Goal: Transaction & Acquisition: Purchase product/service

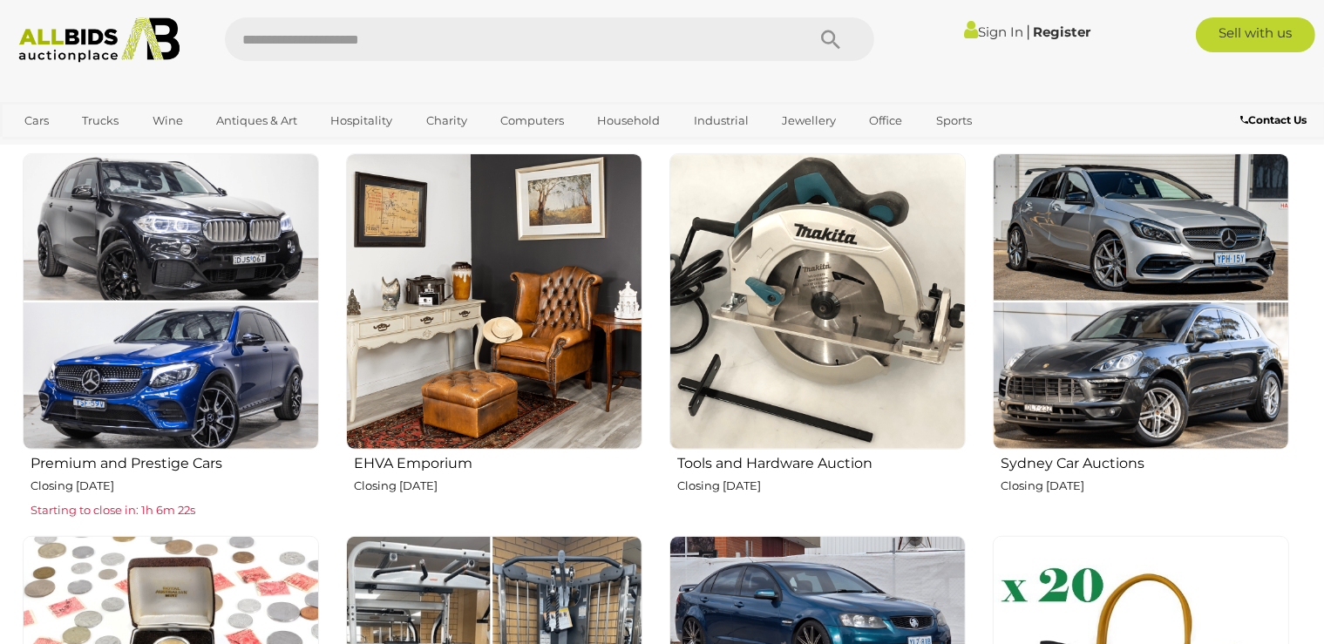
scroll to position [644, 0]
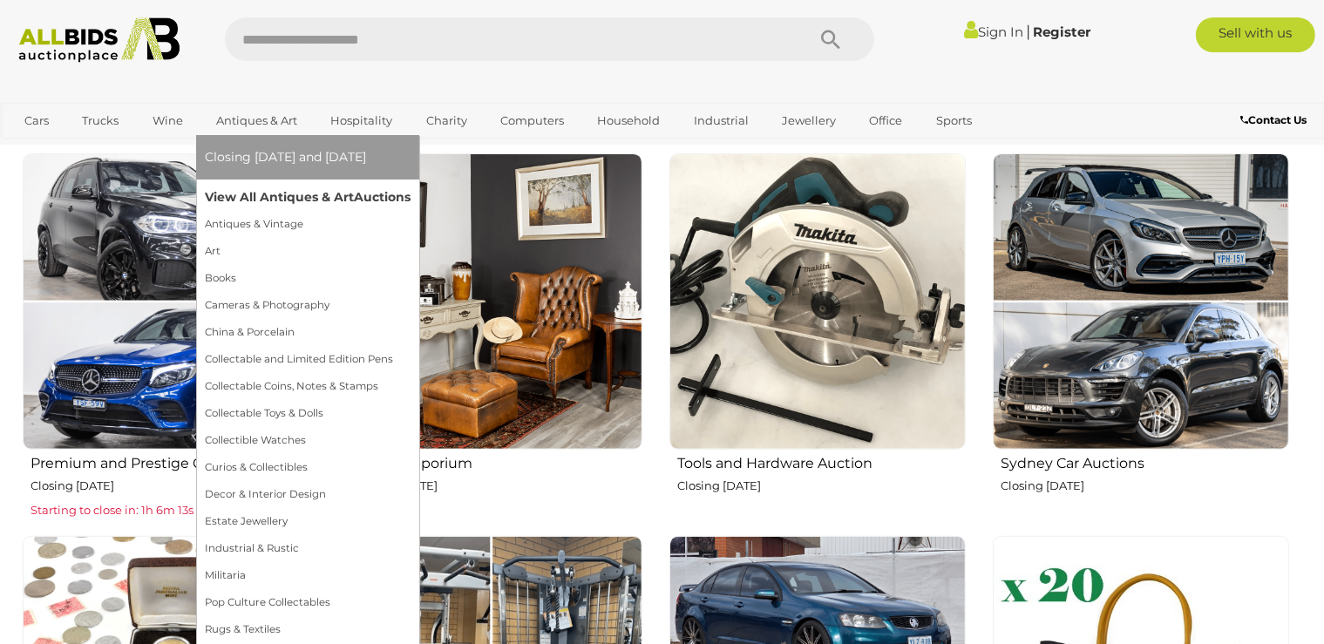
click at [239, 198] on link "View All Antiques & Art Auctions" at bounding box center [308, 197] width 206 height 27
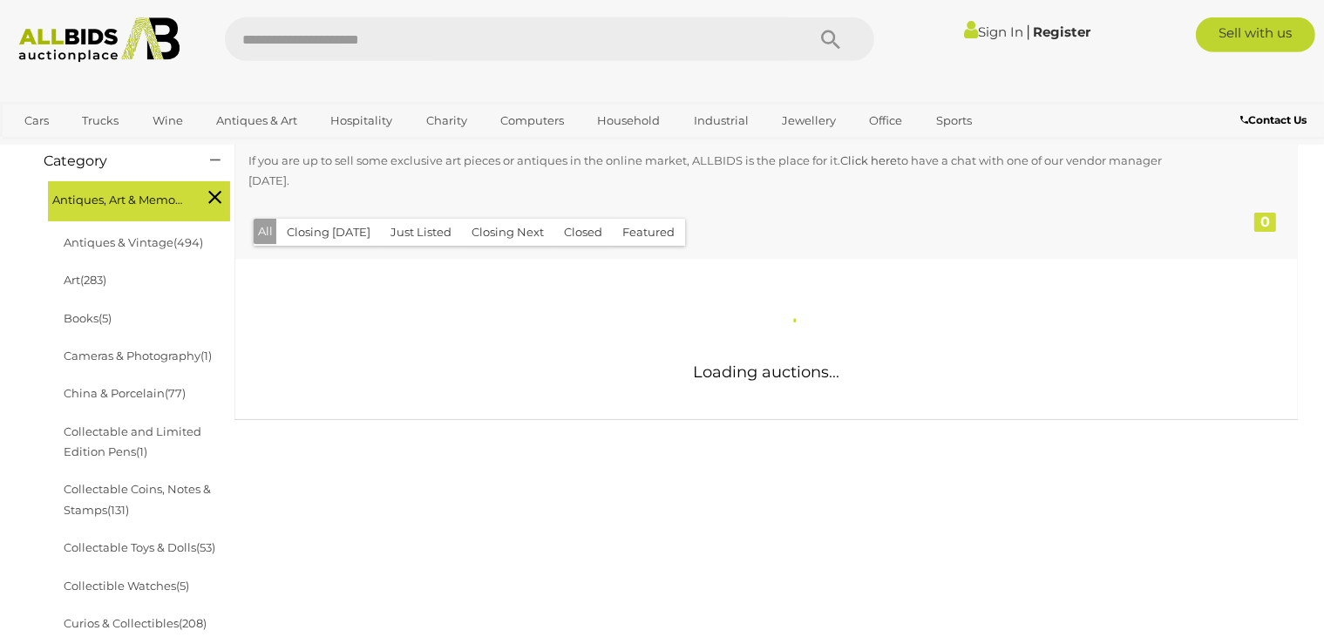
scroll to position [275, 0]
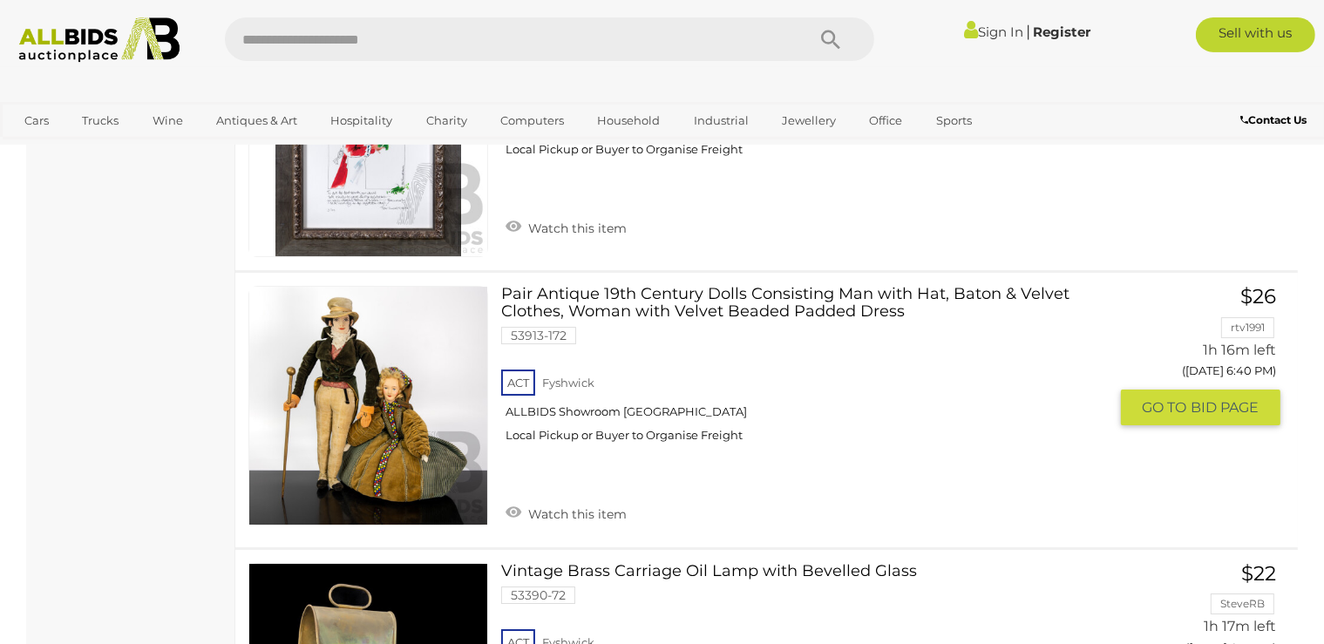
scroll to position [5521, 0]
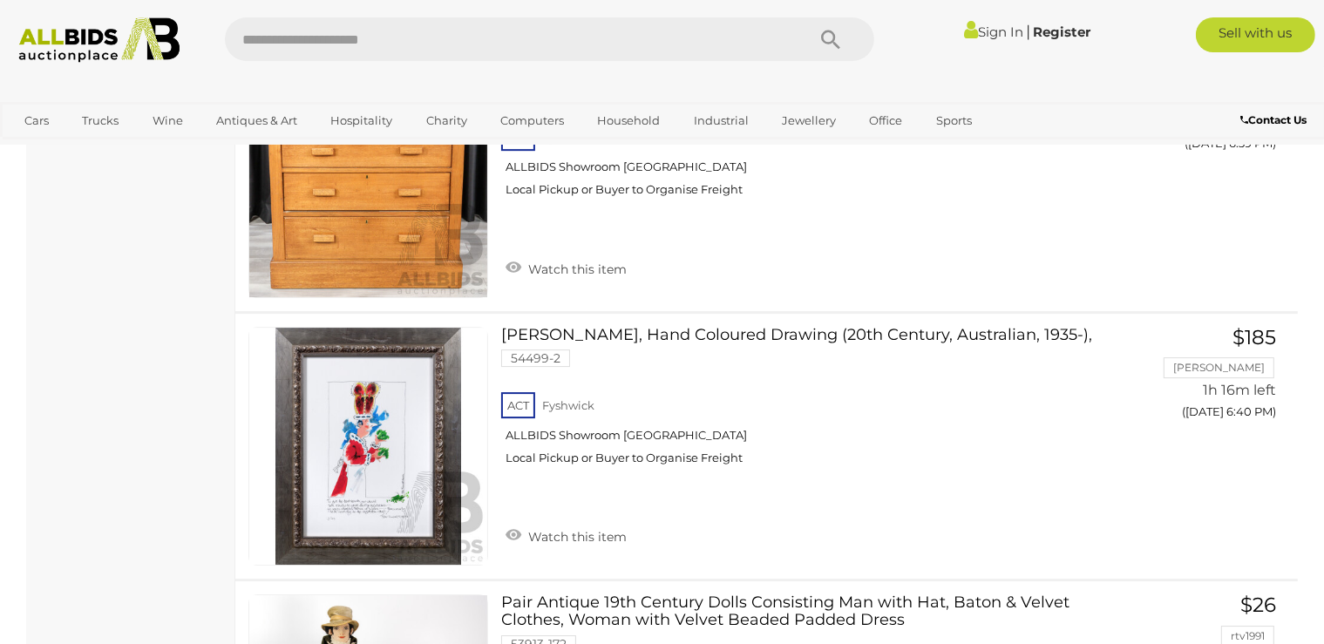
click at [77, 44] on img at bounding box center [99, 39] width 179 height 45
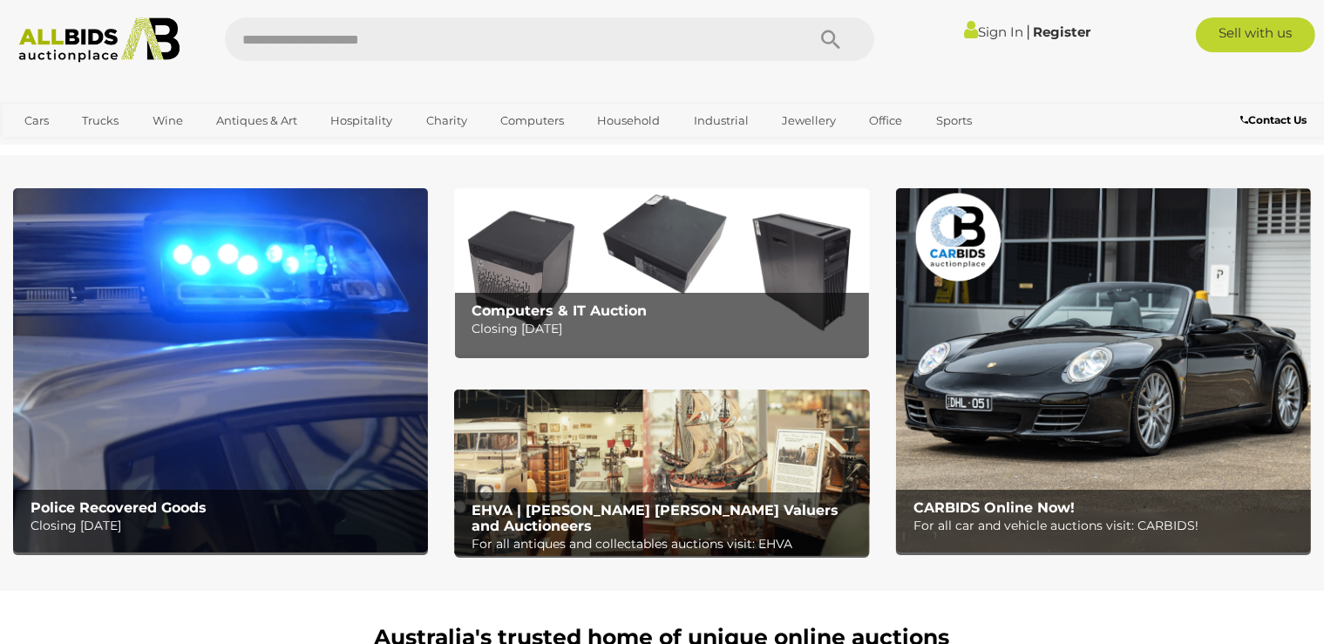
click at [978, 35] on link "Sign In" at bounding box center [993, 32] width 59 height 17
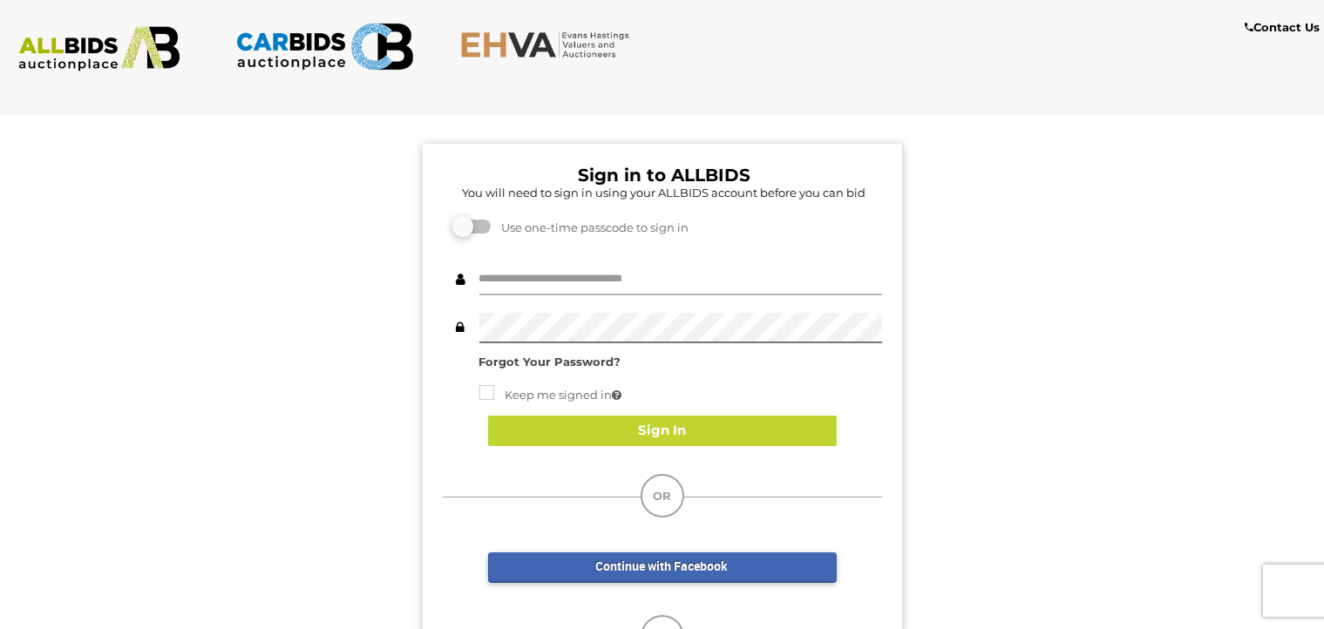
click at [486, 284] on input "text" at bounding box center [680, 280] width 403 height 30
type input "******"
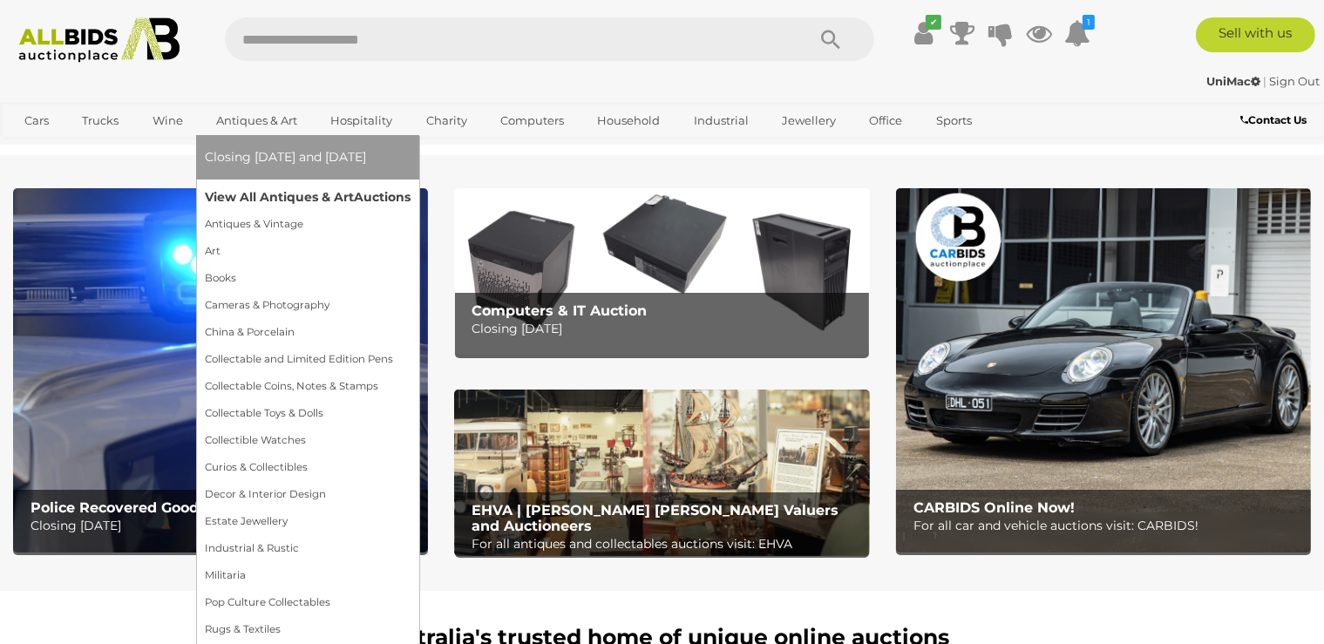
click at [239, 199] on link "View All Antiques & Art Auctions" at bounding box center [308, 197] width 206 height 27
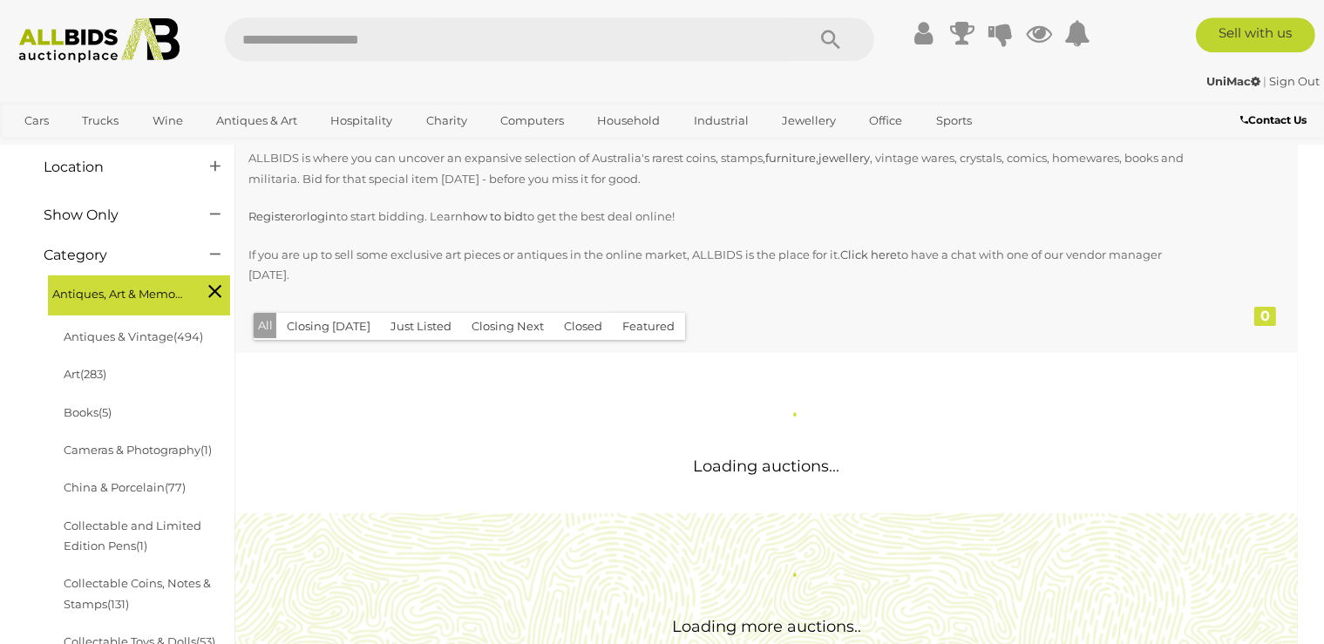
scroll to position [184, 0]
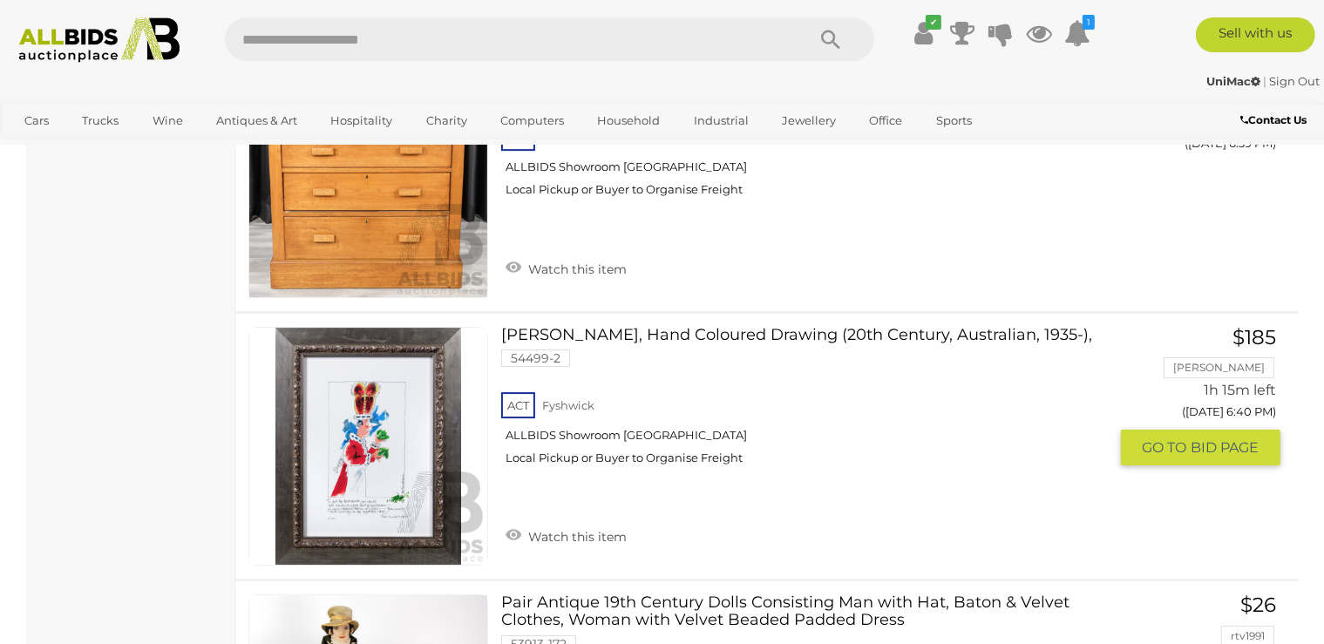
scroll to position [5705, 0]
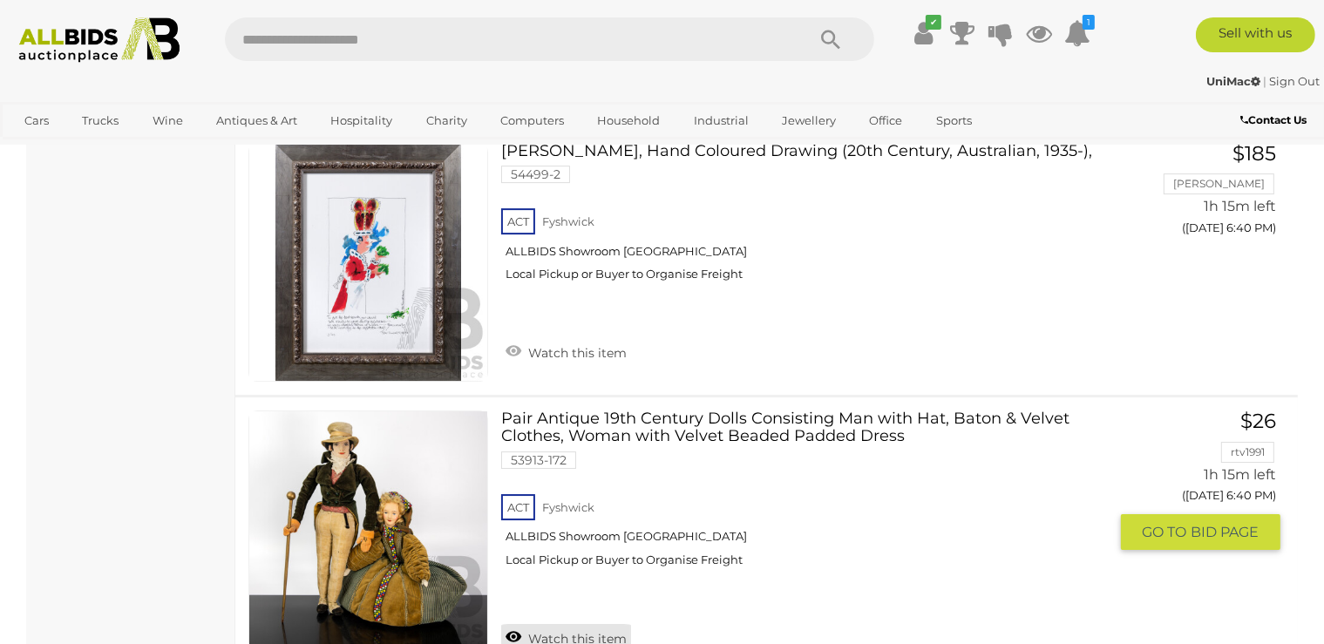
click at [528, 624] on link "Watch this item" at bounding box center [566, 637] width 130 height 26
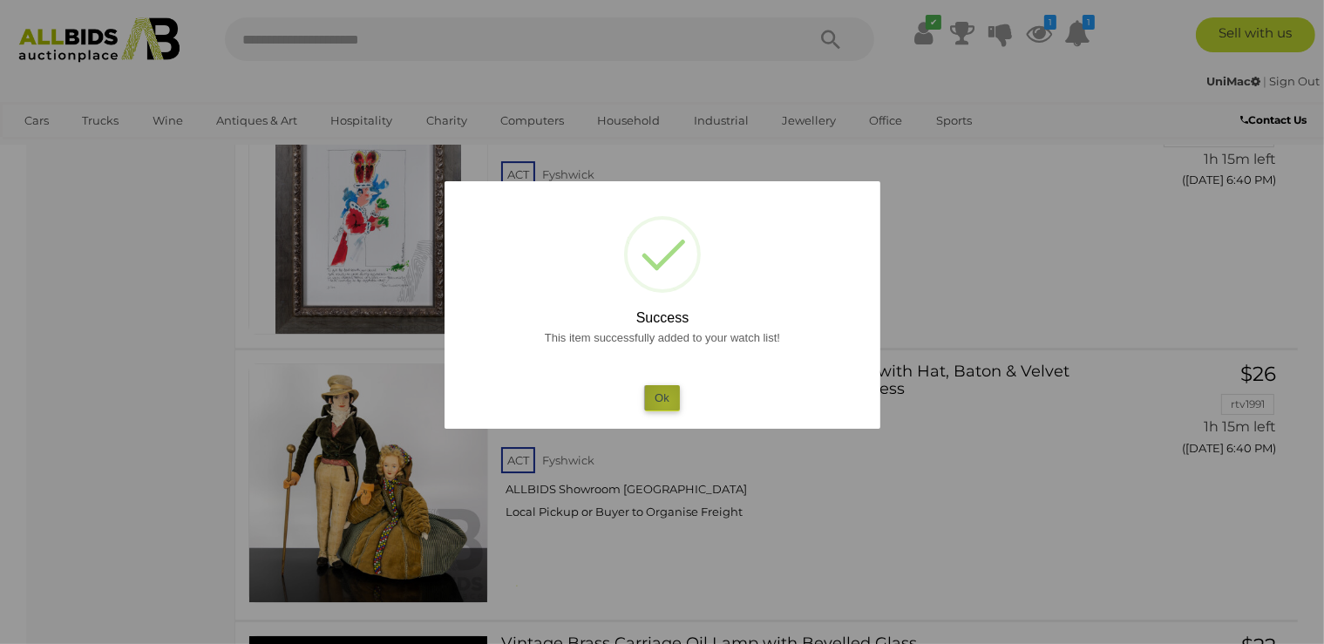
click at [666, 403] on button "Ok" at bounding box center [662, 397] width 36 height 25
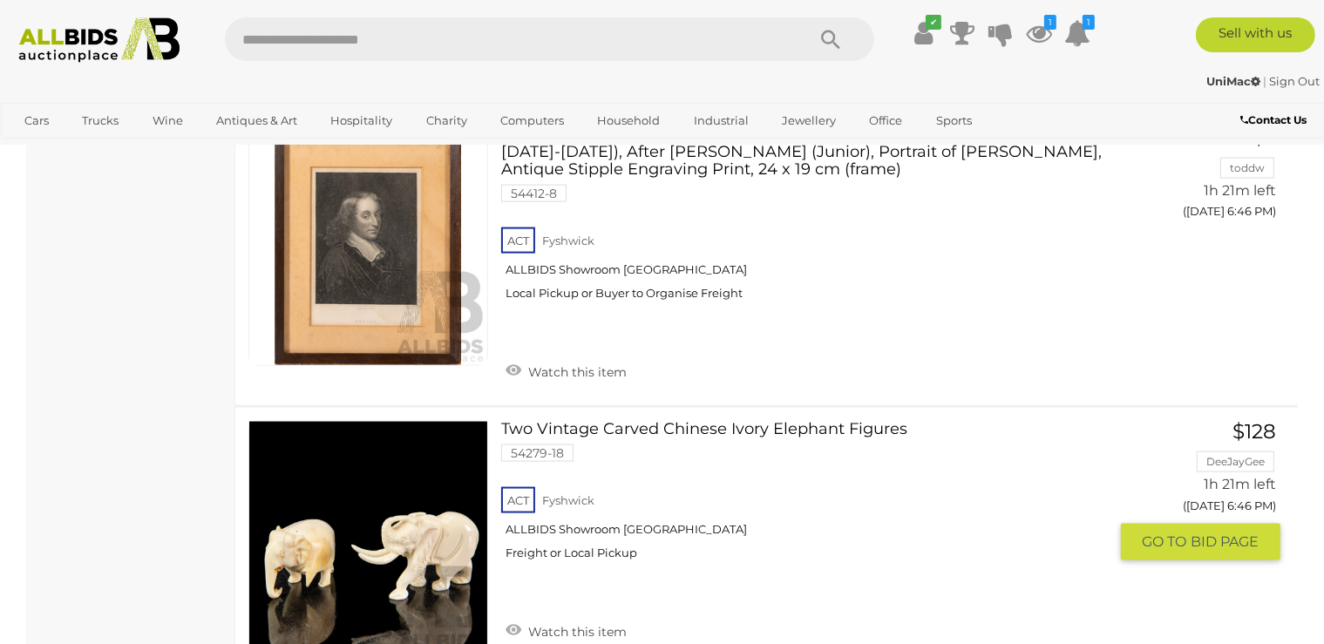
scroll to position [9202, 0]
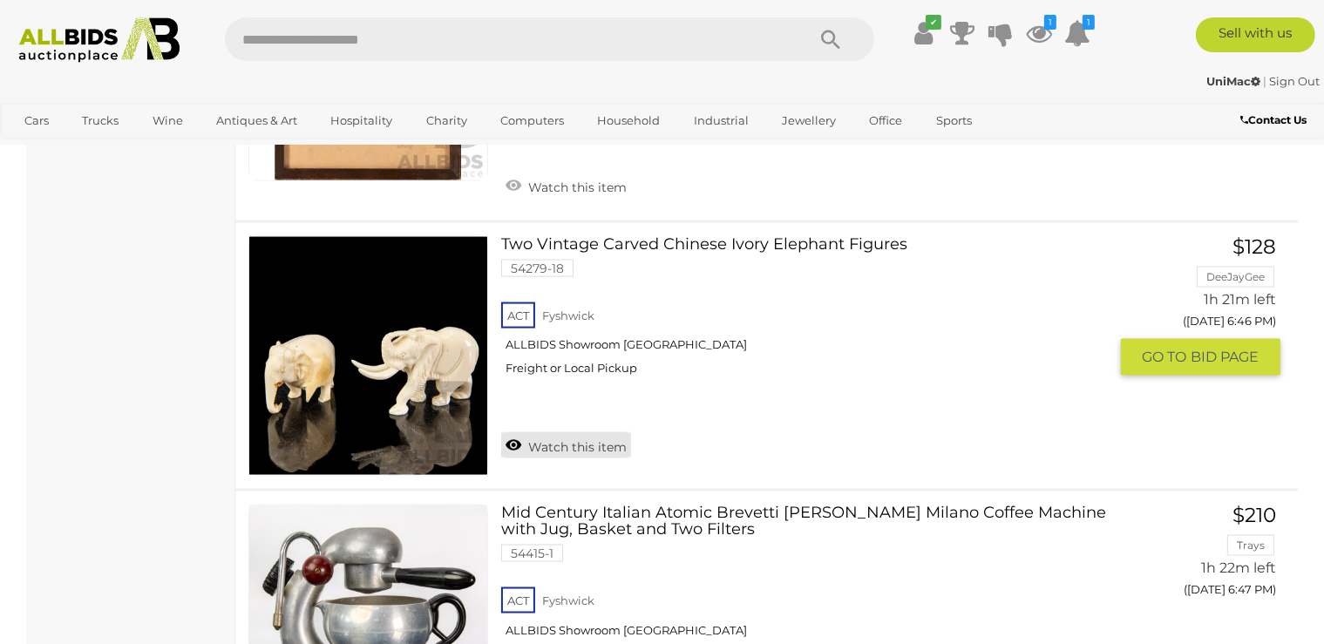
click at [557, 432] on link "Watch this item" at bounding box center [566, 445] width 130 height 26
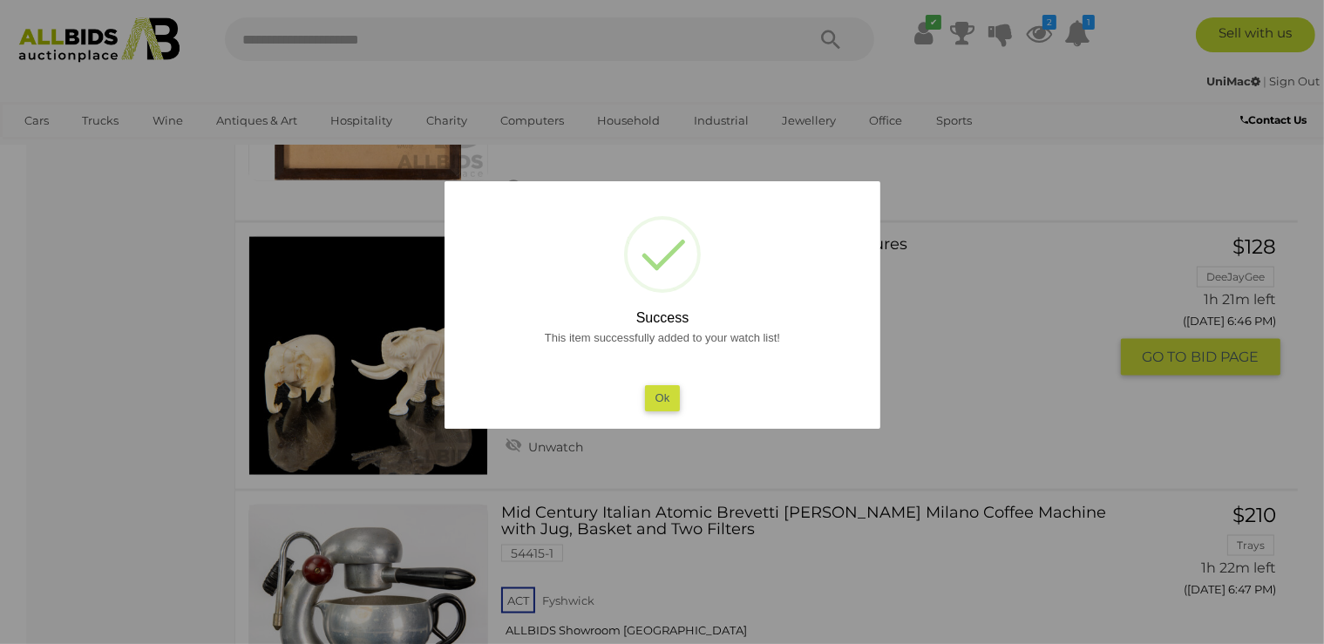
click at [658, 402] on button "Ok" at bounding box center [662, 397] width 36 height 25
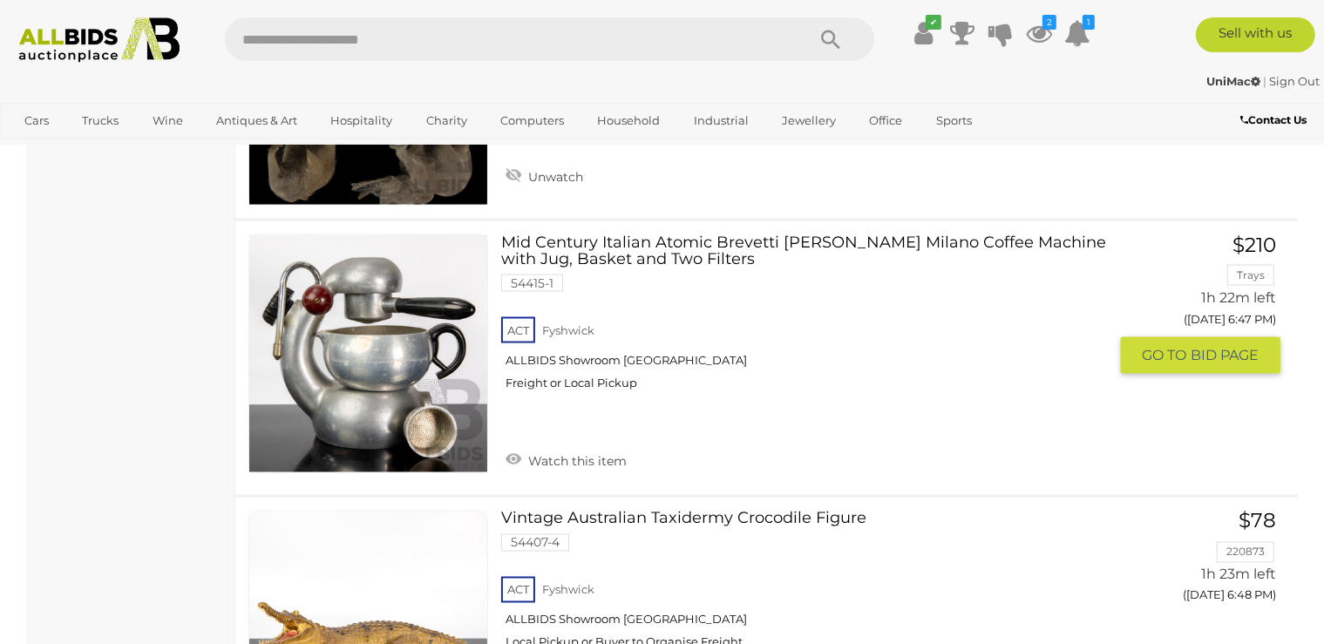
scroll to position [9477, 0]
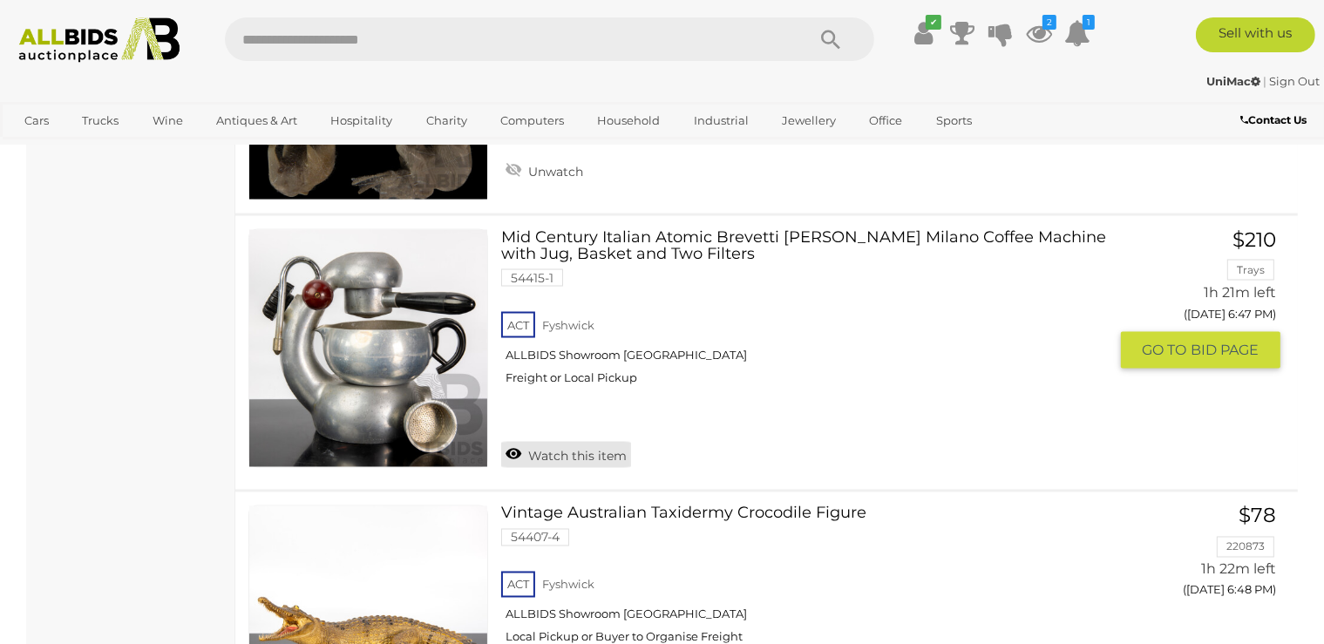
click at [562, 442] on link "Watch this item" at bounding box center [566, 455] width 130 height 26
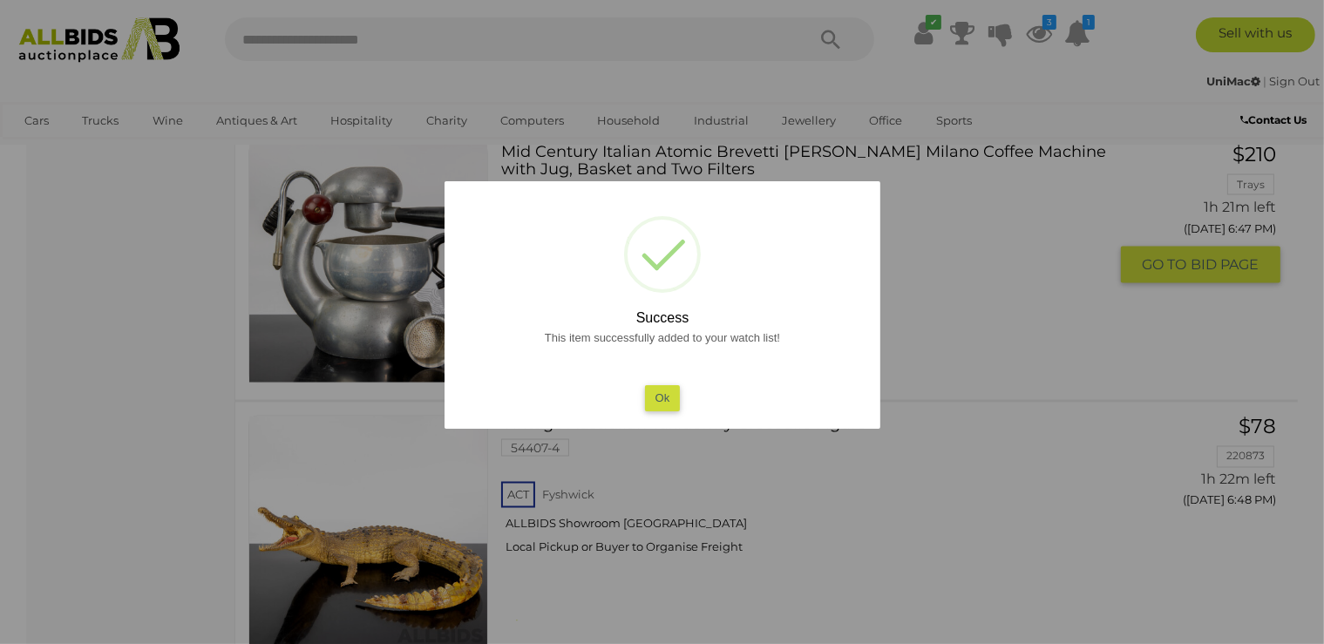
click at [670, 395] on button "Ok" at bounding box center [662, 397] width 36 height 25
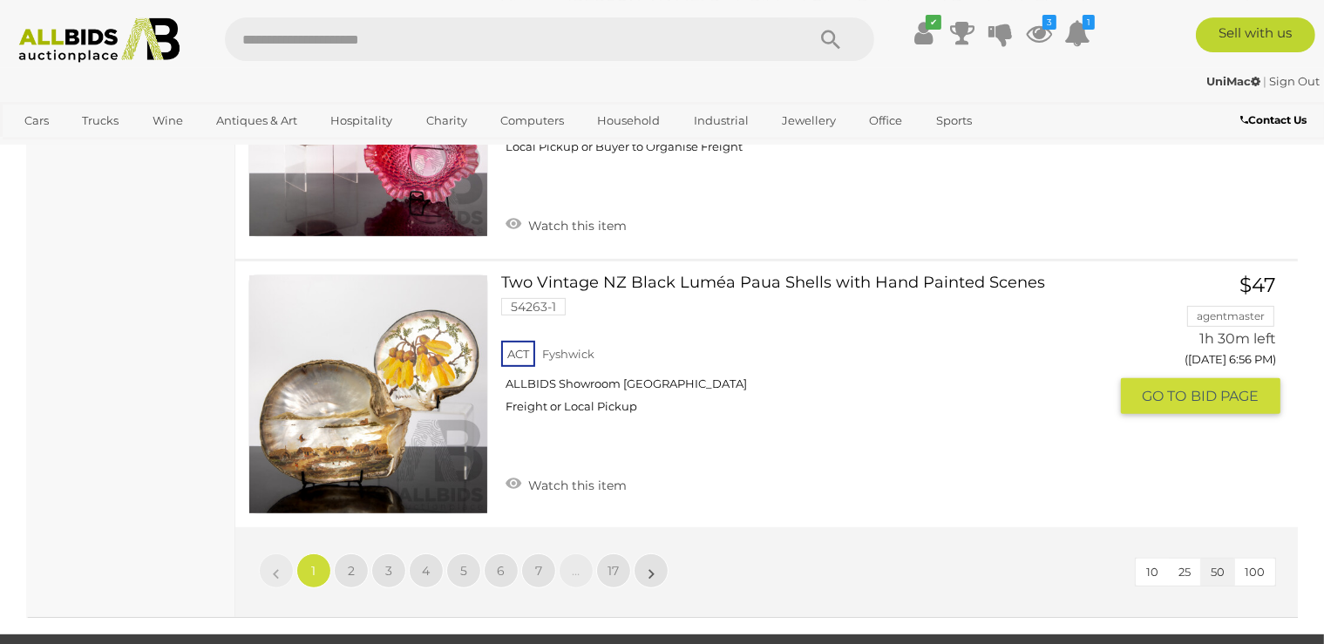
scroll to position [13987, 0]
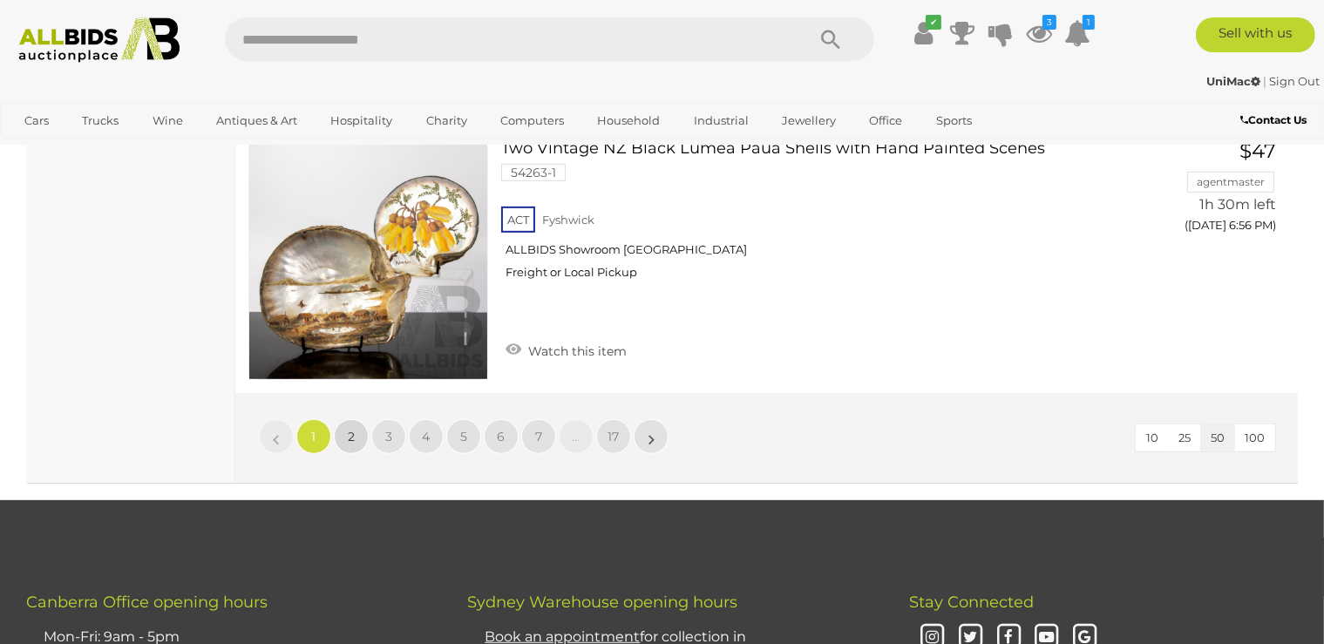
click at [340, 419] on link "2" at bounding box center [351, 436] width 35 height 35
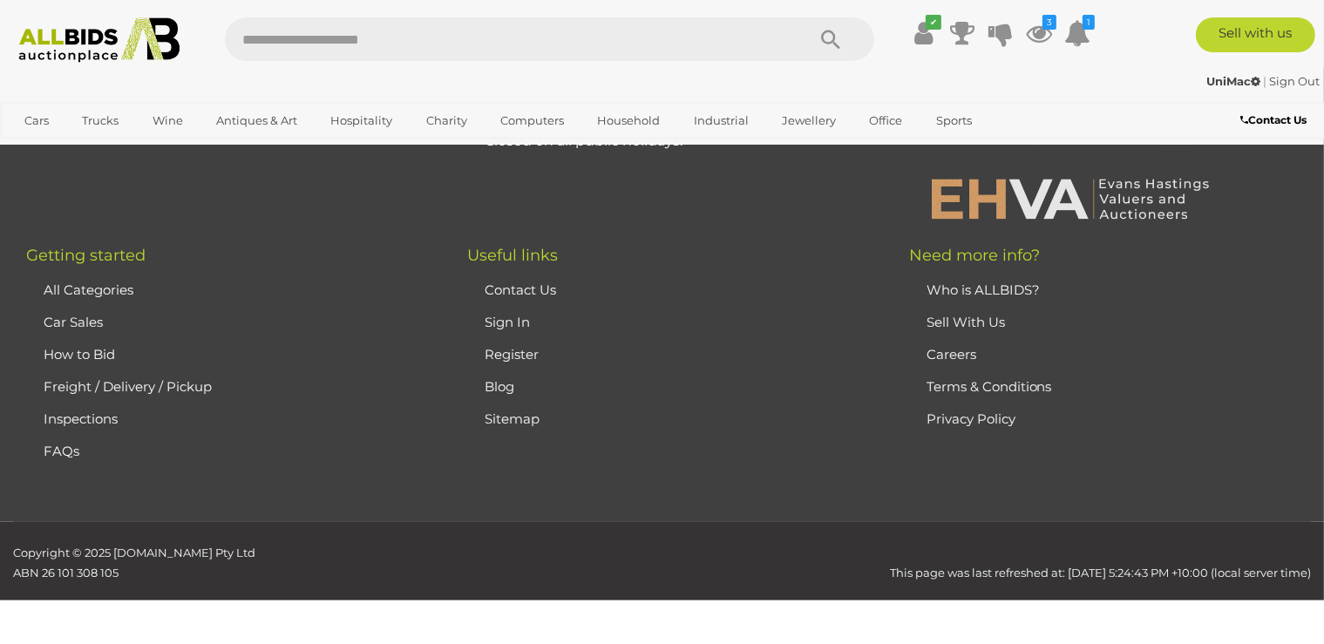
scroll to position [389, 0]
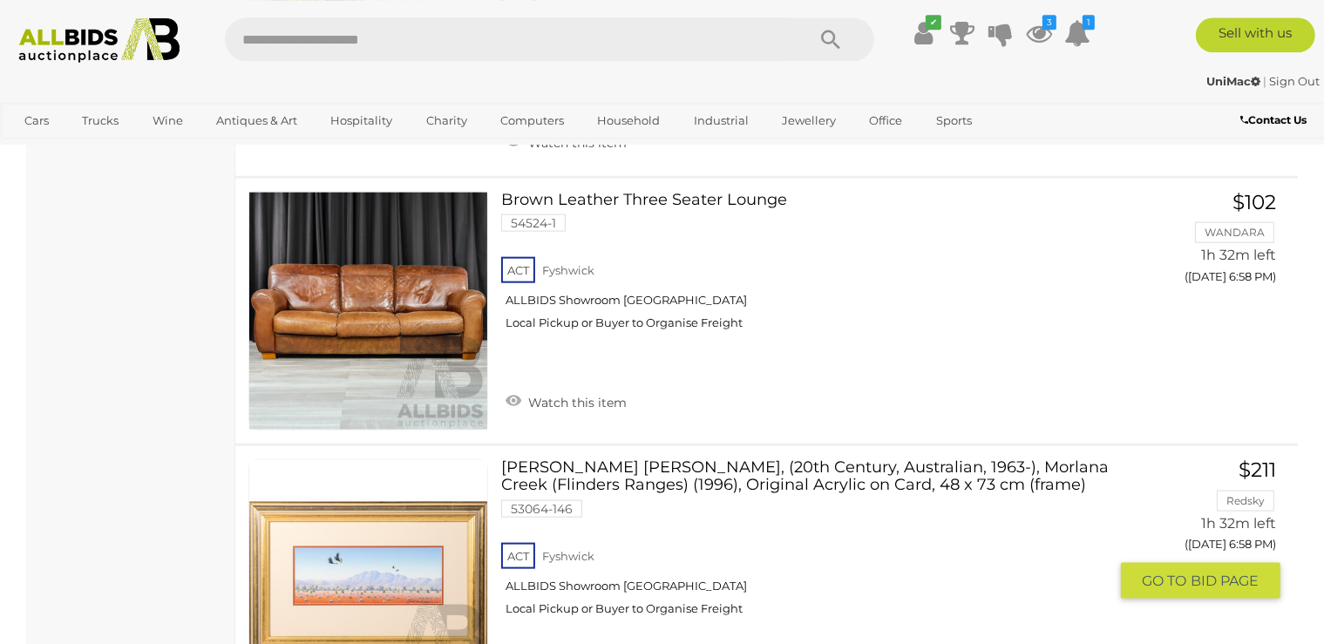
scroll to position [2045, 0]
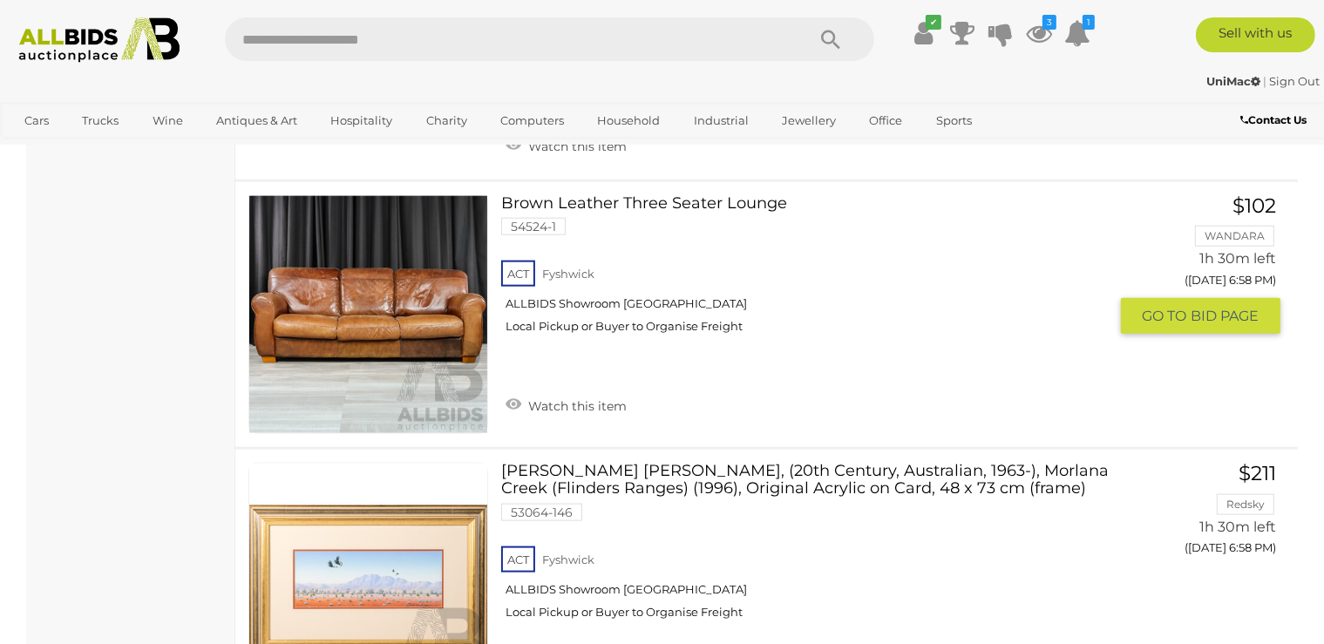
click at [547, 406] on link "Watch this item" at bounding box center [566, 404] width 130 height 26
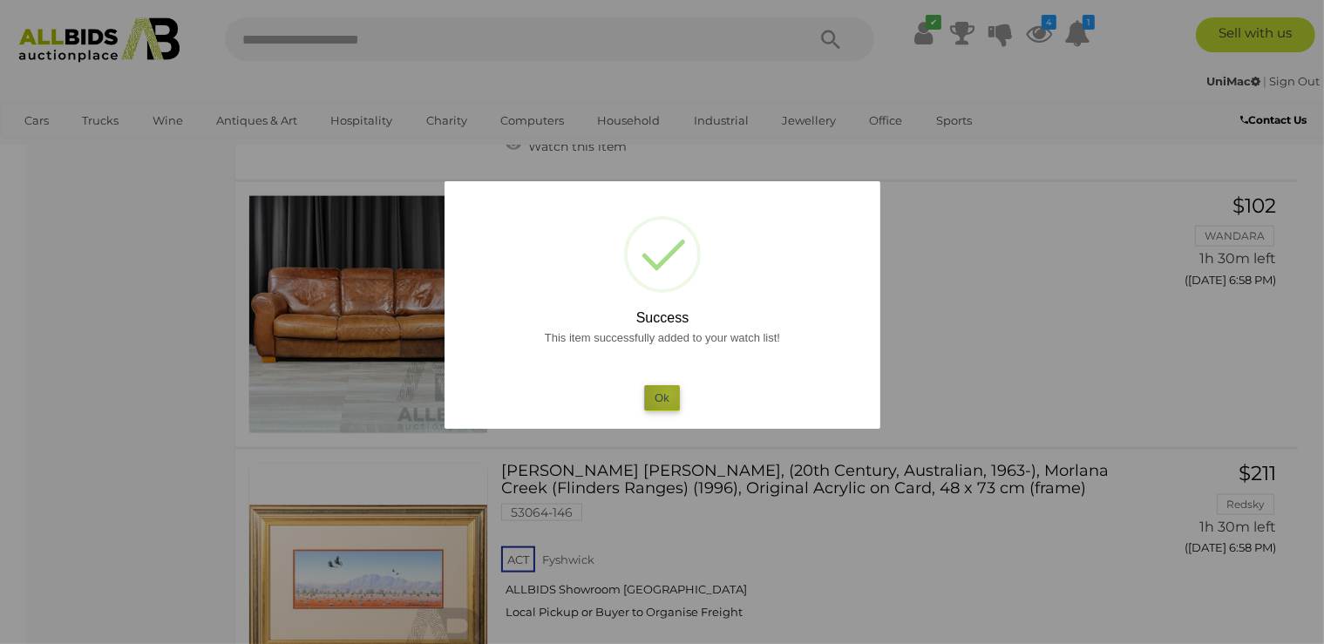
click at [669, 395] on button "Ok" at bounding box center [662, 397] width 36 height 25
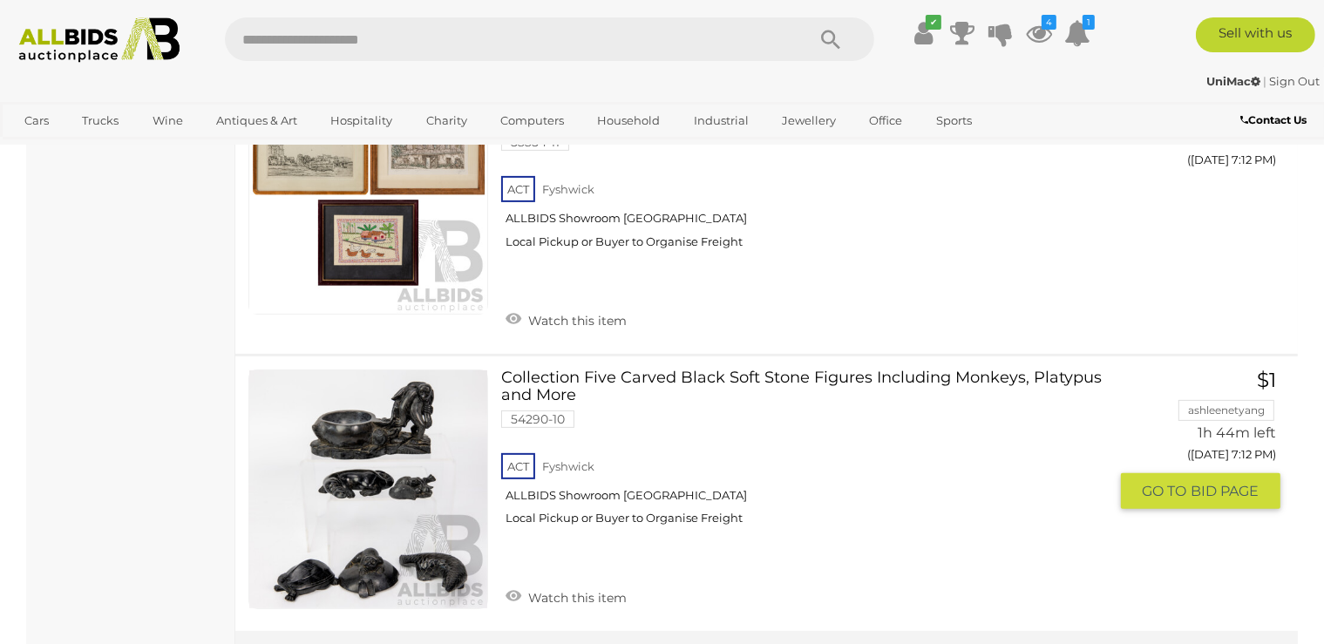
scroll to position [13915, 0]
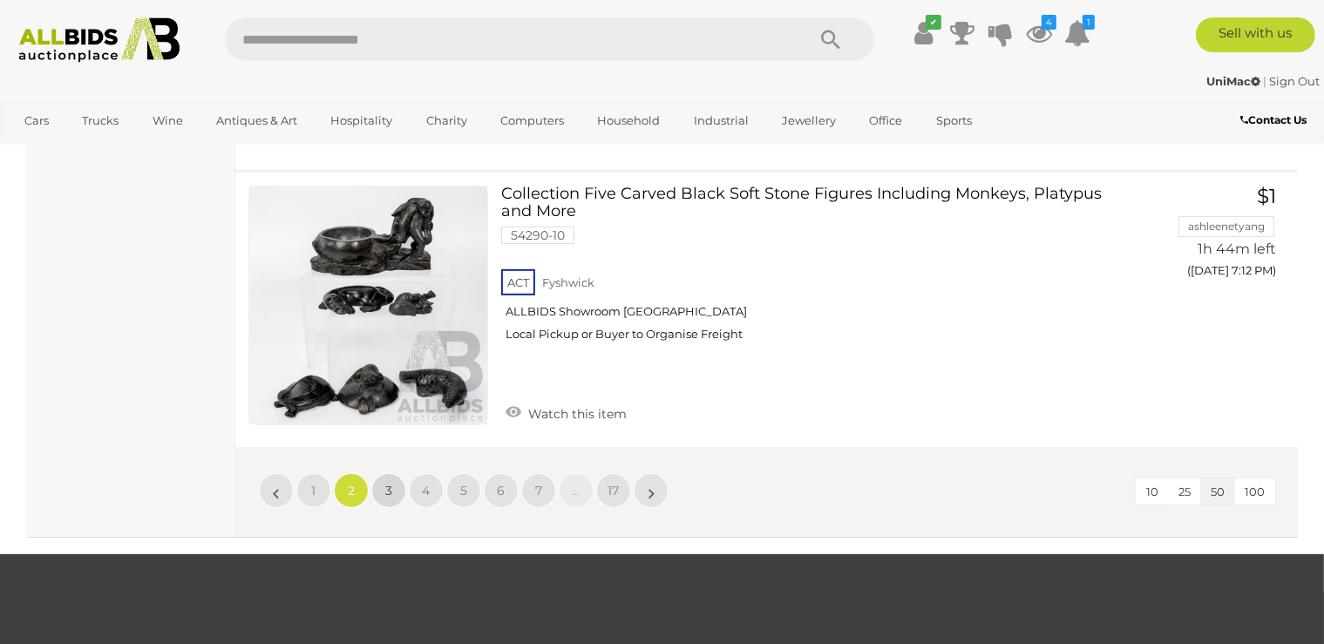
click at [390, 483] on span "3" at bounding box center [388, 491] width 7 height 16
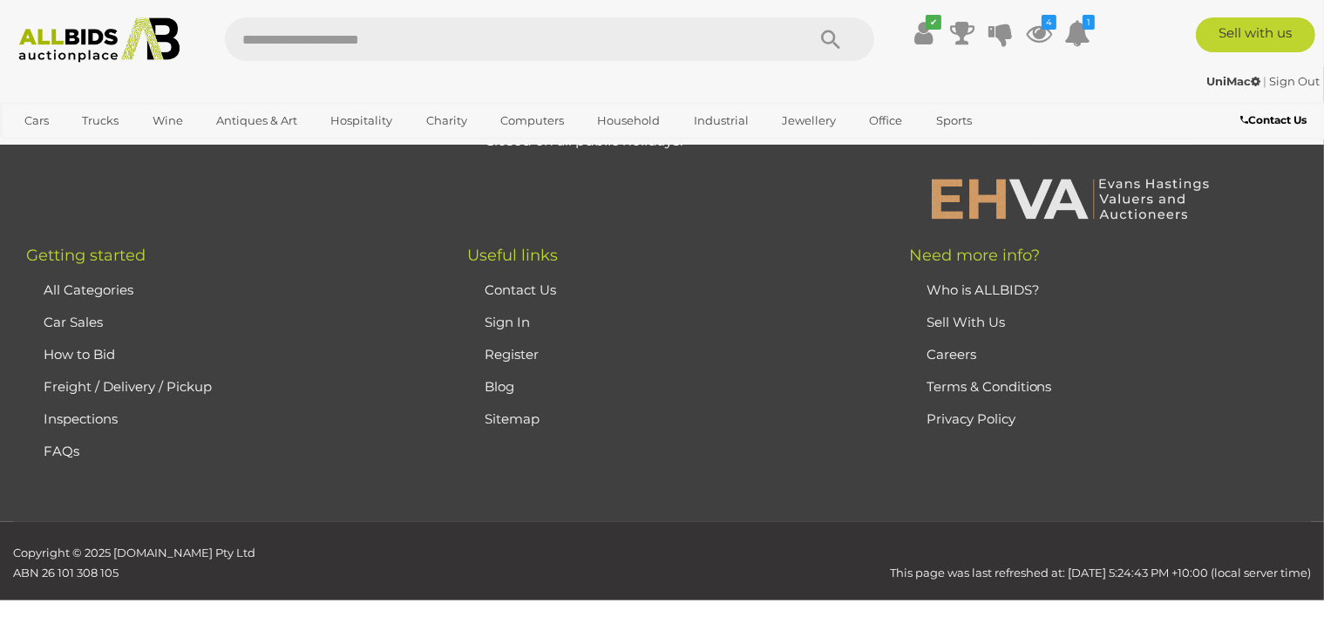
scroll to position [389, 0]
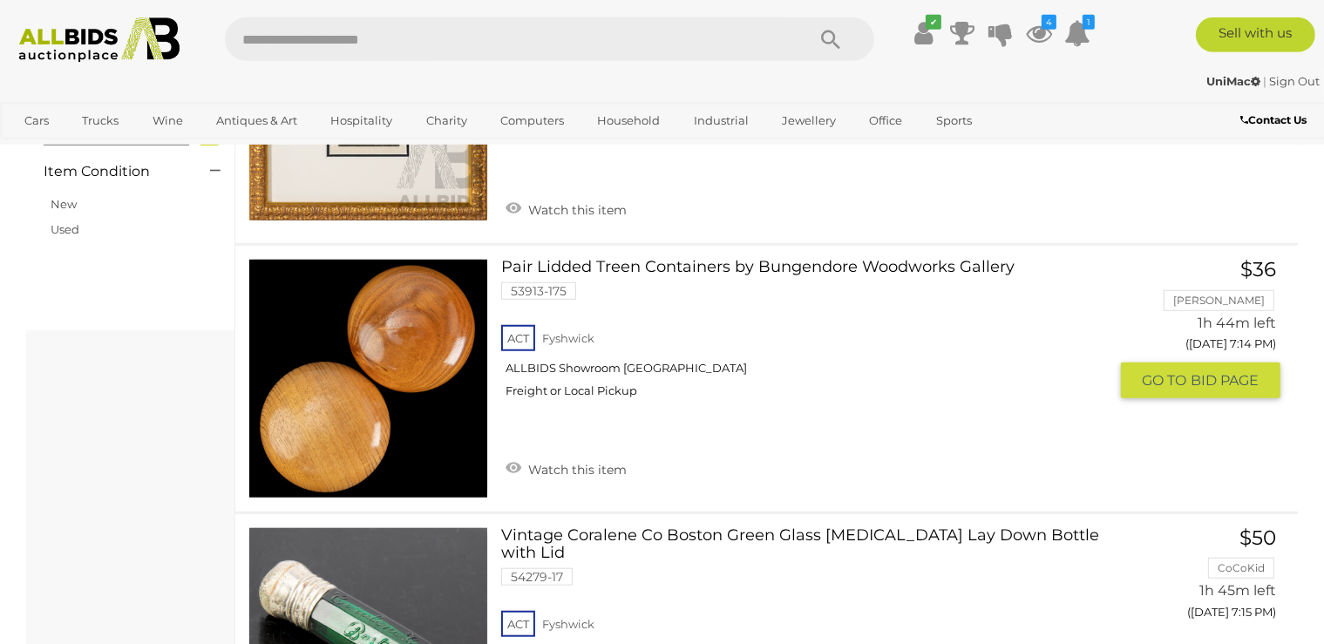
scroll to position [1430, 0]
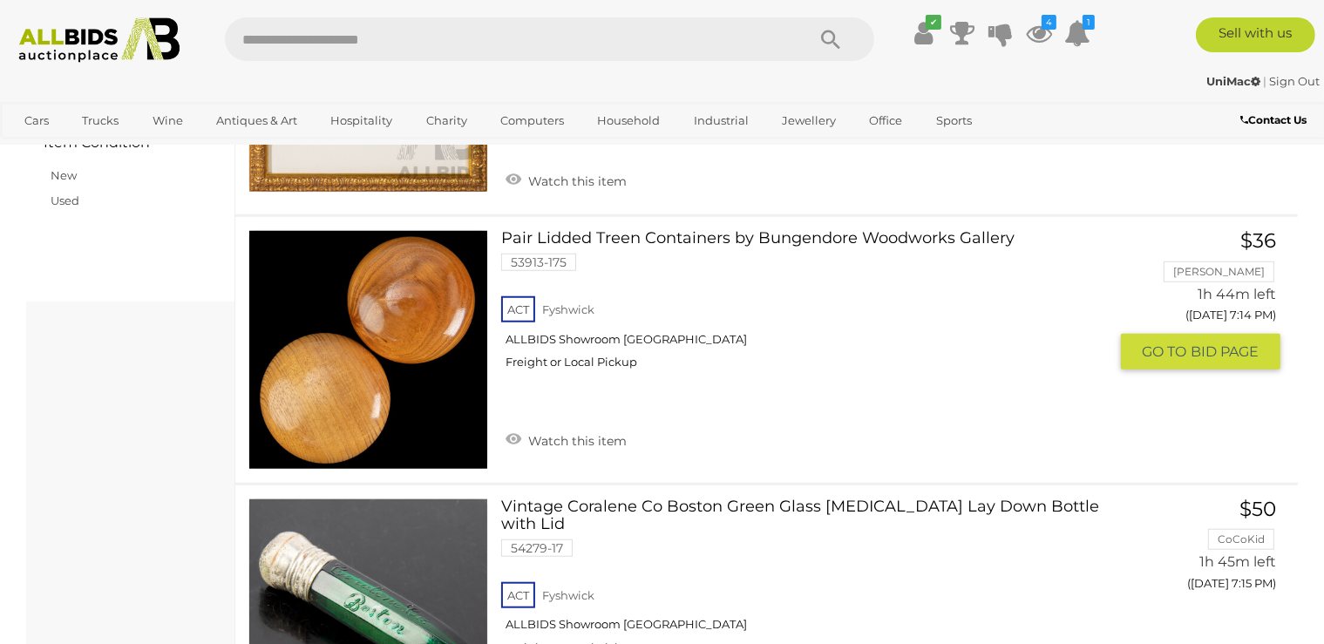
click at [430, 363] on link at bounding box center [368, 350] width 240 height 240
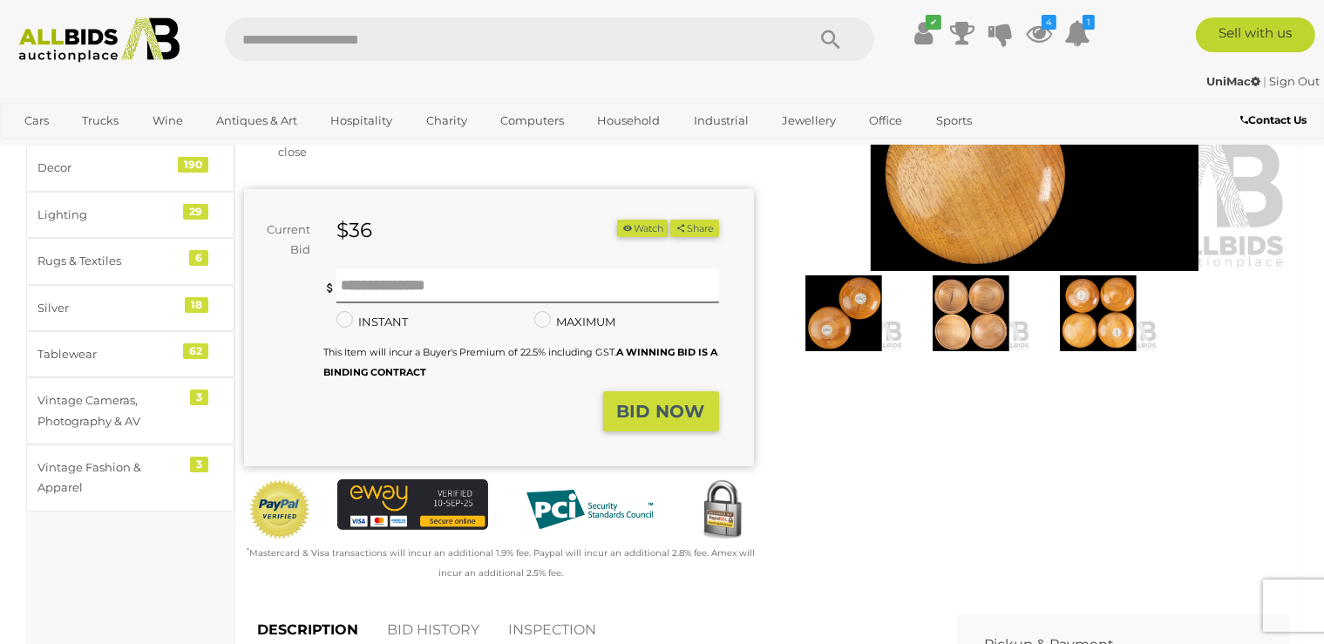
scroll to position [275, 0]
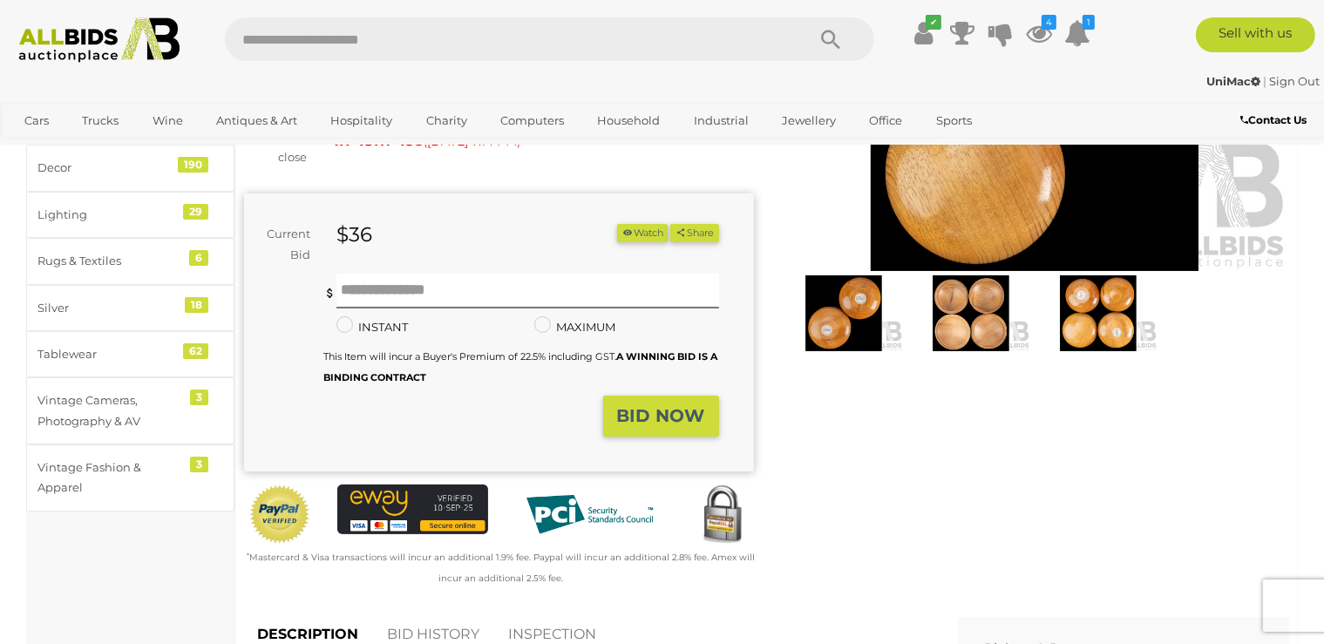
click at [935, 326] on img at bounding box center [970, 313] width 119 height 77
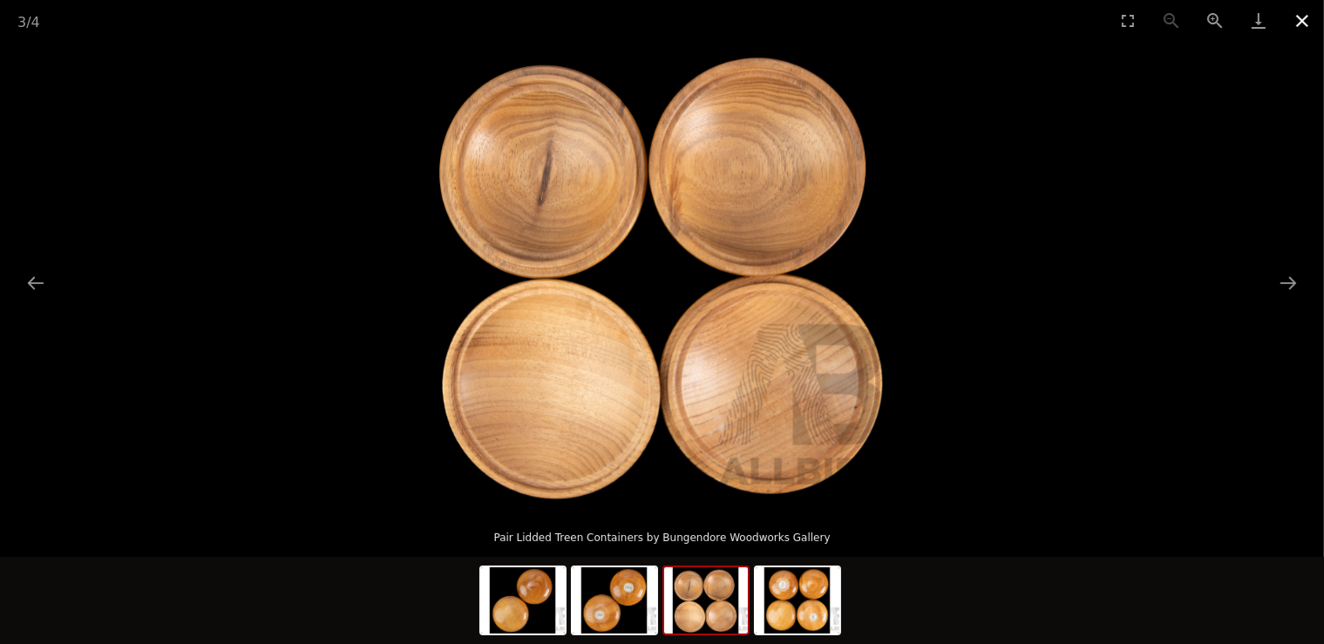
click at [1305, 21] on button "Close gallery" at bounding box center [1302, 20] width 44 height 41
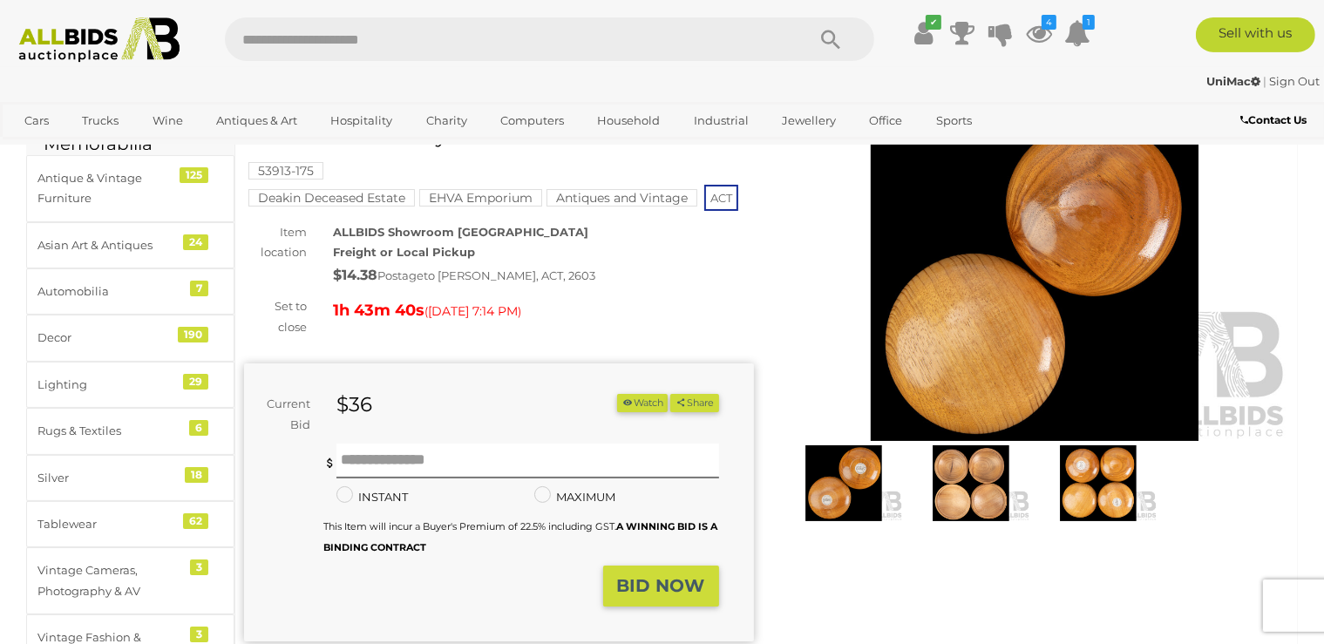
scroll to position [91, 0]
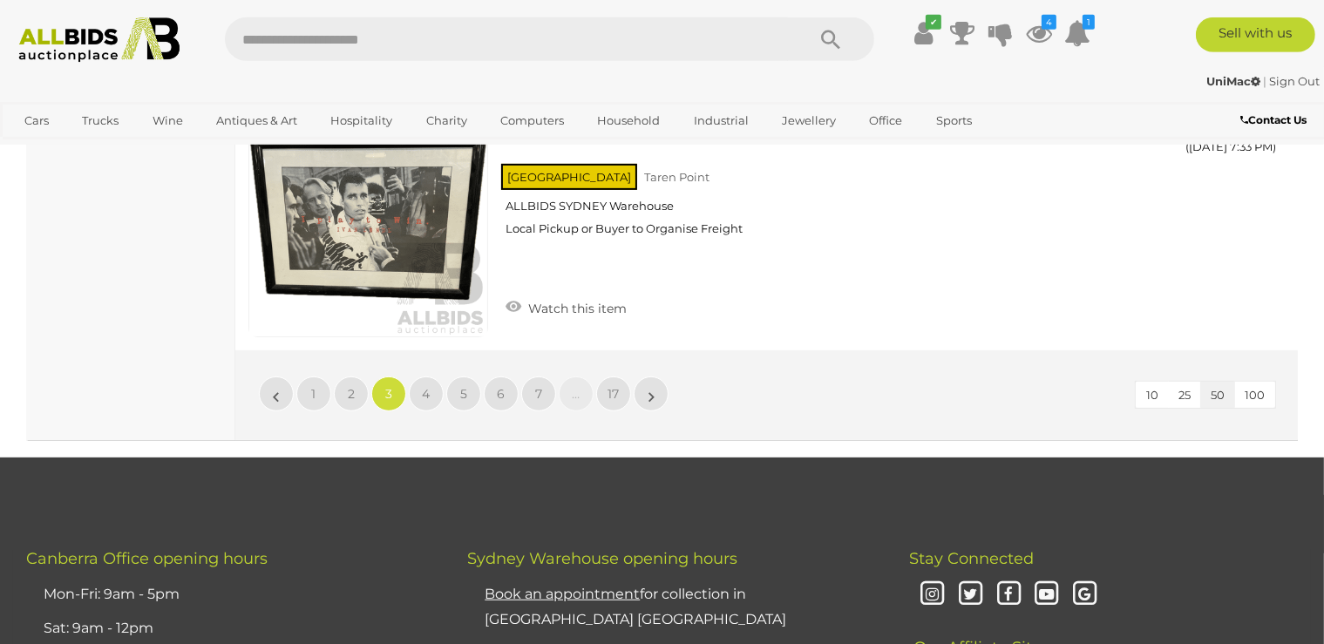
scroll to position [13976, 0]
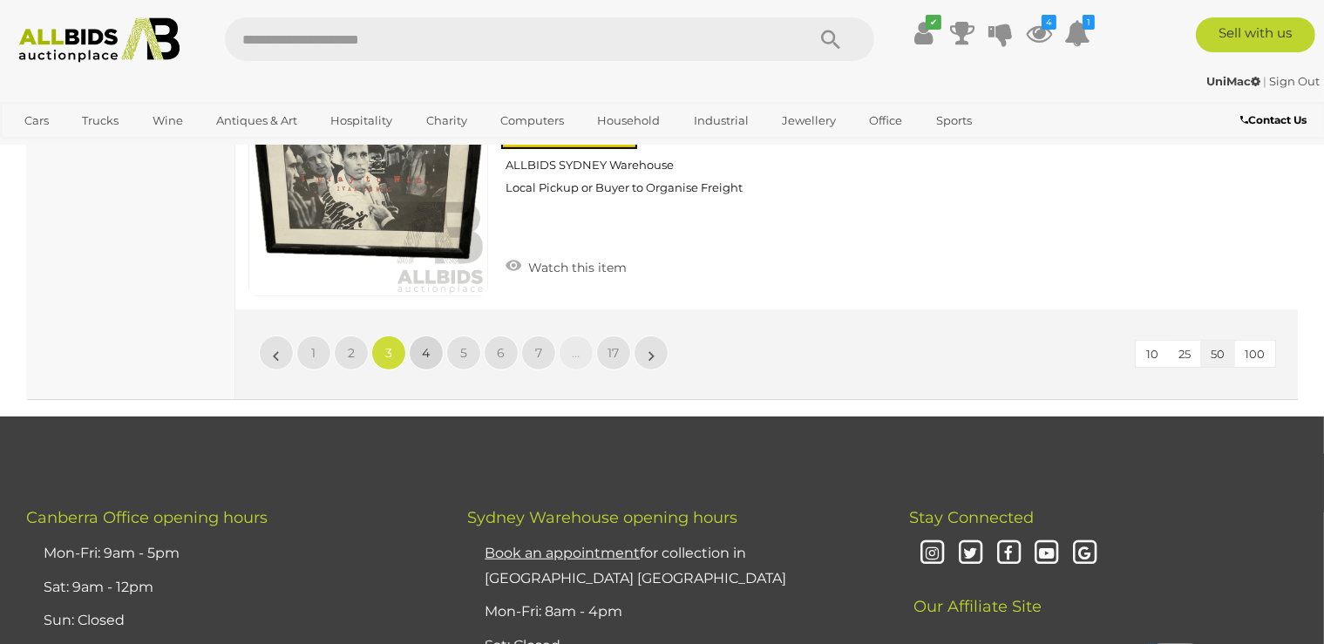
click at [424, 345] on span "4" at bounding box center [427, 353] width 8 height 16
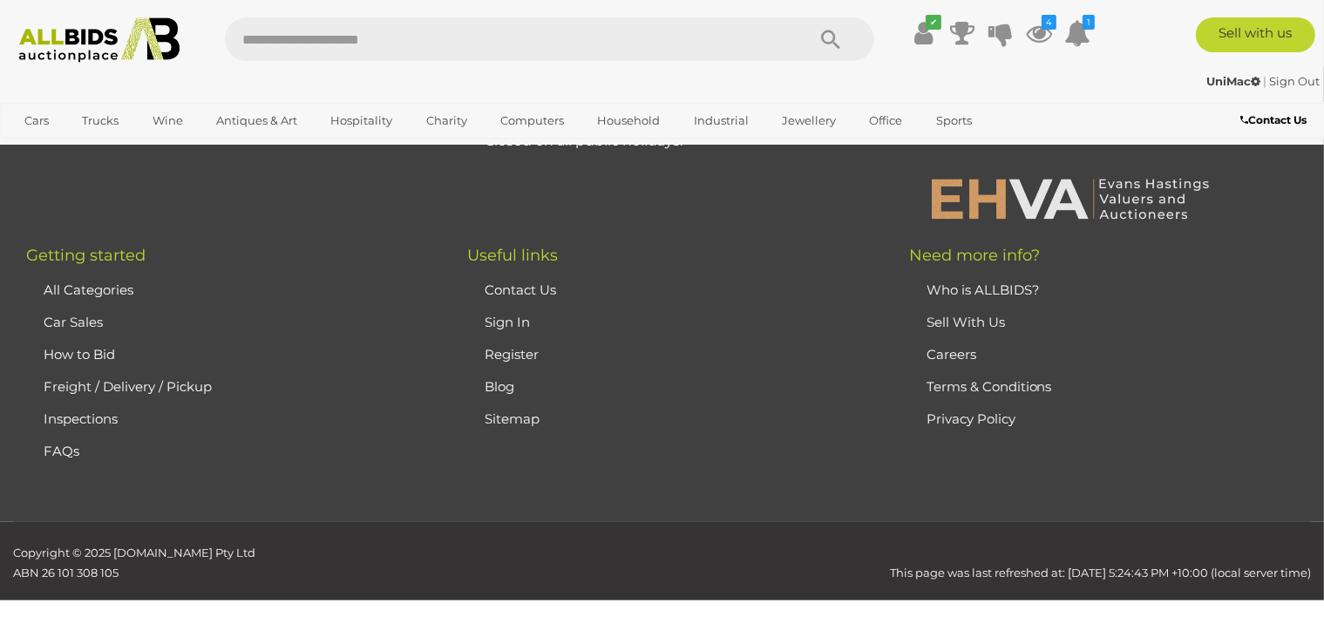
scroll to position [389, 0]
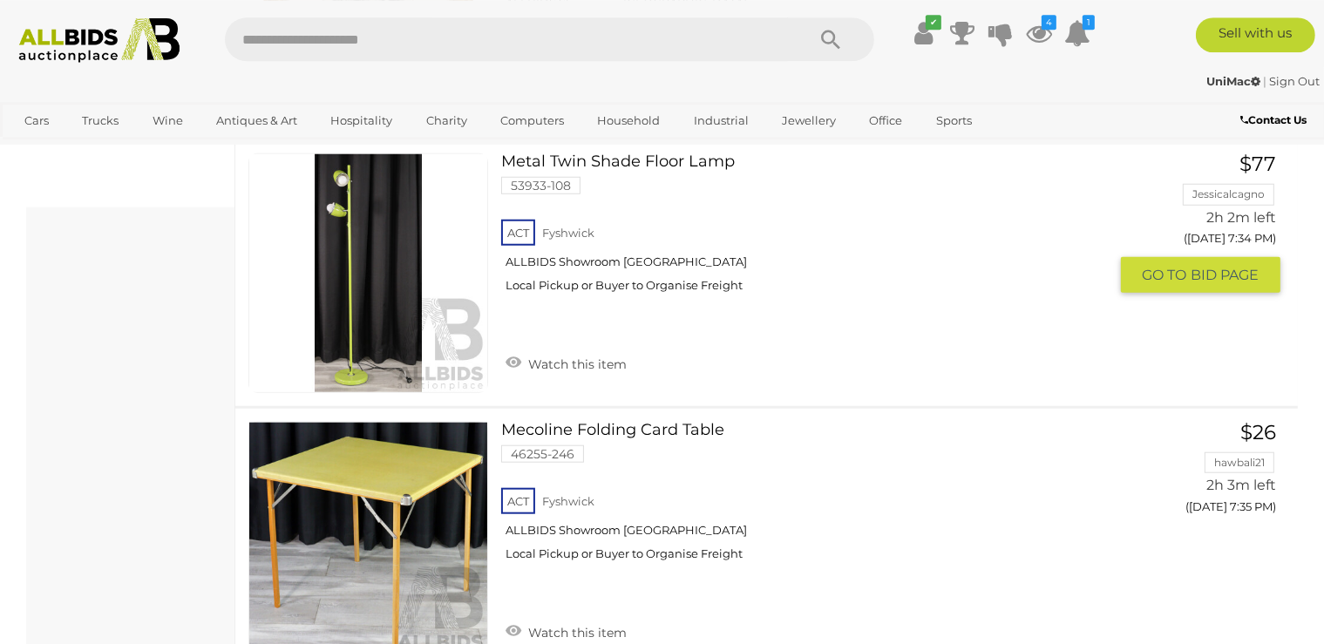
scroll to position [1493, 0]
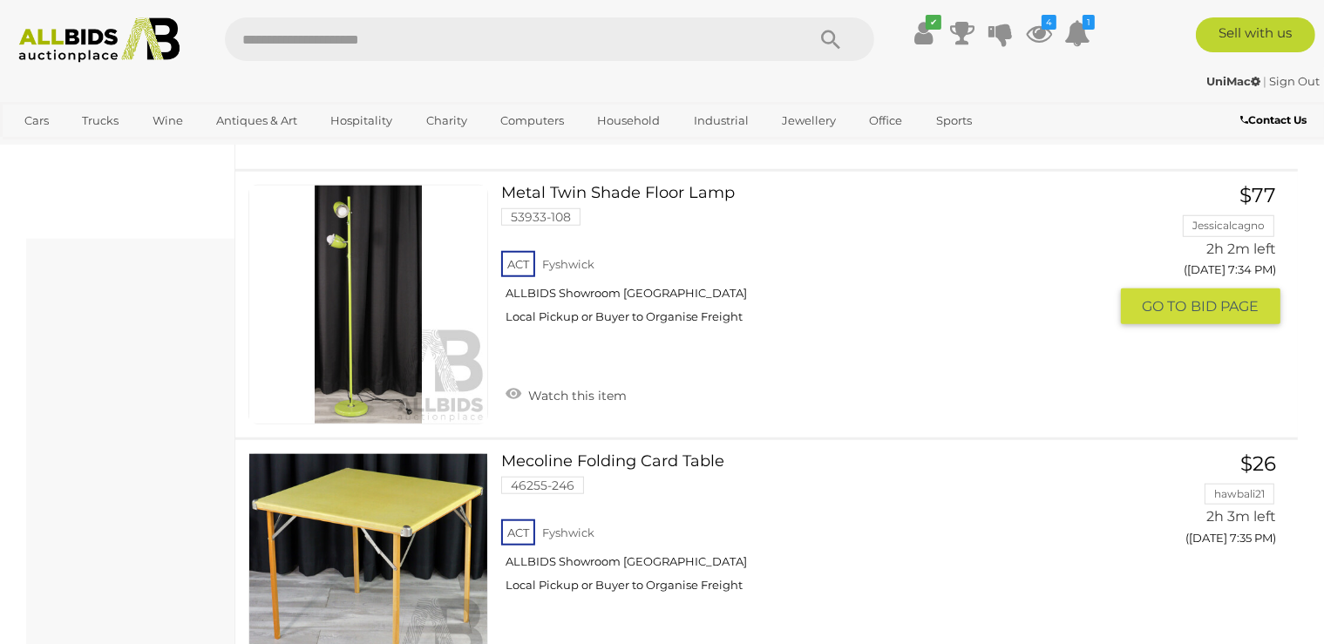
click at [399, 268] on link at bounding box center [368, 305] width 240 height 240
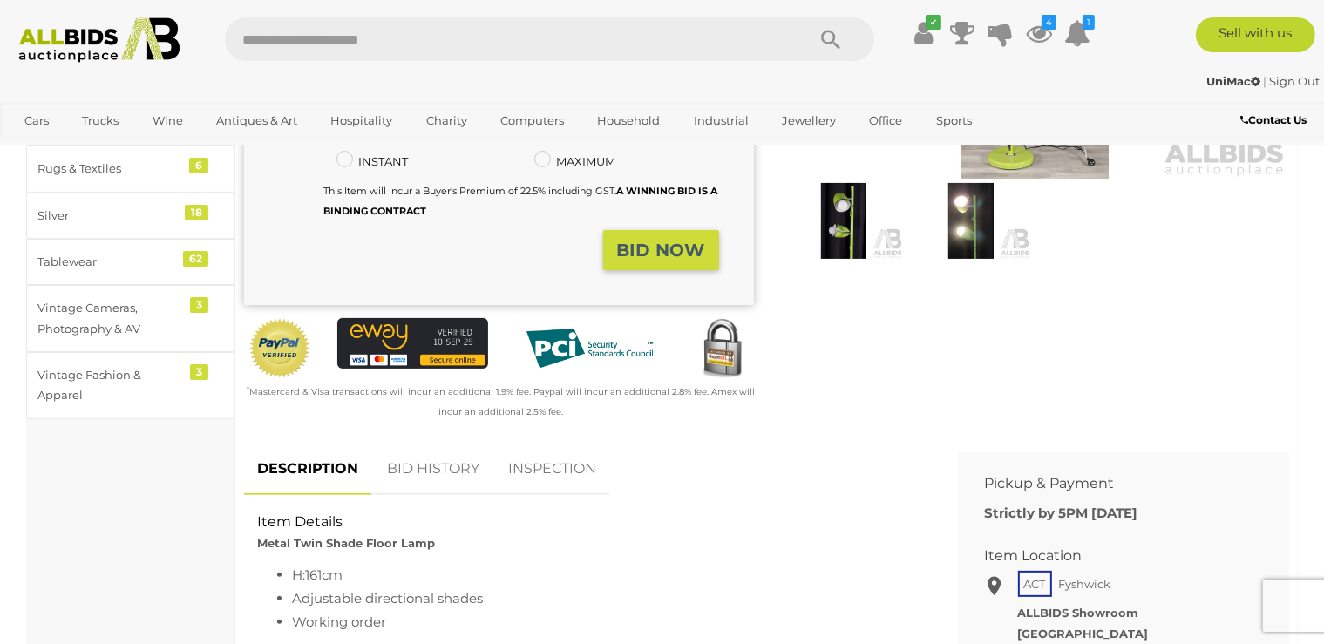
scroll to position [552, 0]
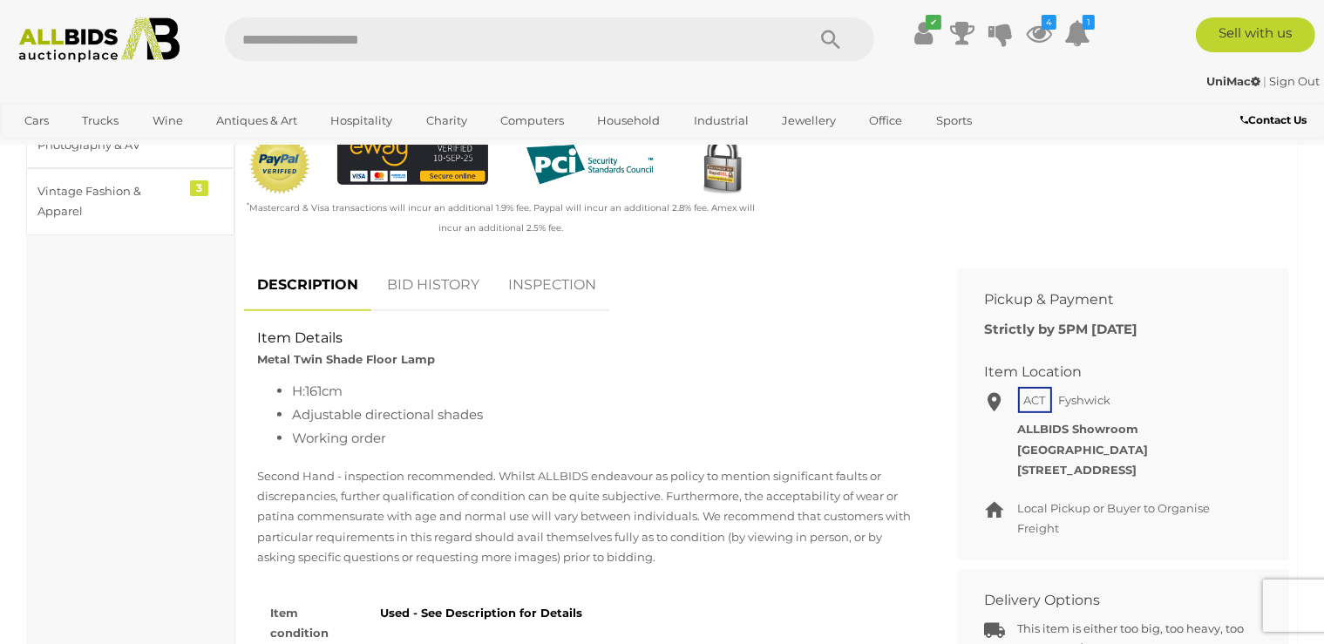
click at [447, 286] on link "BID HISTORY" at bounding box center [433, 285] width 119 height 51
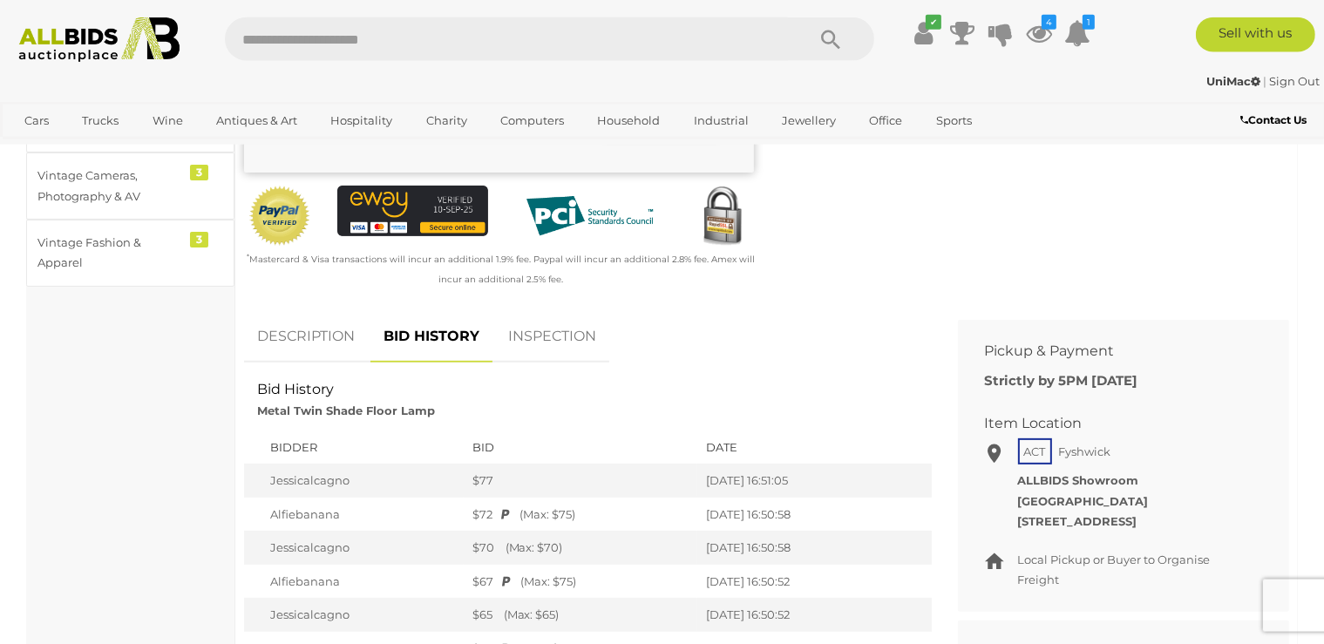
scroll to position [460, 0]
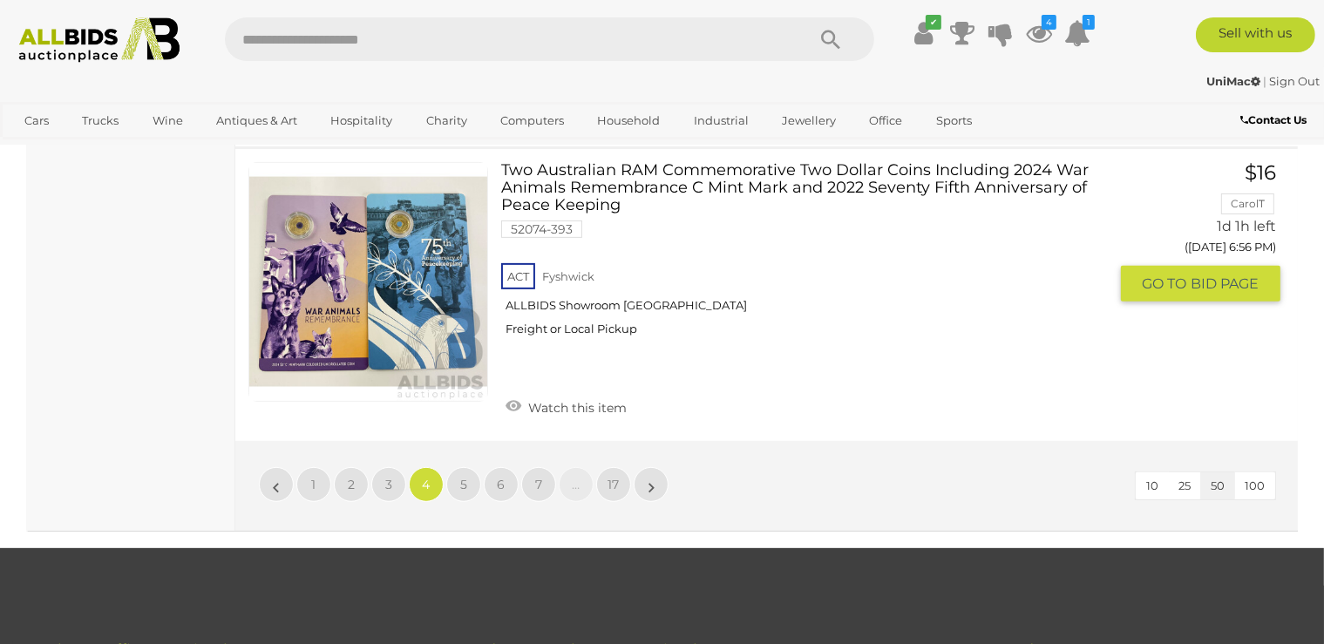
scroll to position [13901, 0]
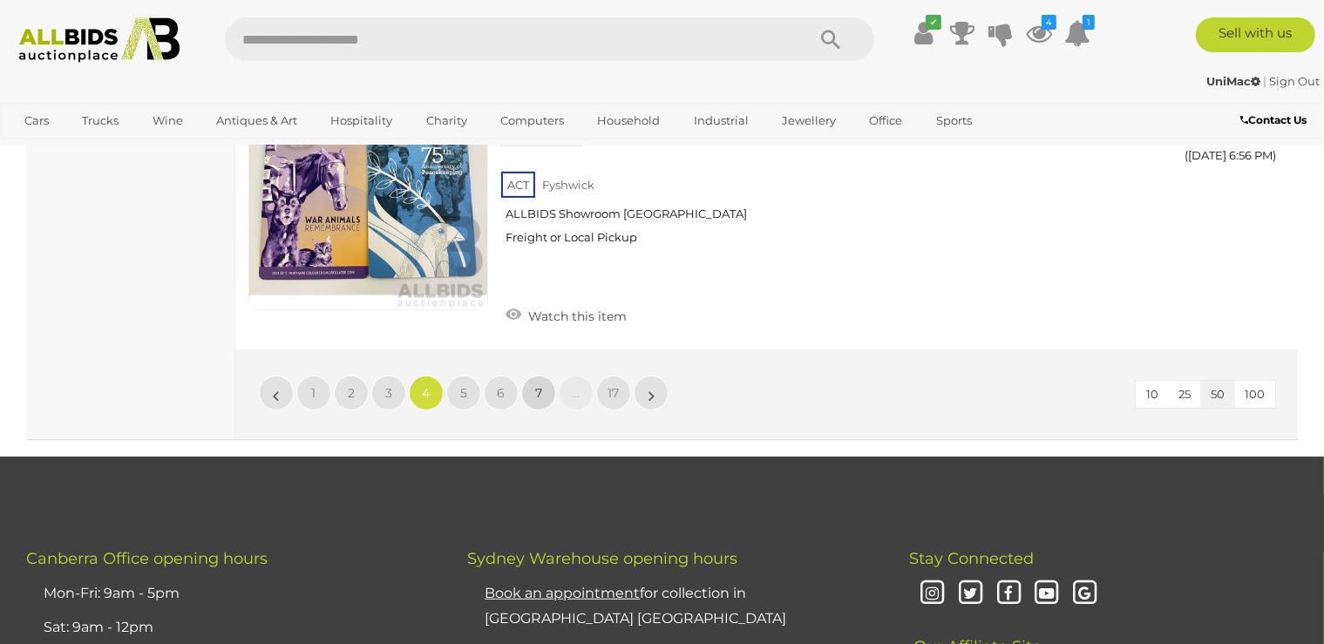
click at [534, 376] on link "7" at bounding box center [538, 393] width 35 height 35
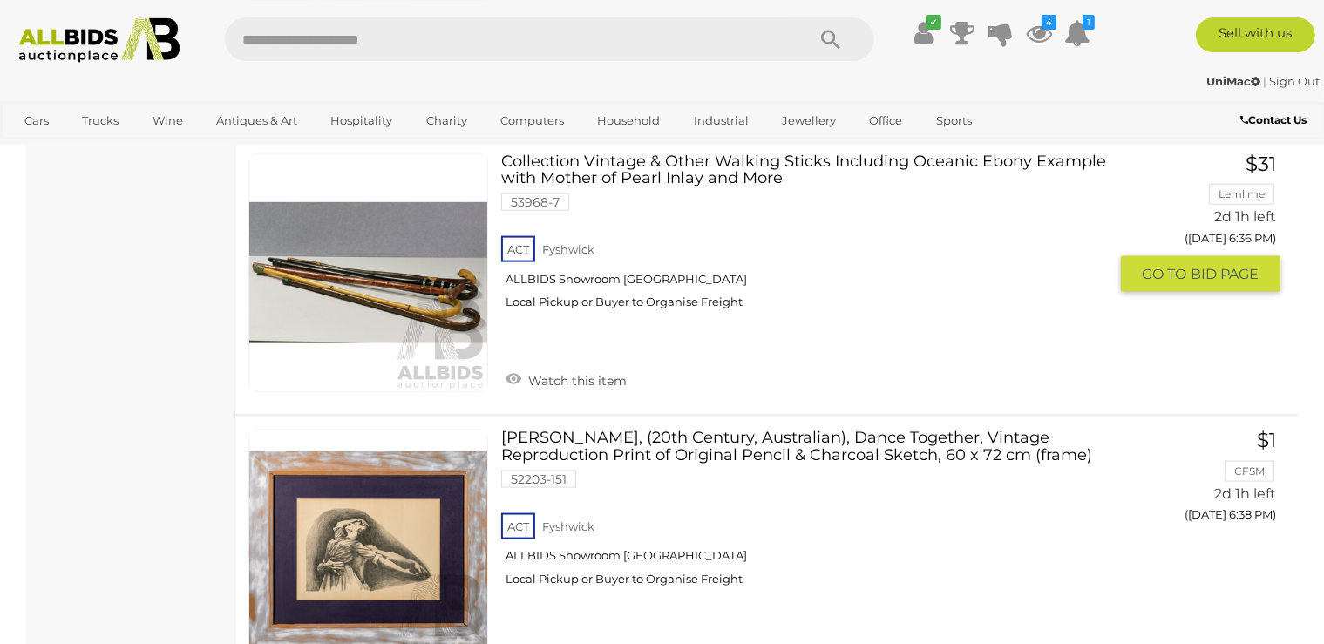
scroll to position [2321, 0]
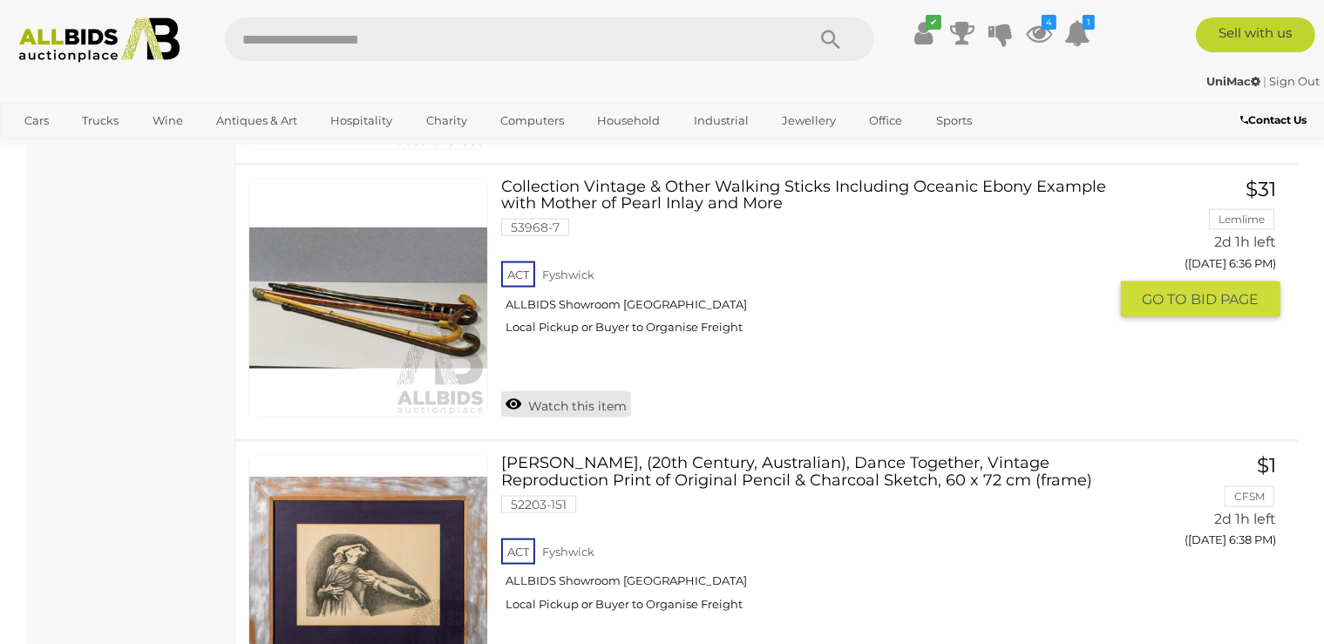
click at [549, 403] on link "Watch this item" at bounding box center [566, 404] width 130 height 26
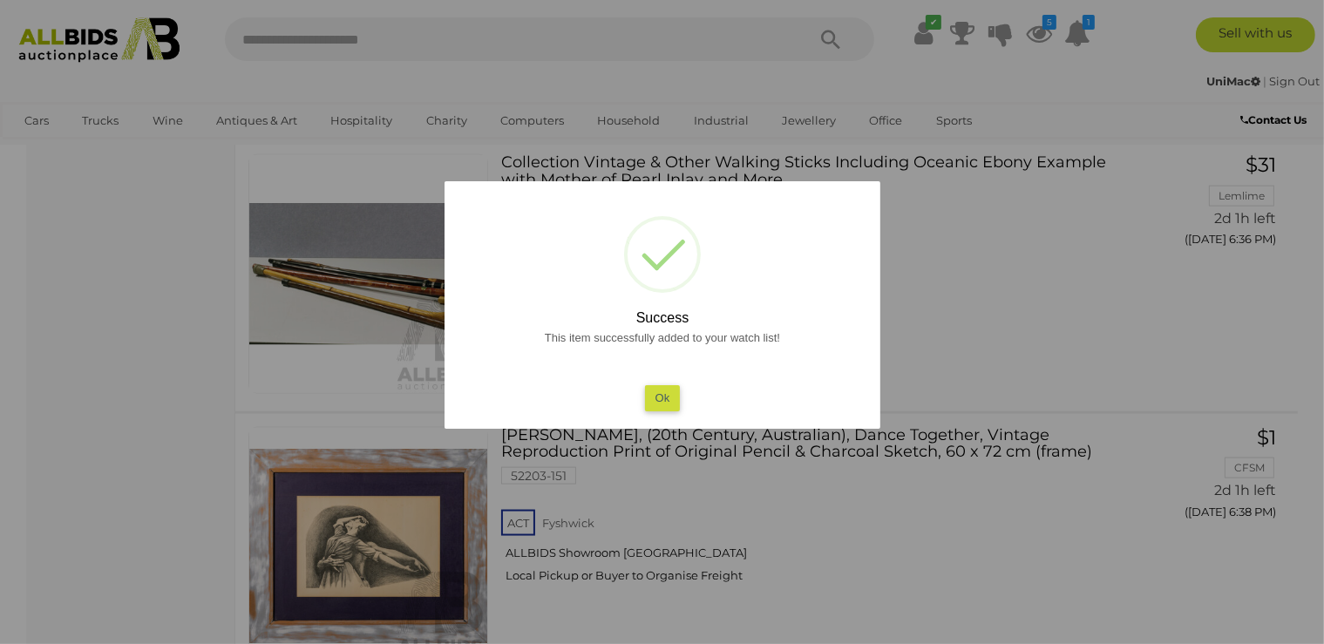
click at [667, 396] on button "Ok" at bounding box center [662, 397] width 36 height 25
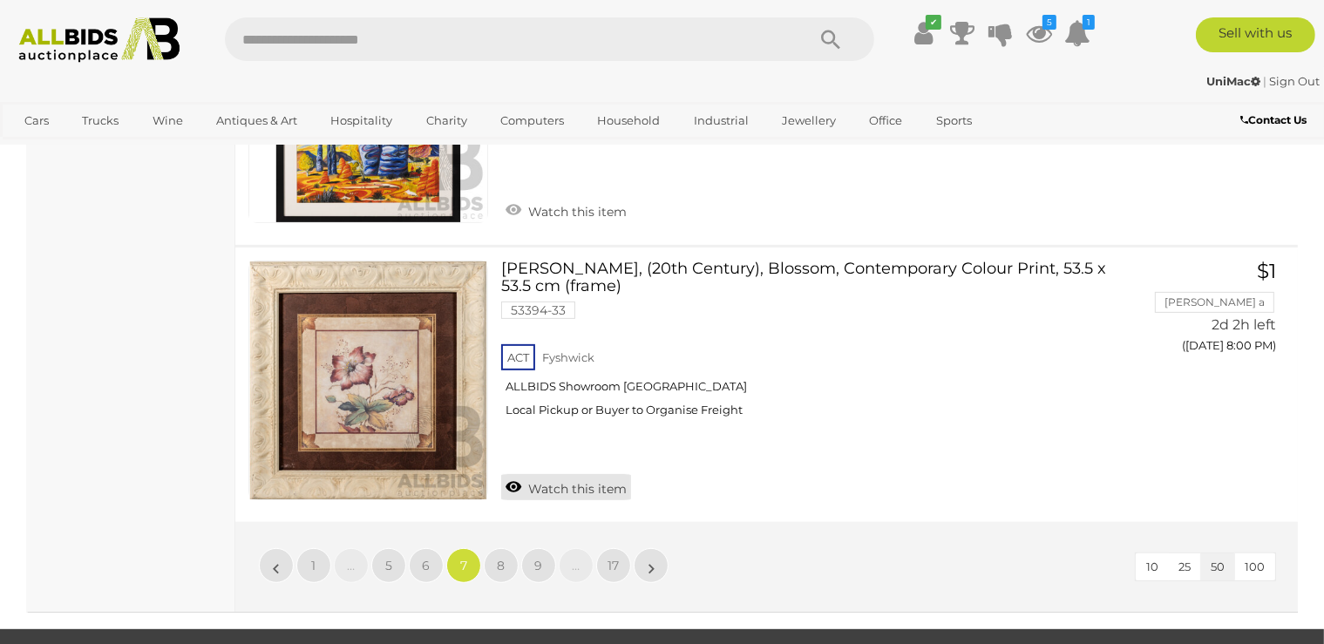
scroll to position [14100, 0]
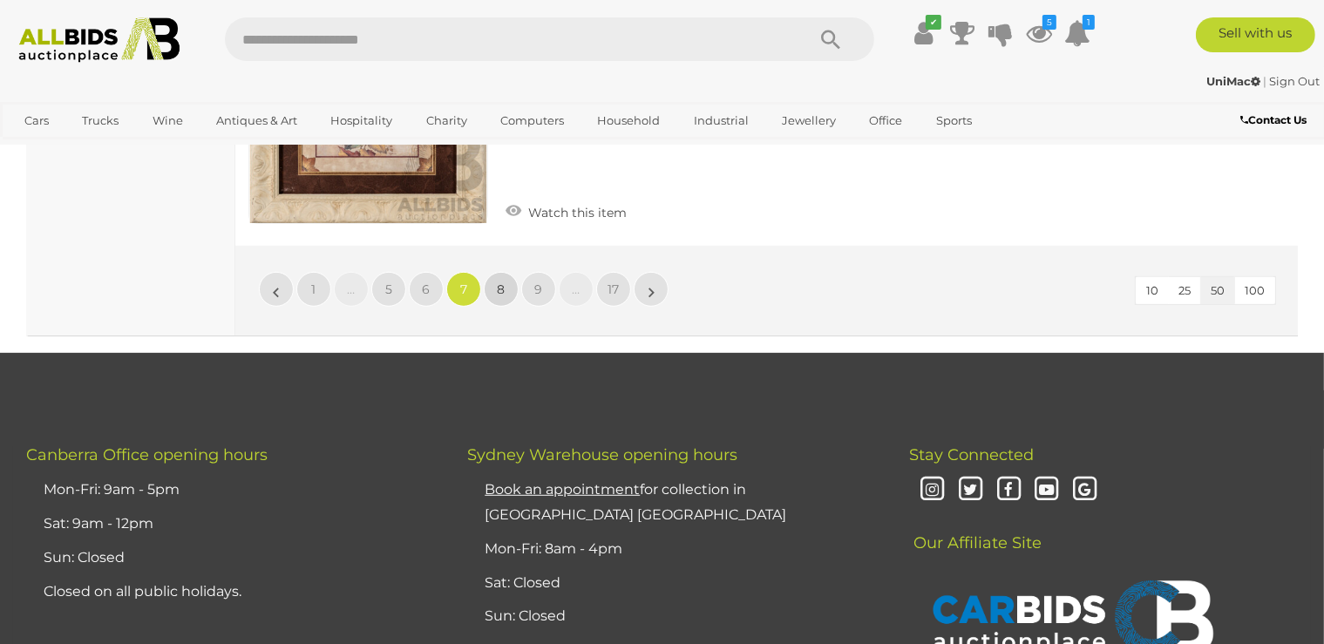
click at [506, 272] on link "8" at bounding box center [501, 289] width 35 height 35
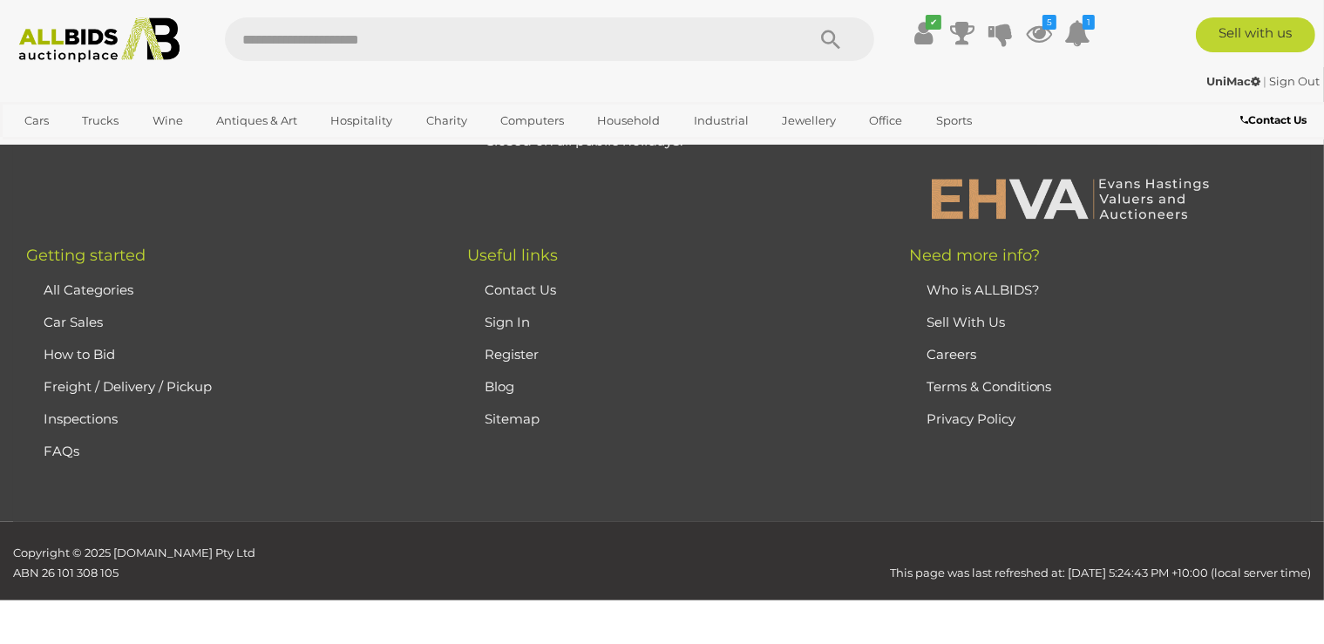
scroll to position [389, 0]
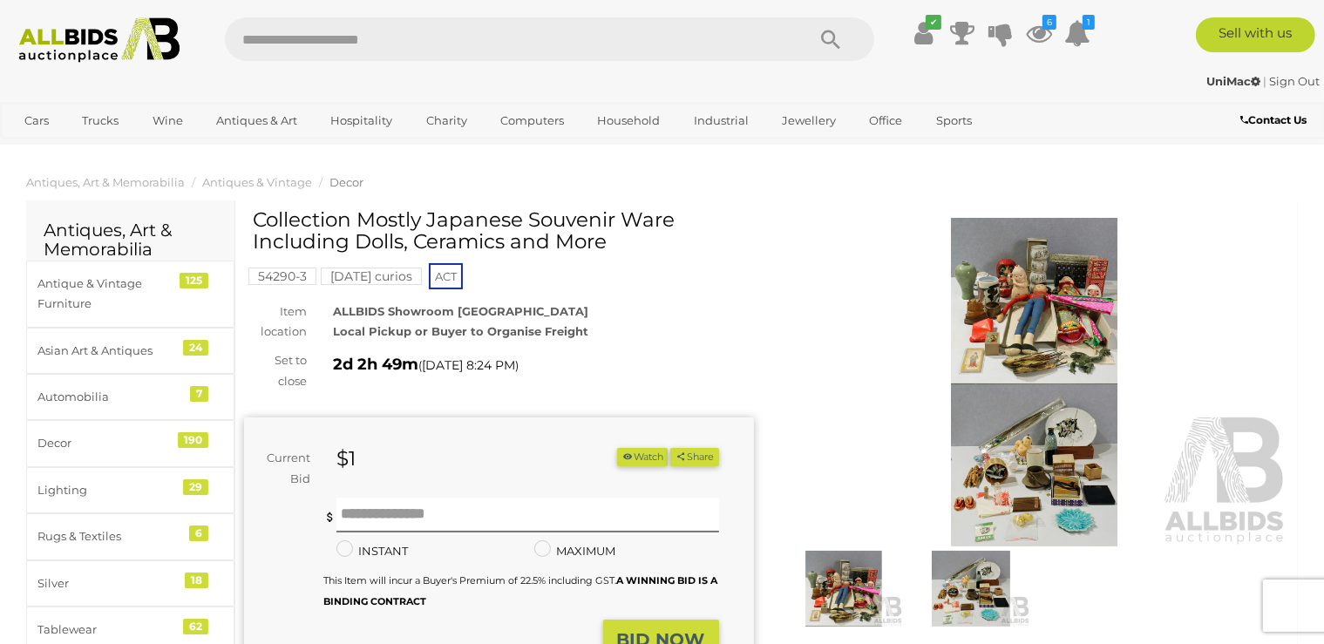
click at [1011, 298] on img at bounding box center [1035, 382] width 510 height 329
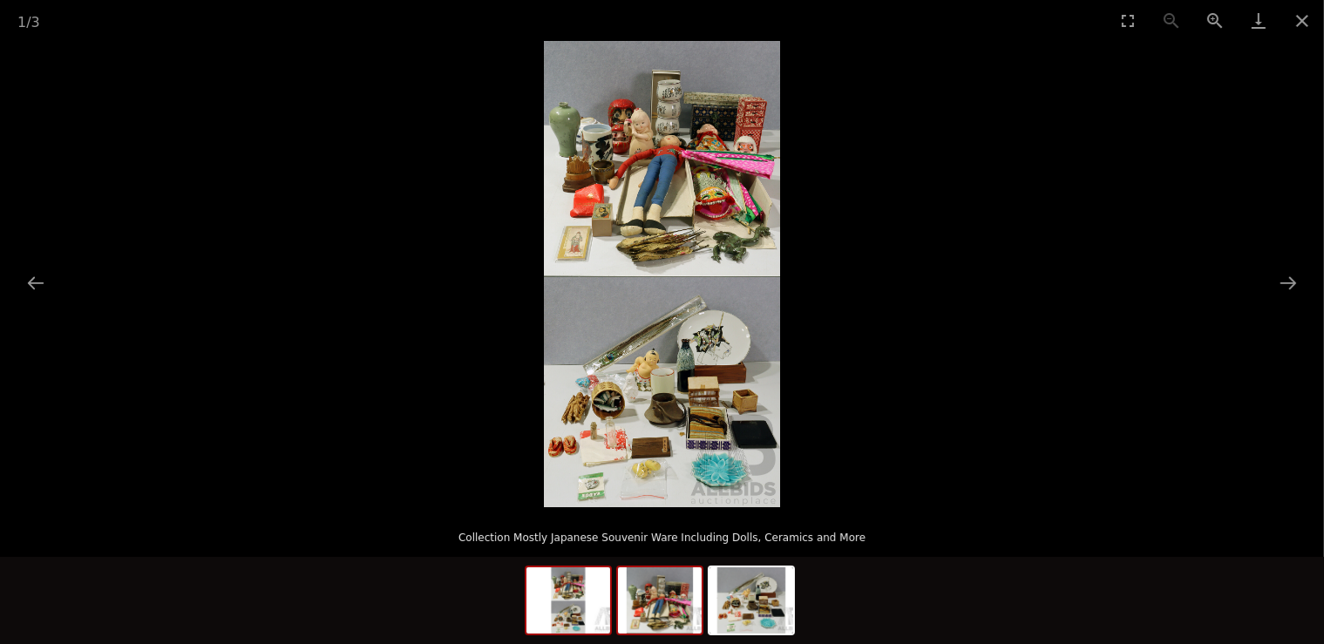
click at [661, 608] on img at bounding box center [660, 600] width 84 height 66
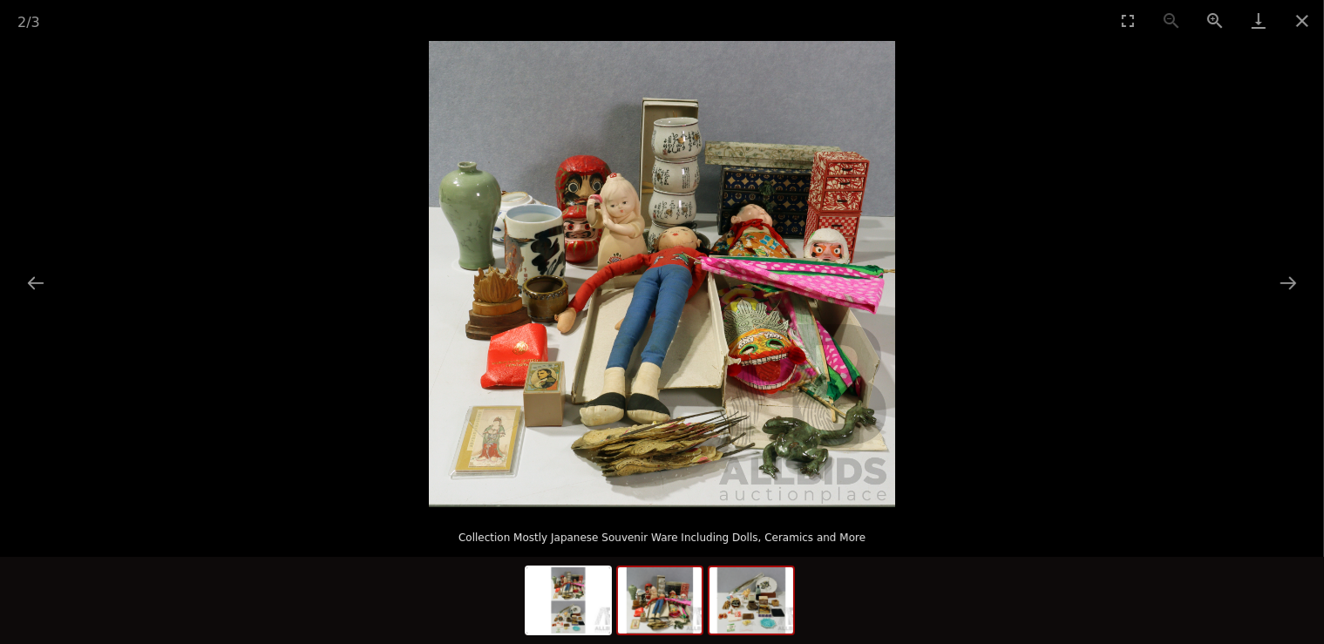
click at [731, 617] on img at bounding box center [751, 600] width 84 height 66
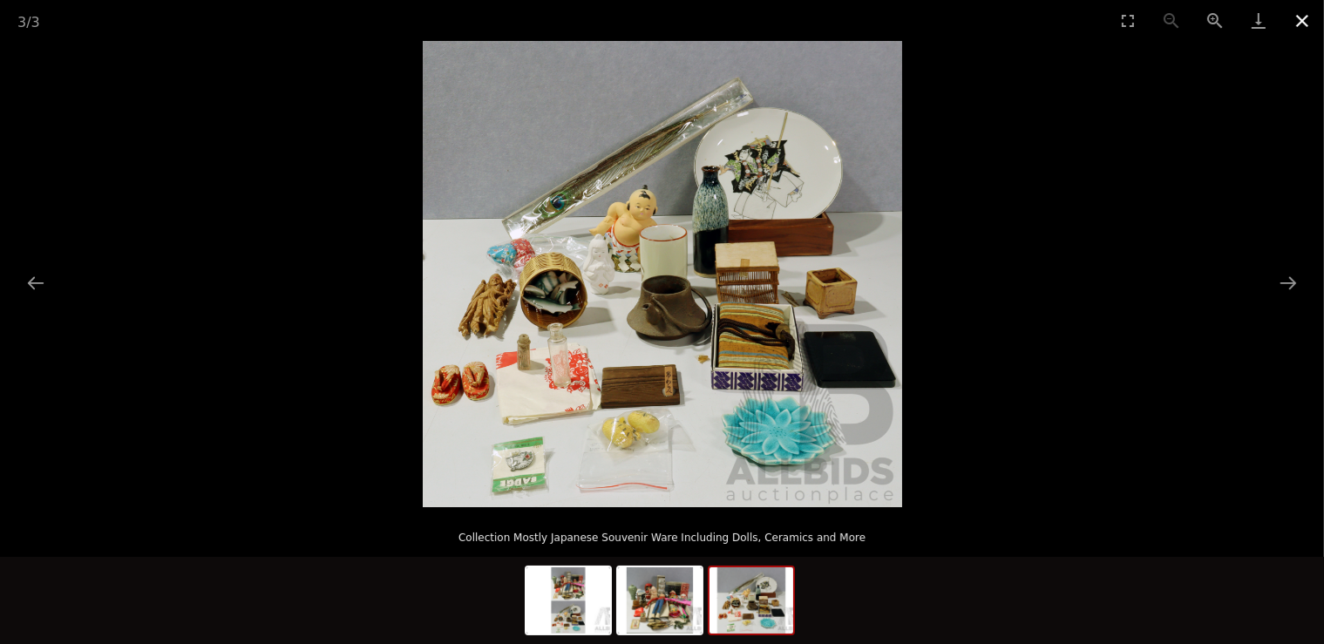
click at [1302, 19] on button "Close gallery" at bounding box center [1302, 20] width 44 height 41
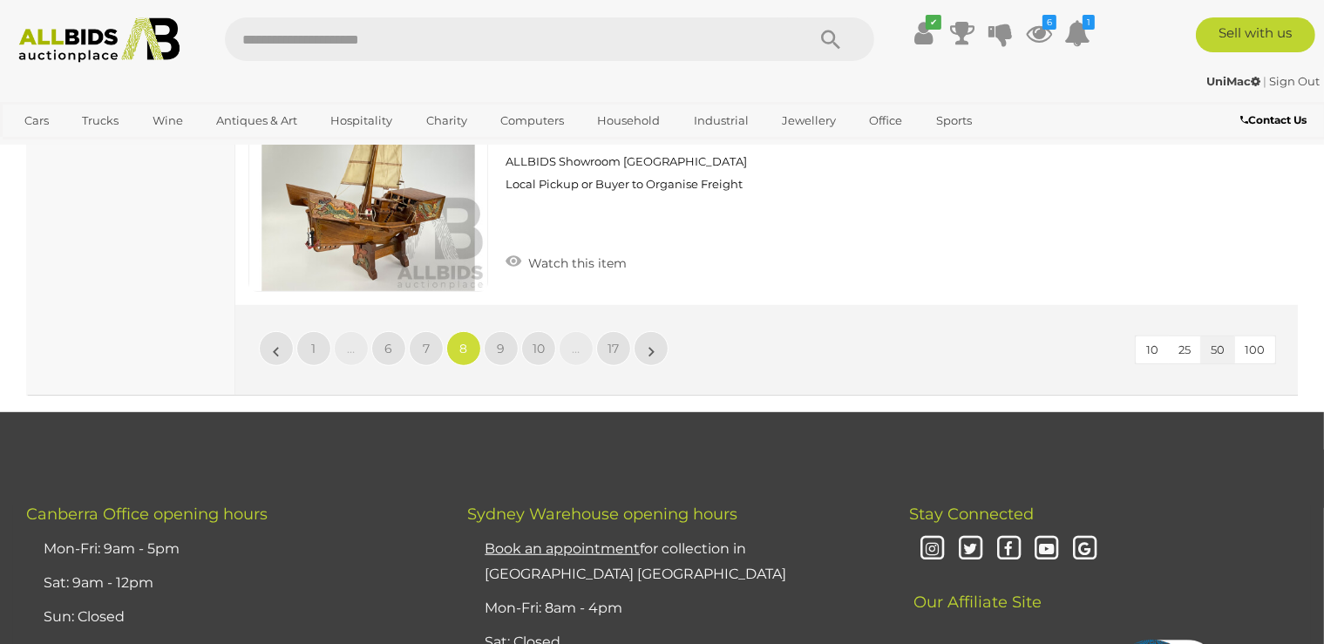
scroll to position [14120, 0]
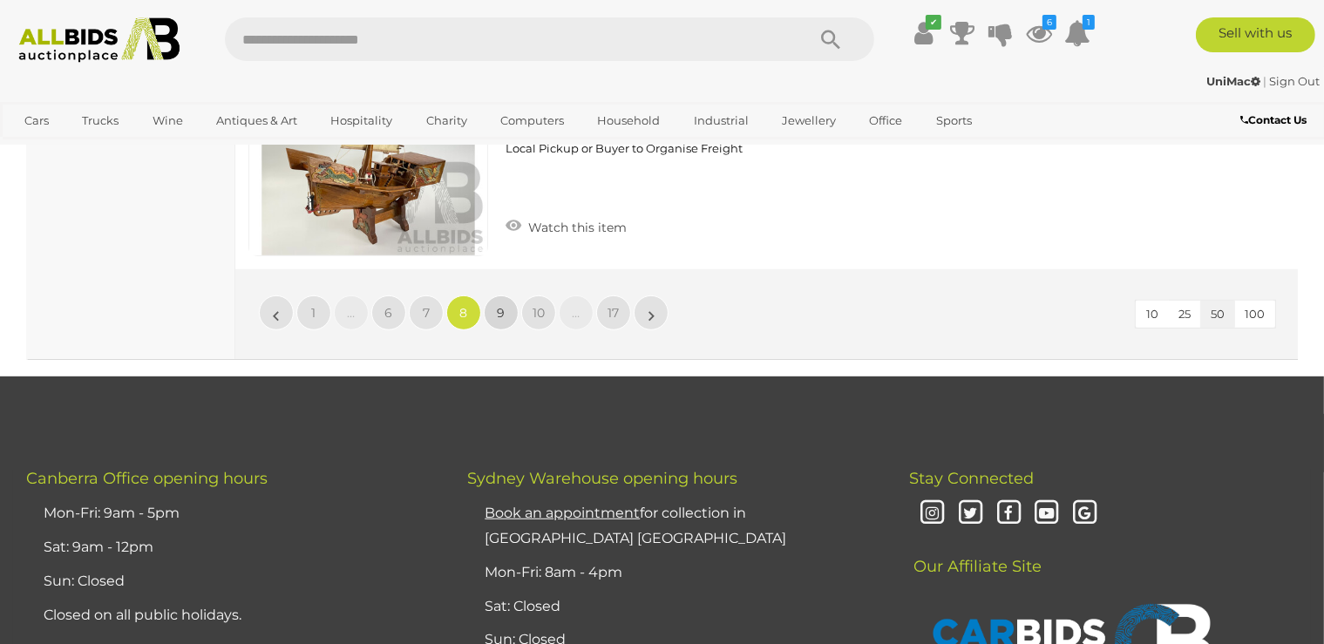
click at [493, 295] on link "9" at bounding box center [501, 312] width 35 height 35
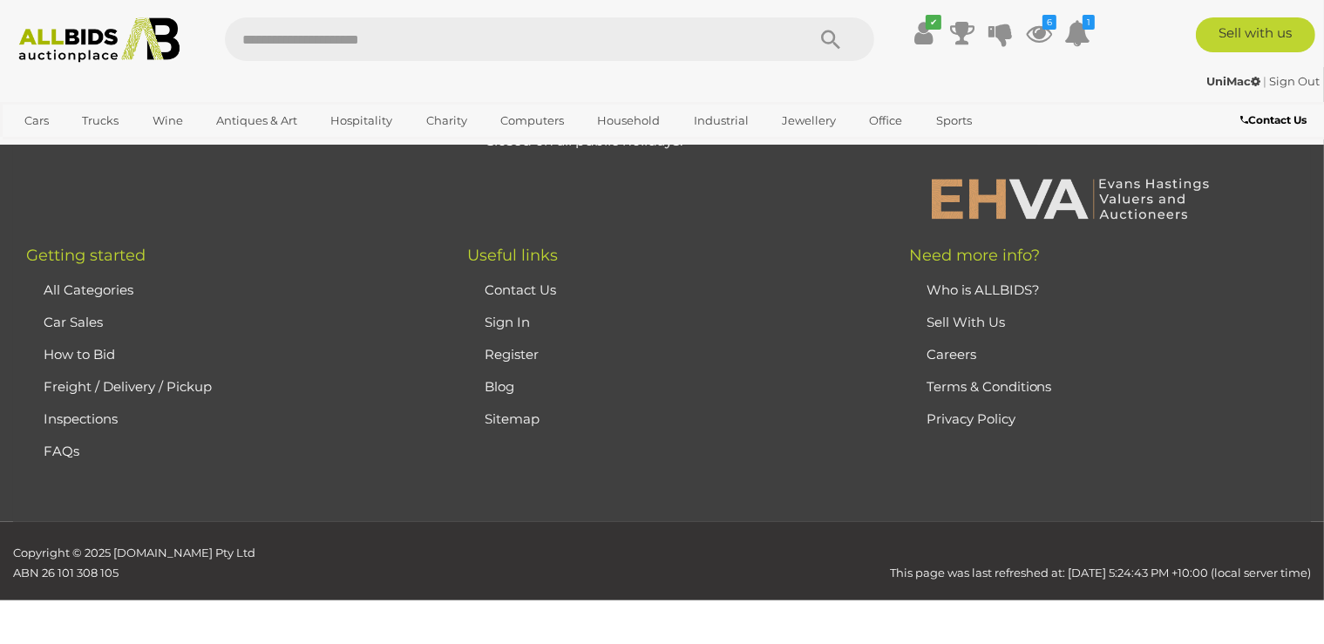
scroll to position [389, 0]
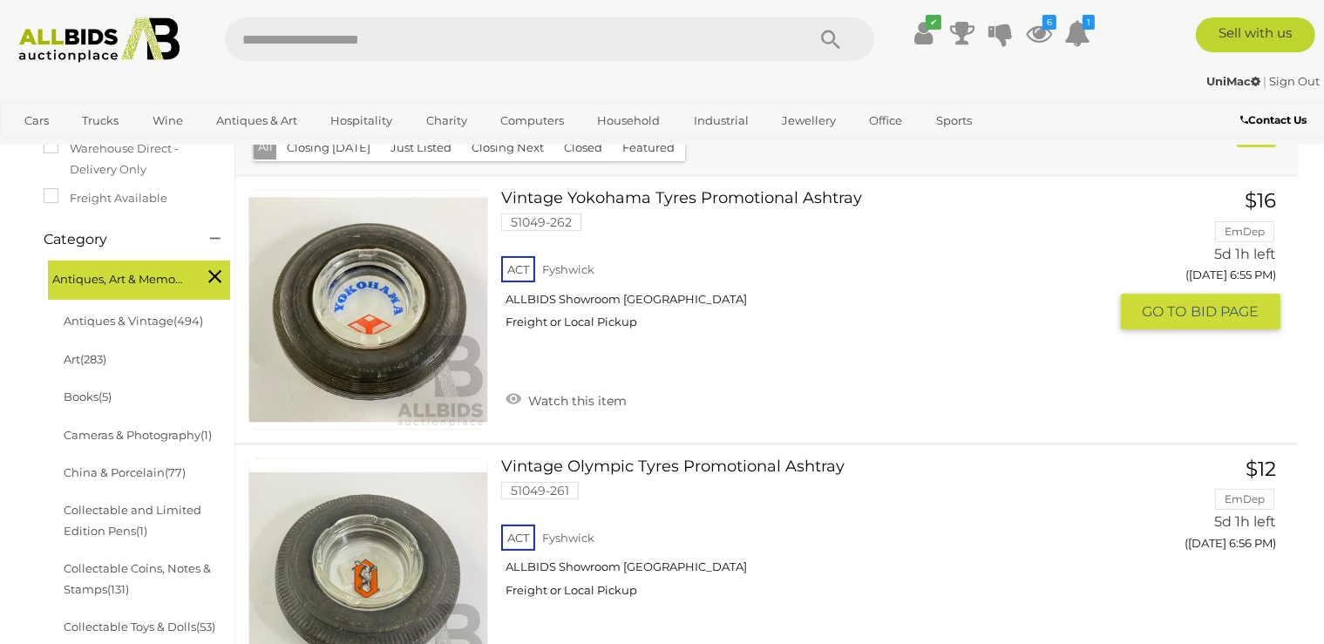
scroll to position [665, 0]
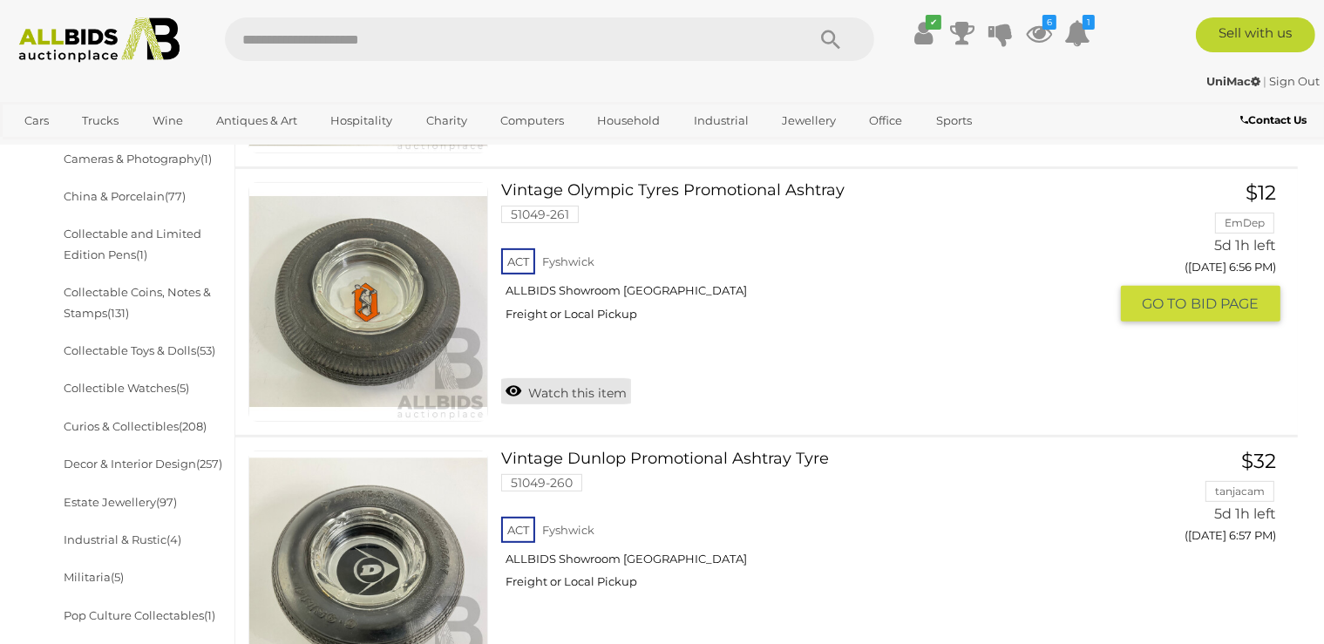
click at [550, 396] on link "Watch this item" at bounding box center [566, 391] width 130 height 26
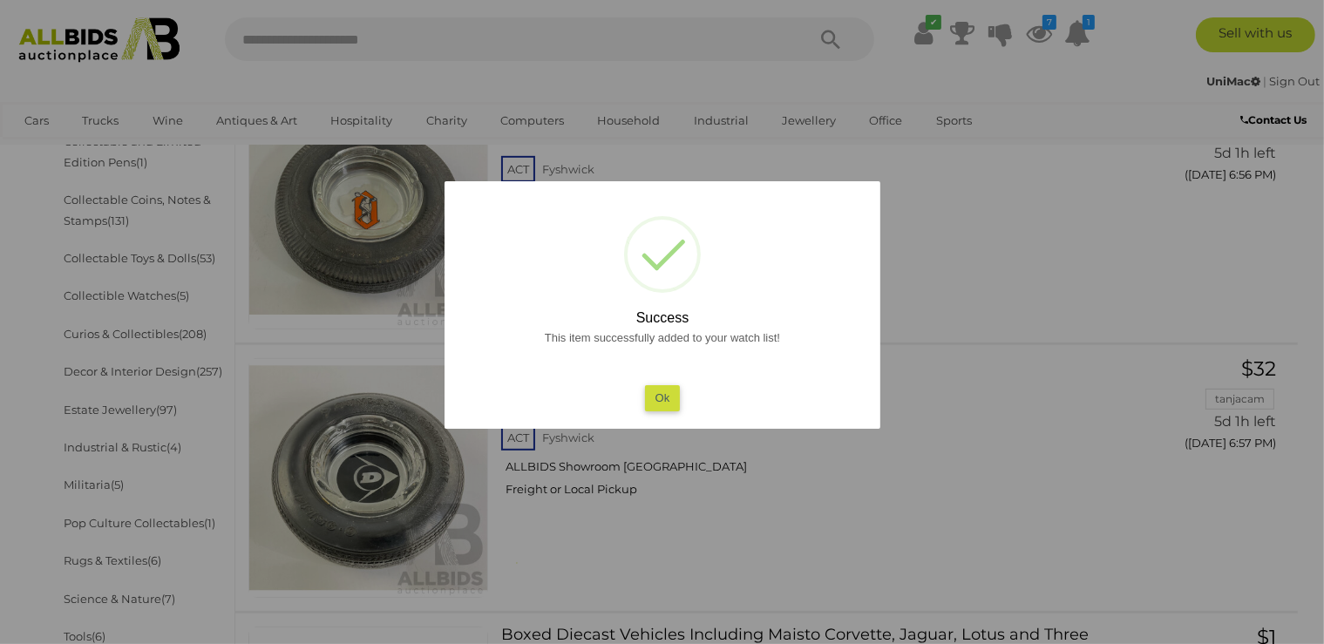
click at [658, 396] on button "Ok" at bounding box center [662, 397] width 36 height 25
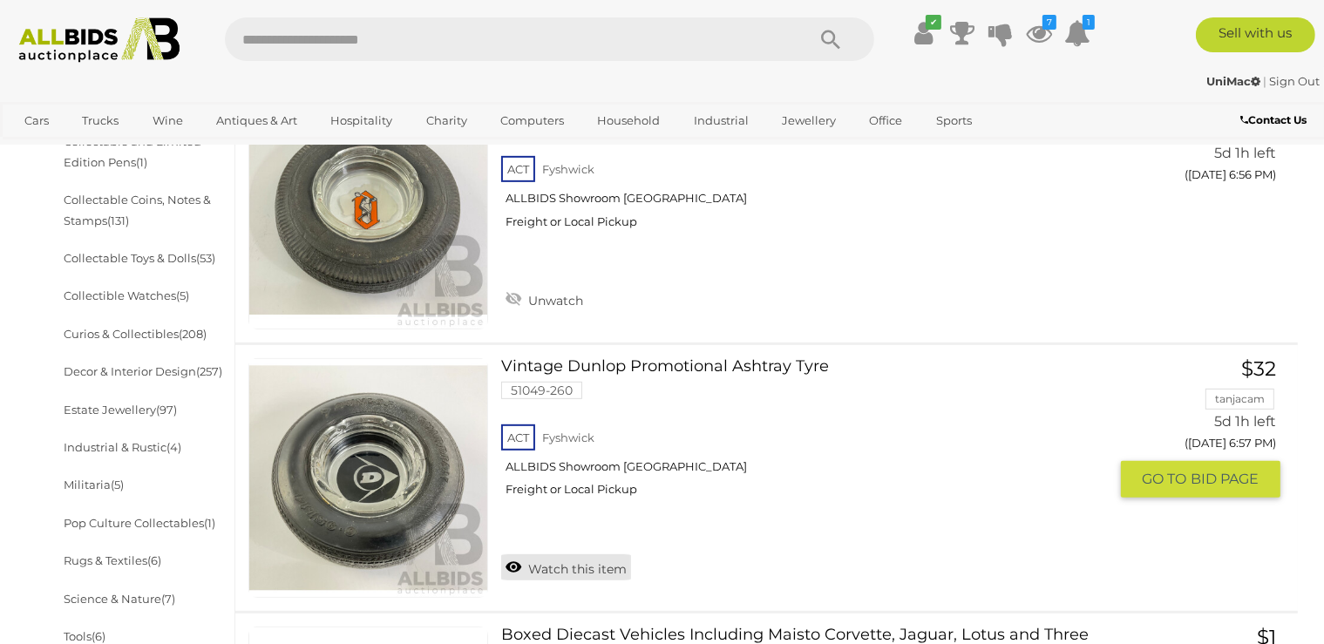
click at [544, 569] on link "Watch this item" at bounding box center [566, 567] width 130 height 26
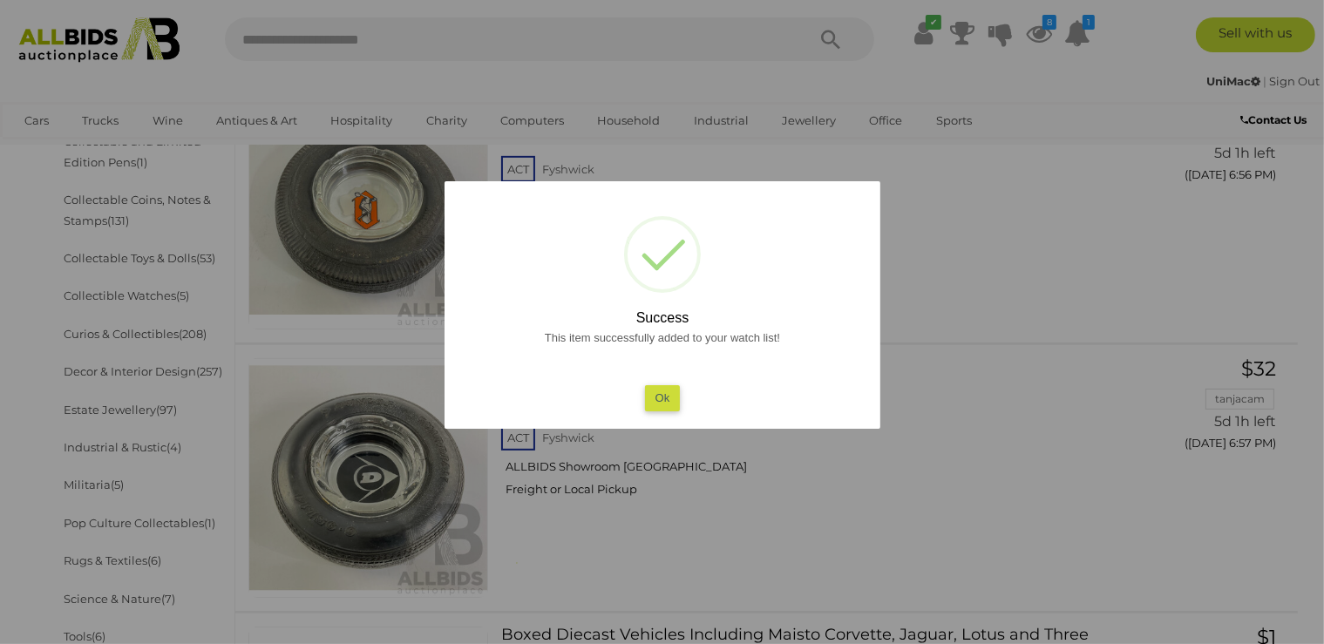
click at [657, 396] on button "Ok" at bounding box center [662, 397] width 36 height 25
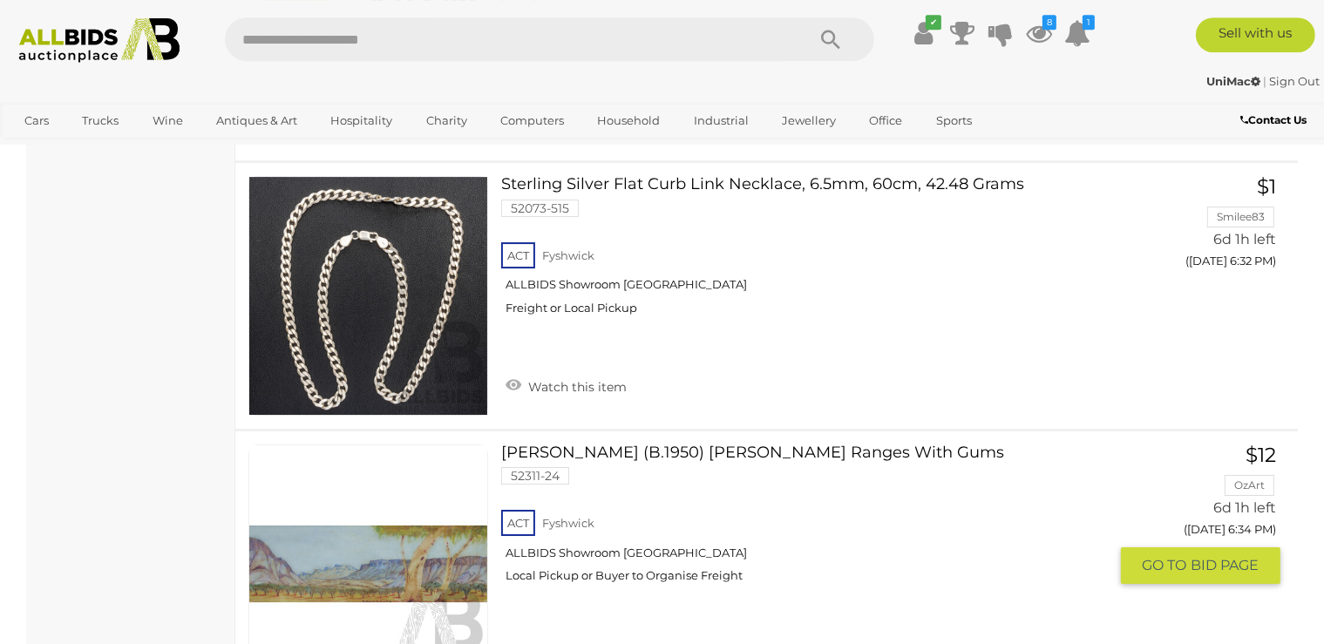
scroll to position [5818, 0]
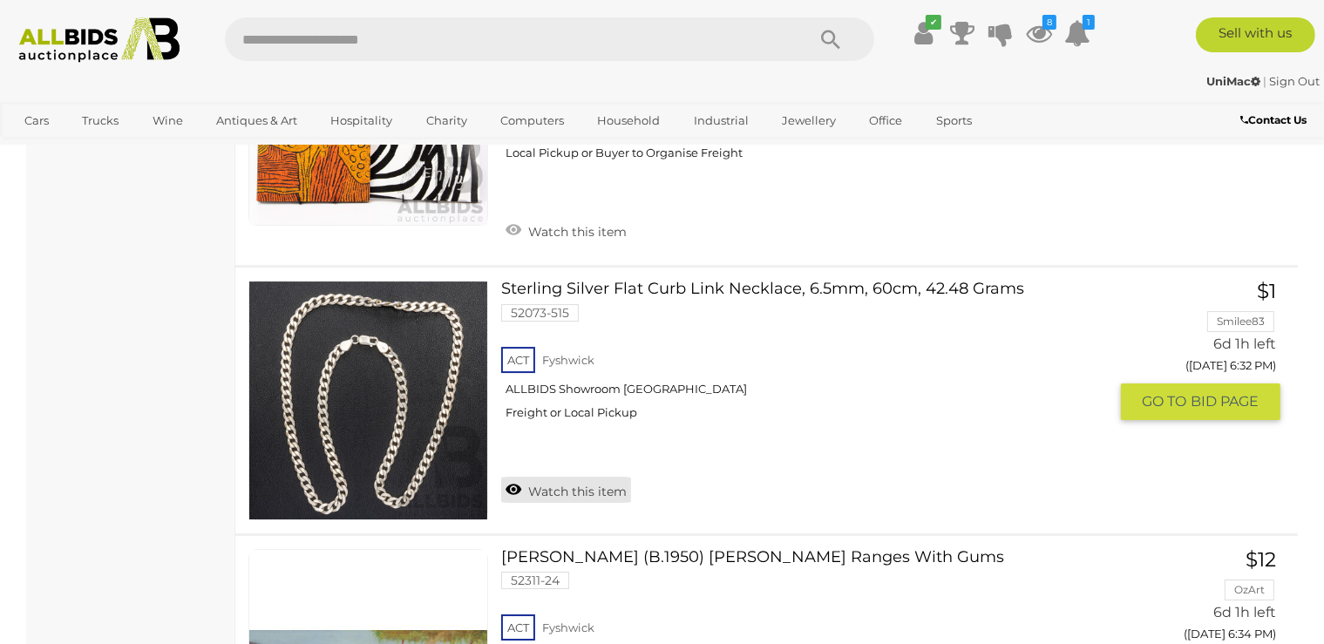
click at [547, 485] on link "Watch this item" at bounding box center [566, 490] width 130 height 26
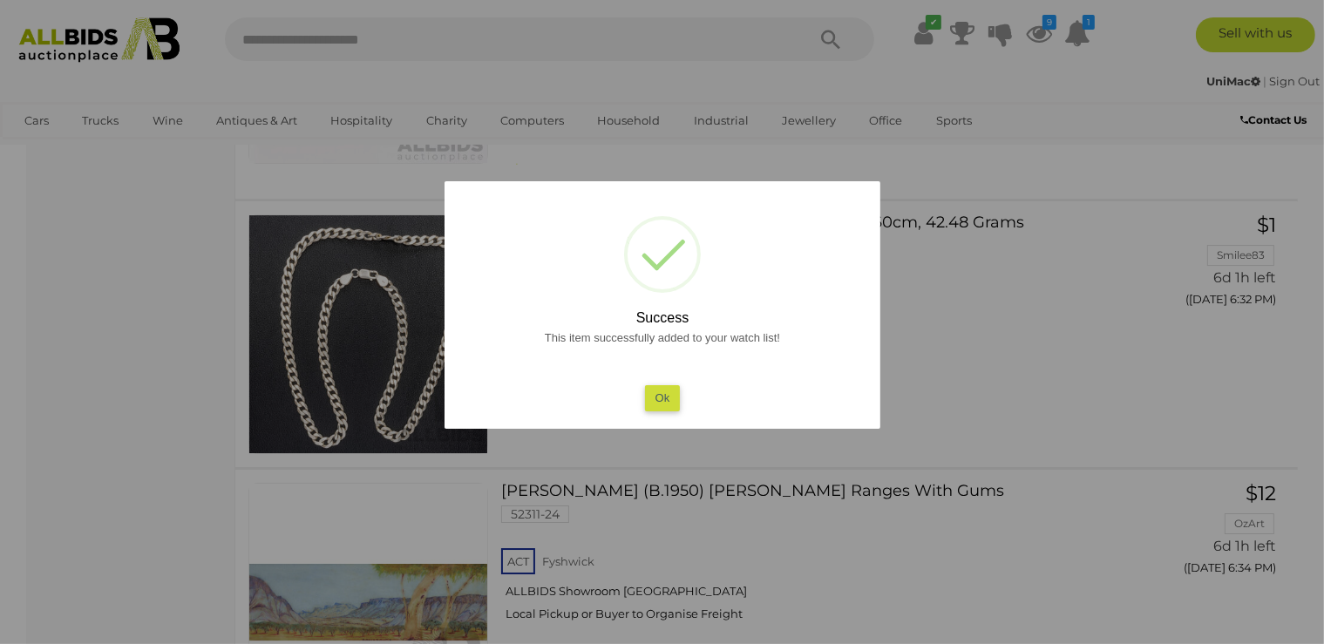
click at [672, 403] on button "Ok" at bounding box center [662, 397] width 36 height 25
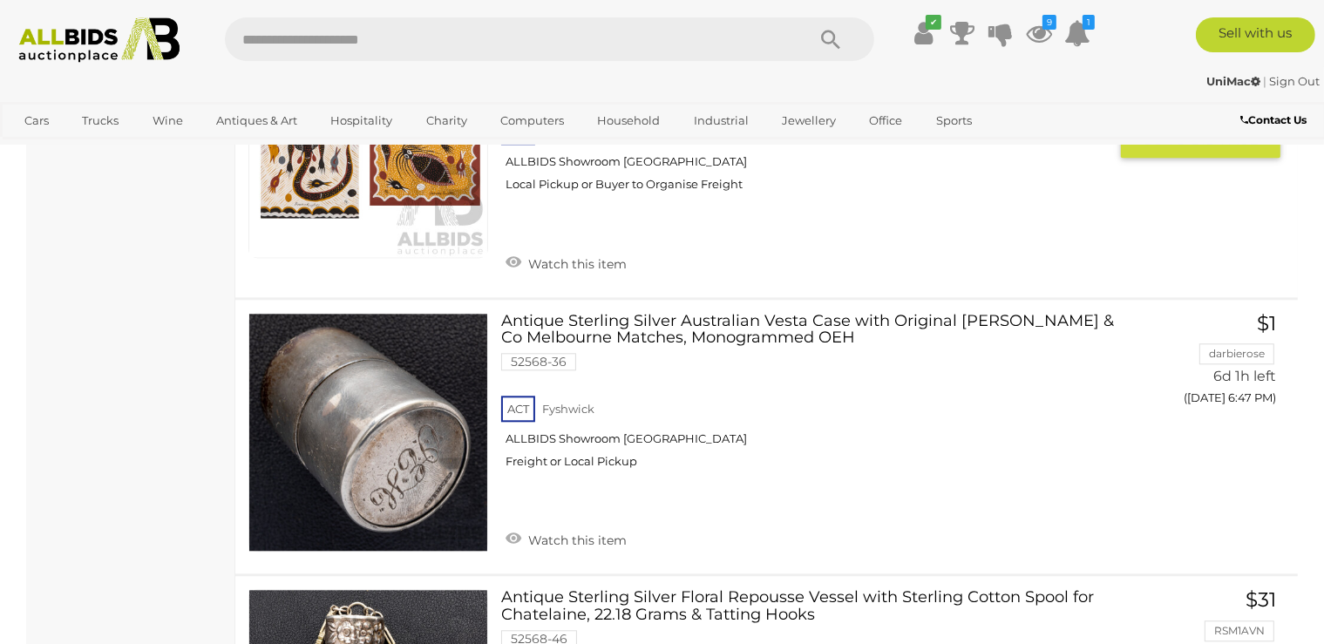
scroll to position [10971, 0]
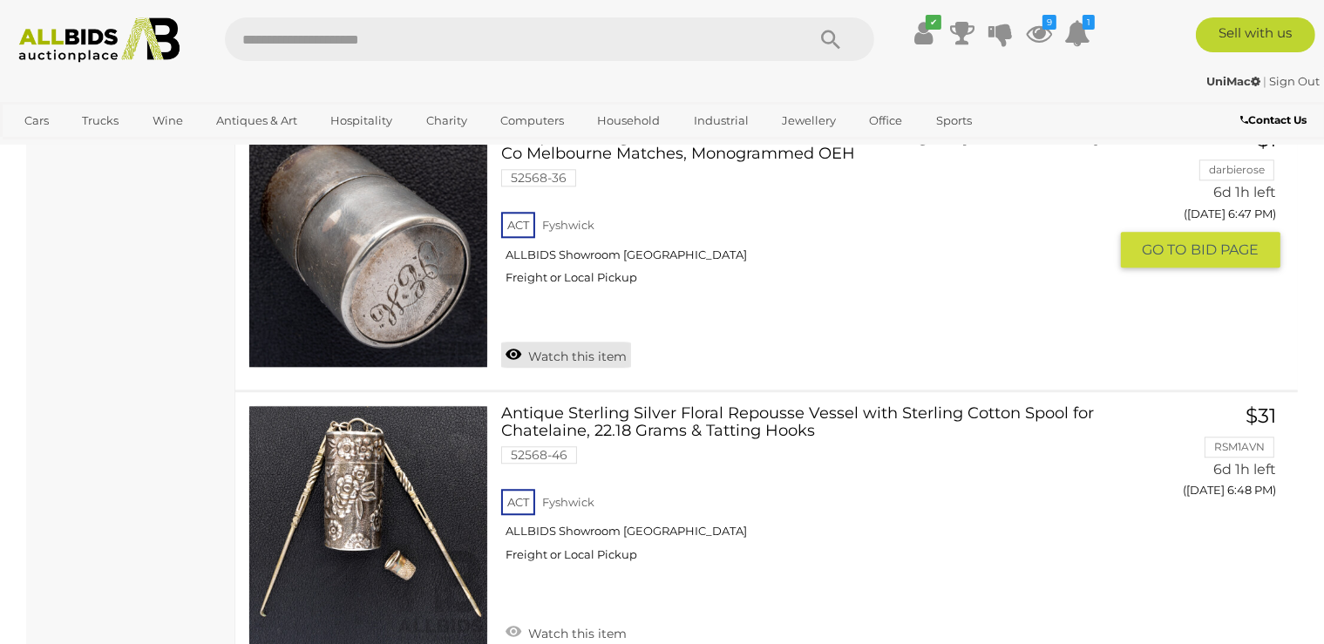
click at [549, 342] on link "Watch this item" at bounding box center [566, 355] width 130 height 26
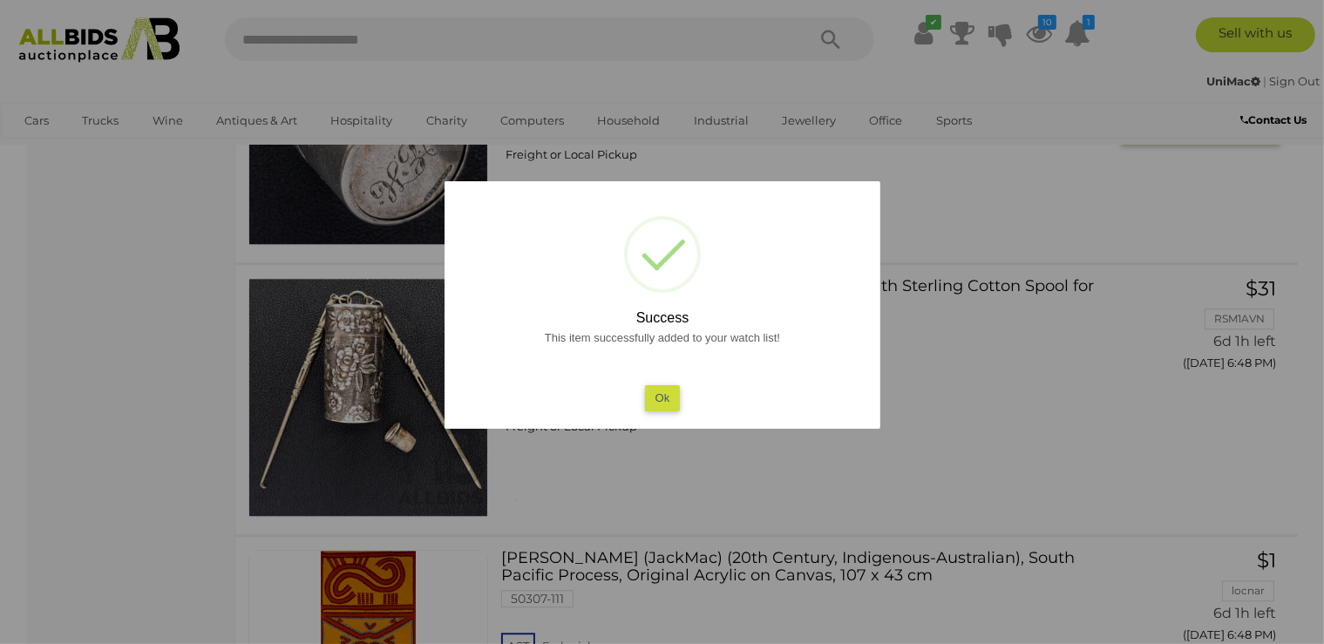
click at [674, 397] on button "Ok" at bounding box center [662, 397] width 36 height 25
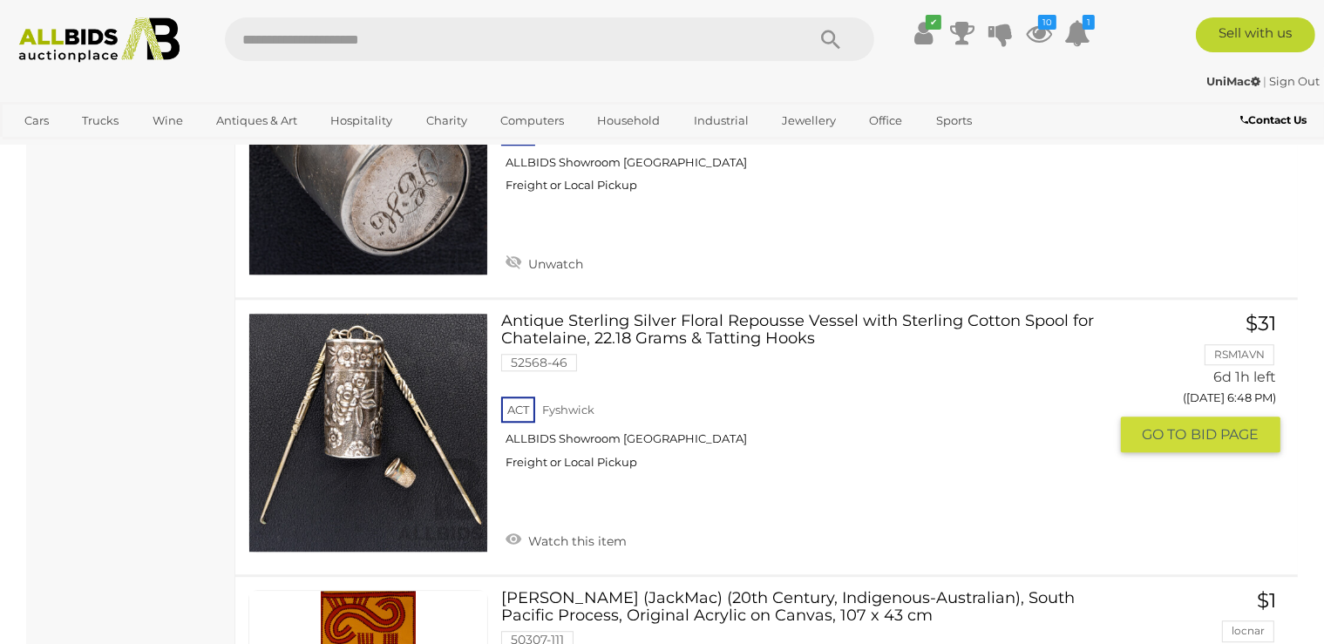
scroll to position [11155, 0]
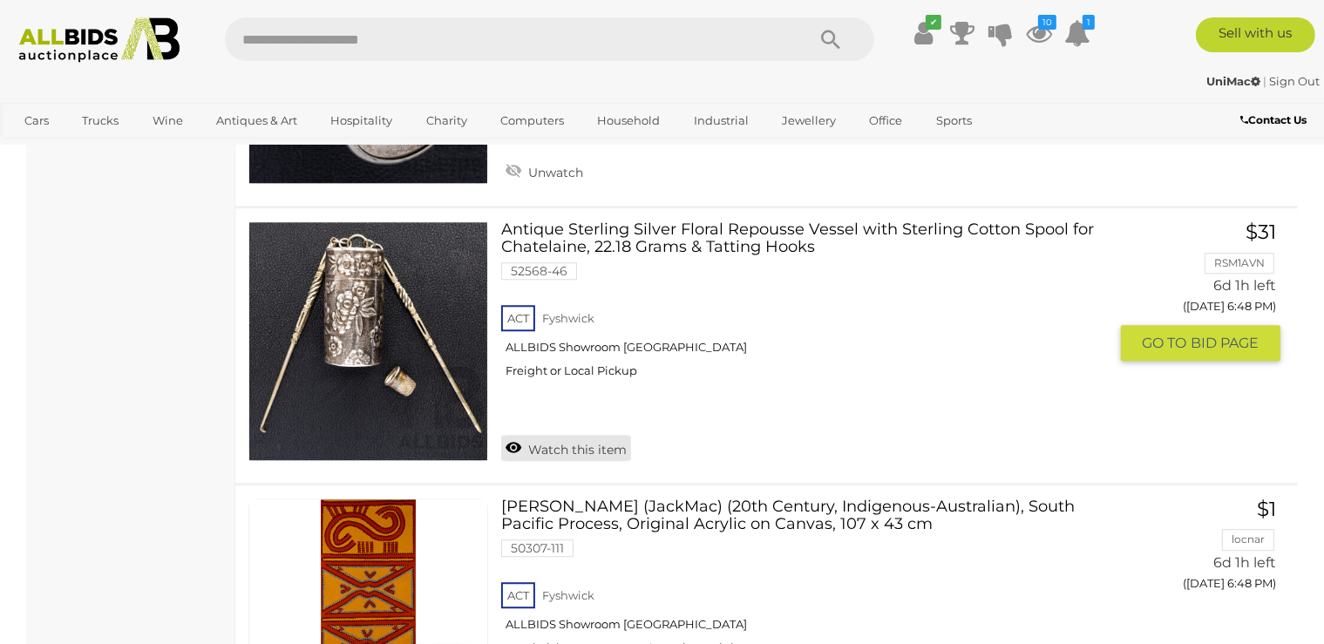
click at [583, 435] on link "Watch this item" at bounding box center [566, 448] width 130 height 26
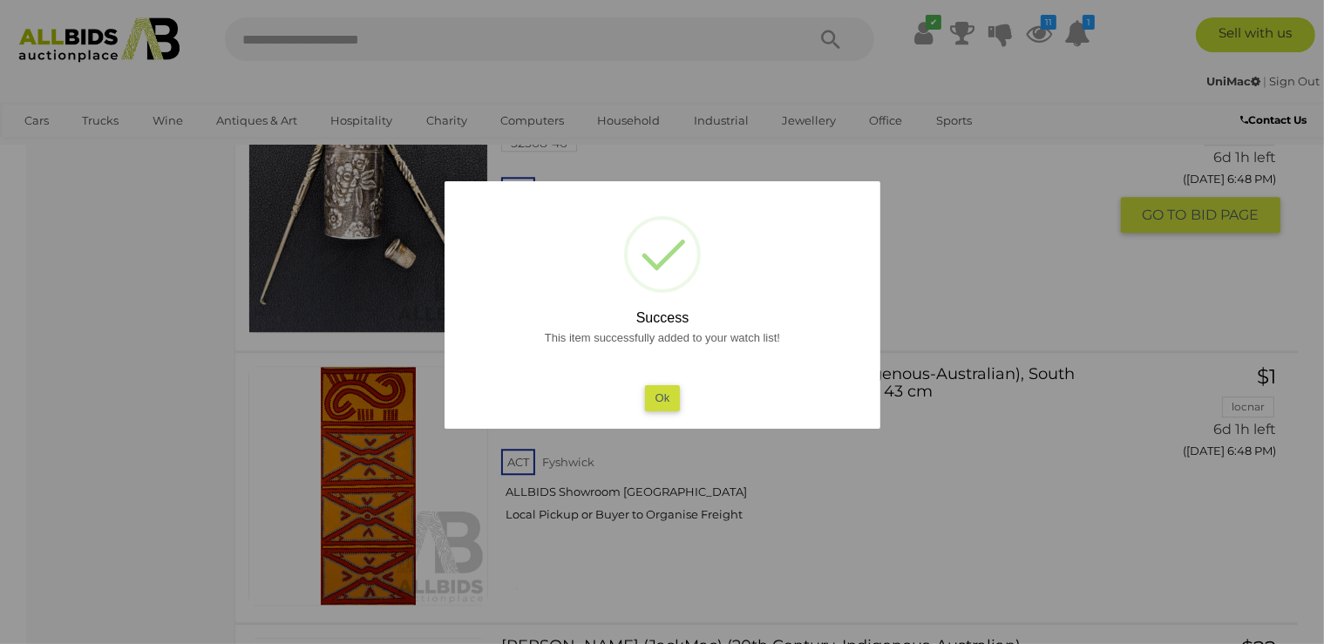
click at [667, 396] on button "Ok" at bounding box center [662, 397] width 36 height 25
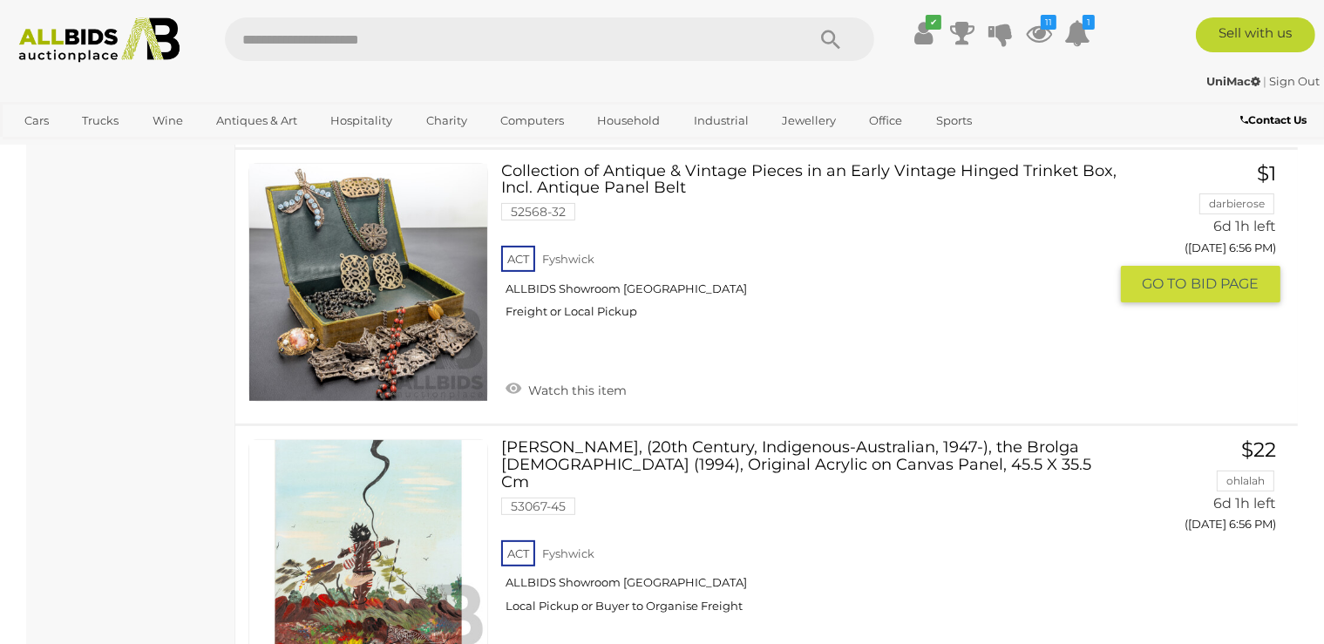
scroll to position [13640, 0]
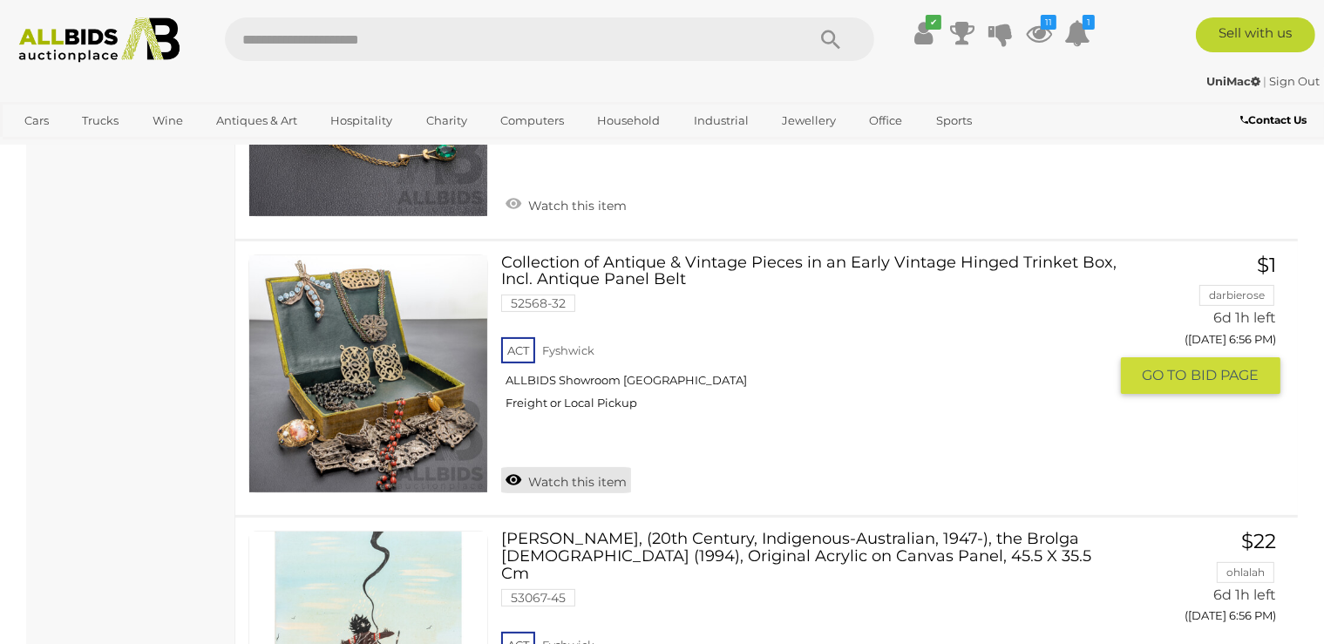
click at [572, 467] on link "Watch this item" at bounding box center [566, 480] width 130 height 26
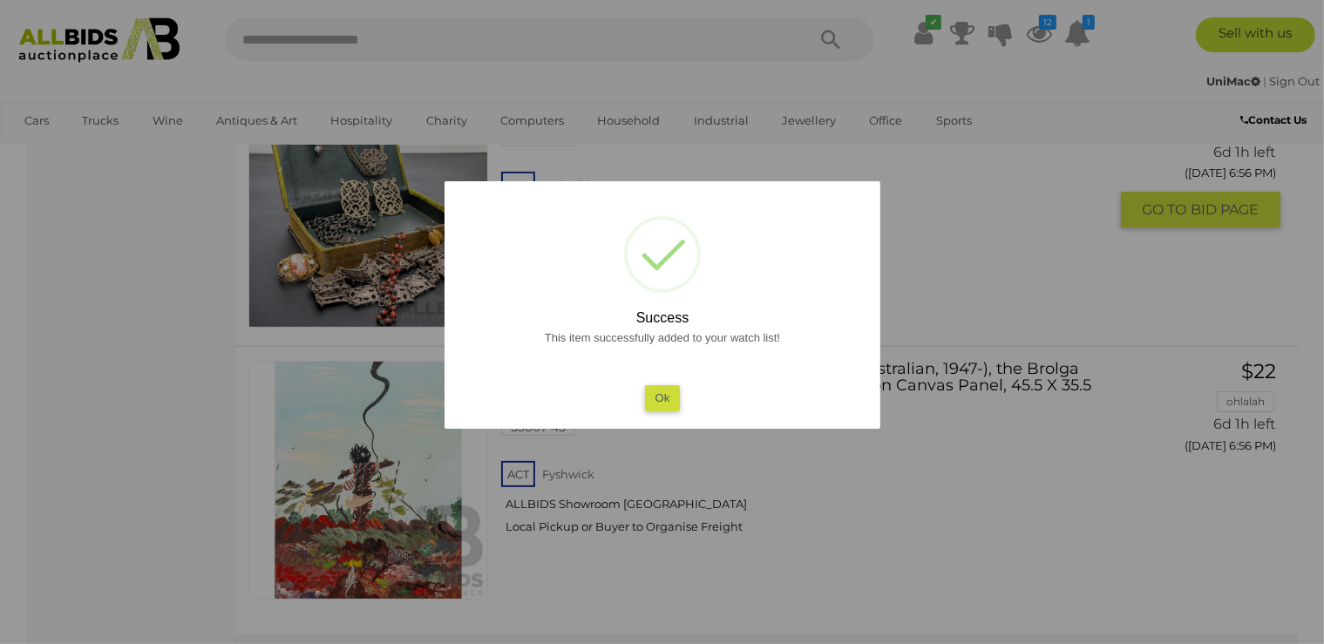
click at [657, 401] on button "Ok" at bounding box center [662, 397] width 36 height 25
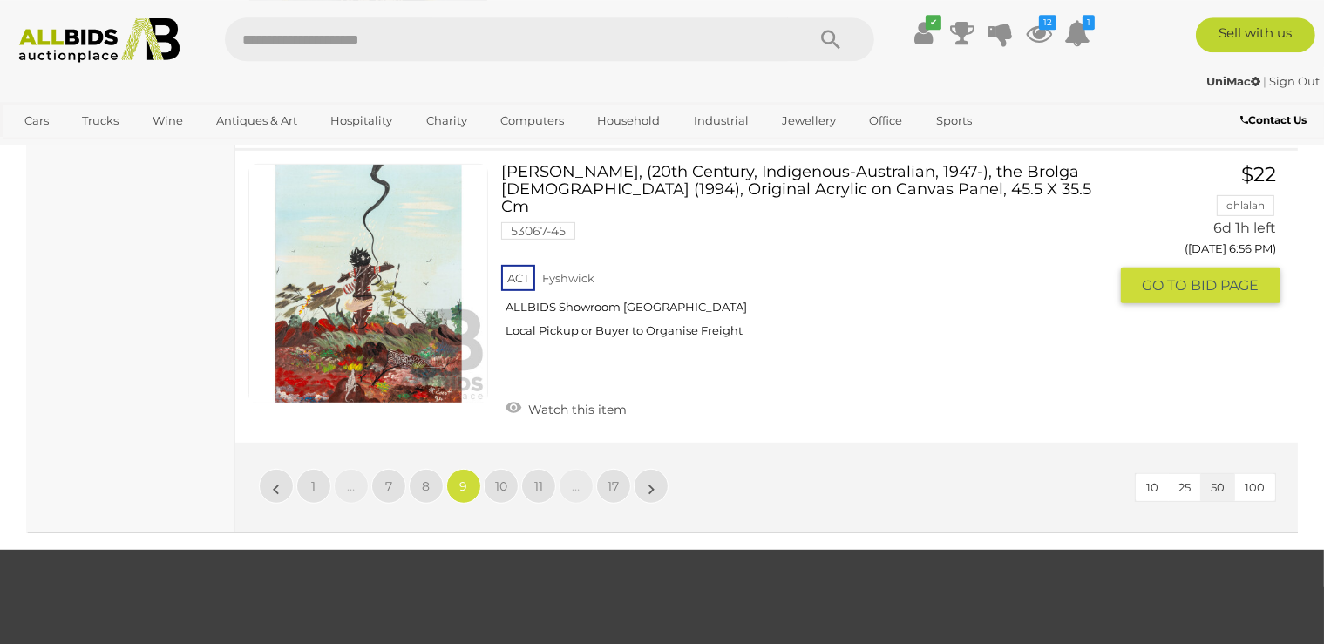
scroll to position [14100, 0]
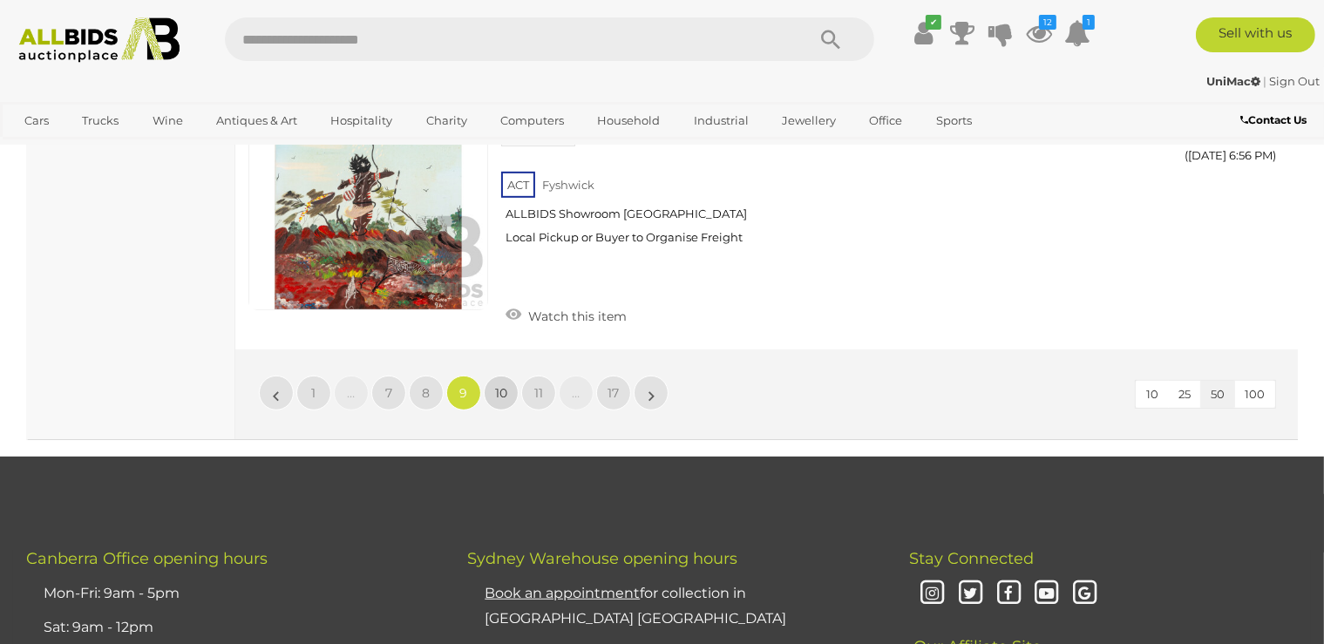
click at [505, 376] on link "10" at bounding box center [501, 393] width 35 height 35
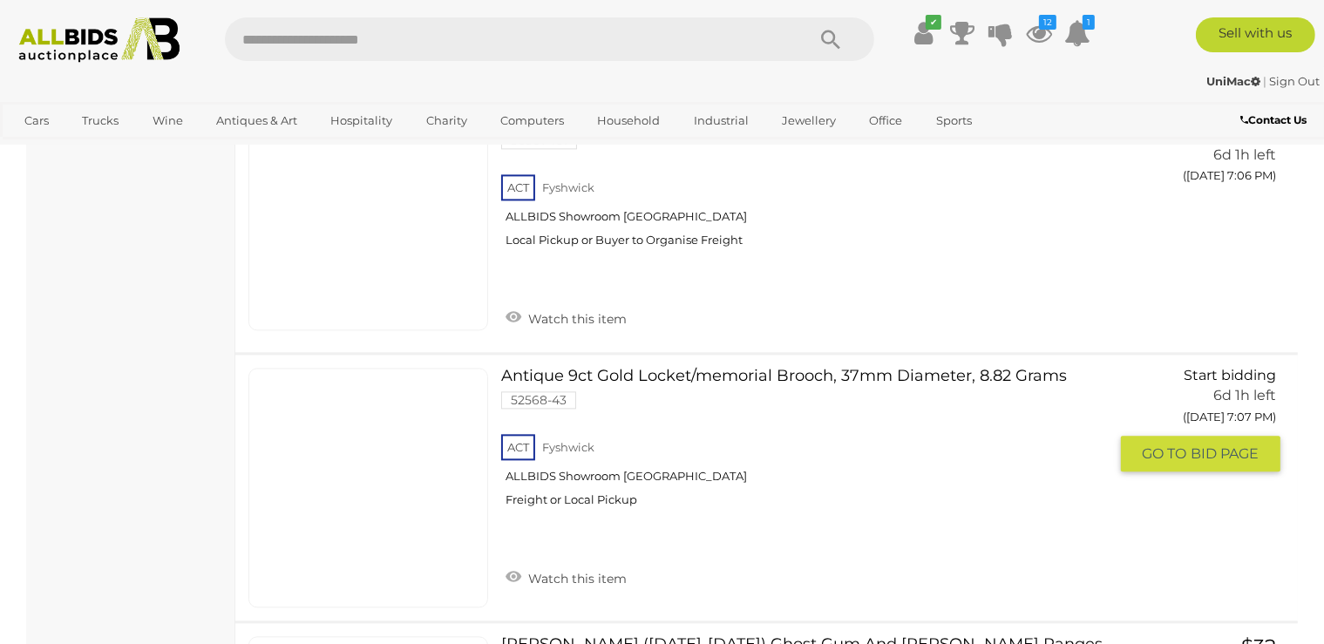
scroll to position [3886, 0]
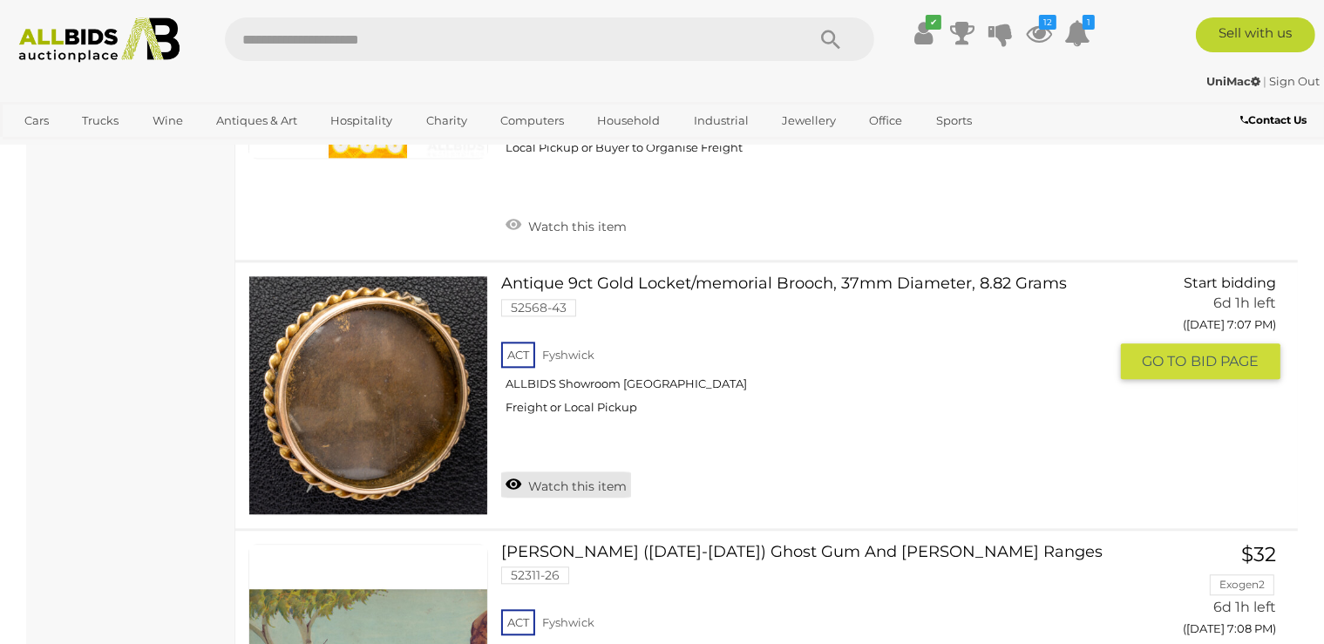
click at [555, 471] on link "Watch this item" at bounding box center [566, 484] width 130 height 26
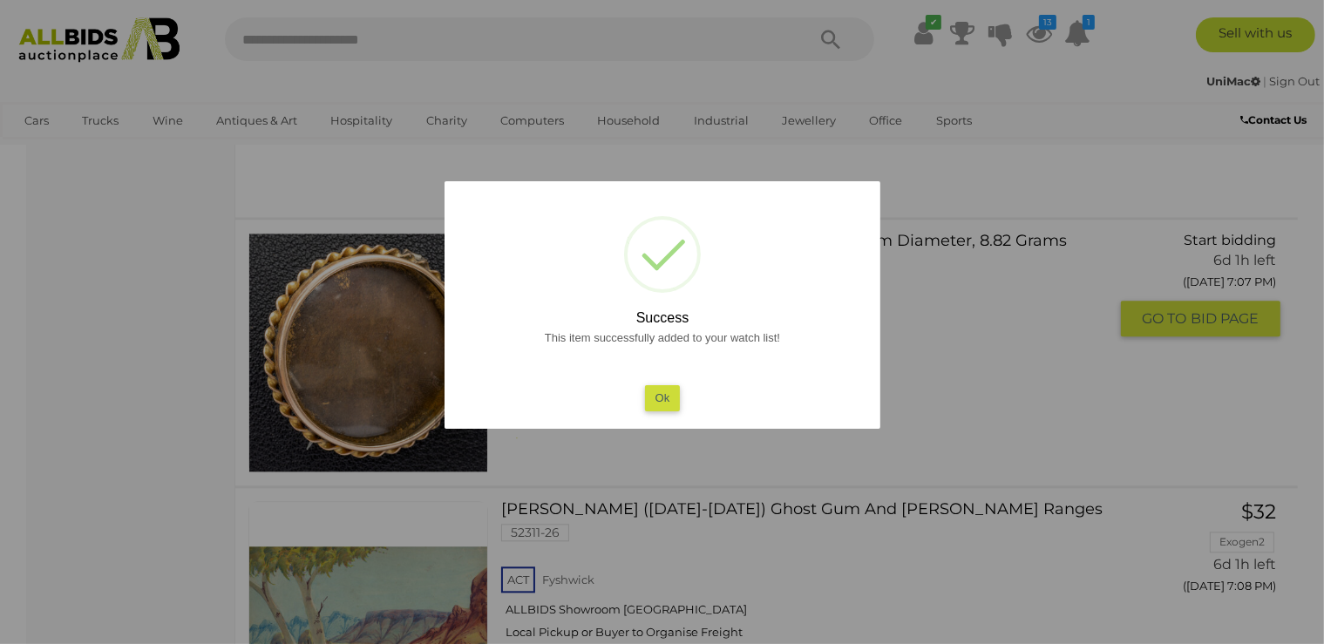
click at [654, 392] on button "Ok" at bounding box center [662, 397] width 36 height 25
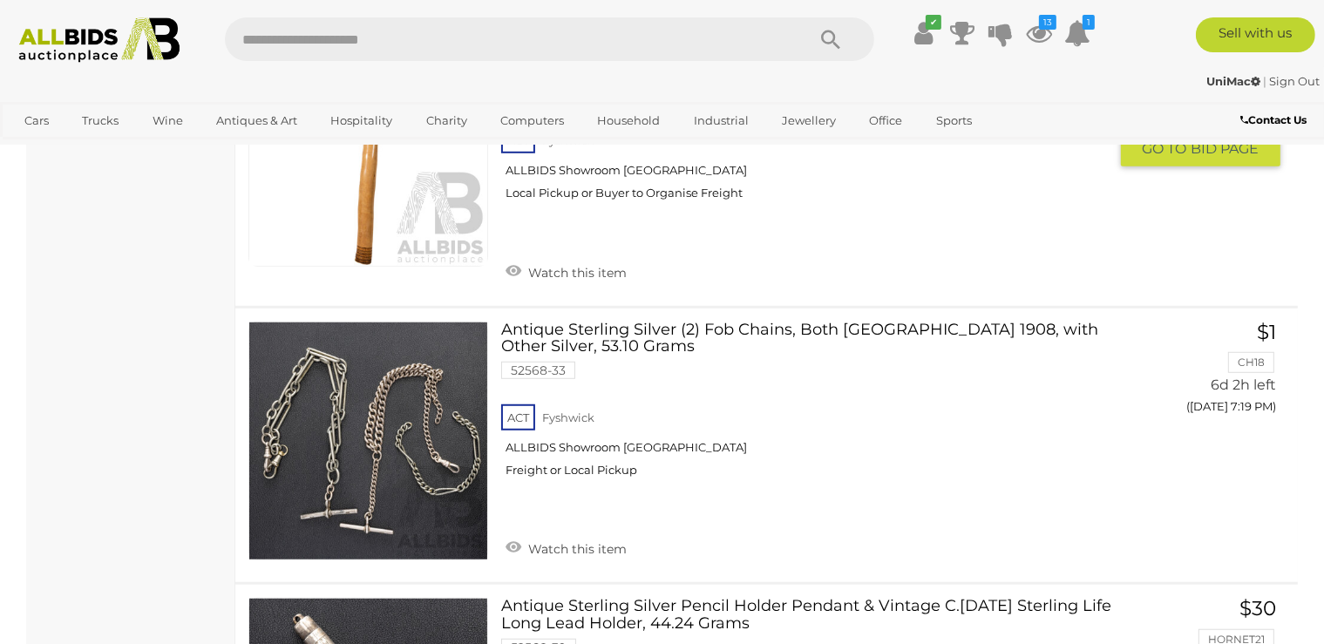
scroll to position [7843, 0]
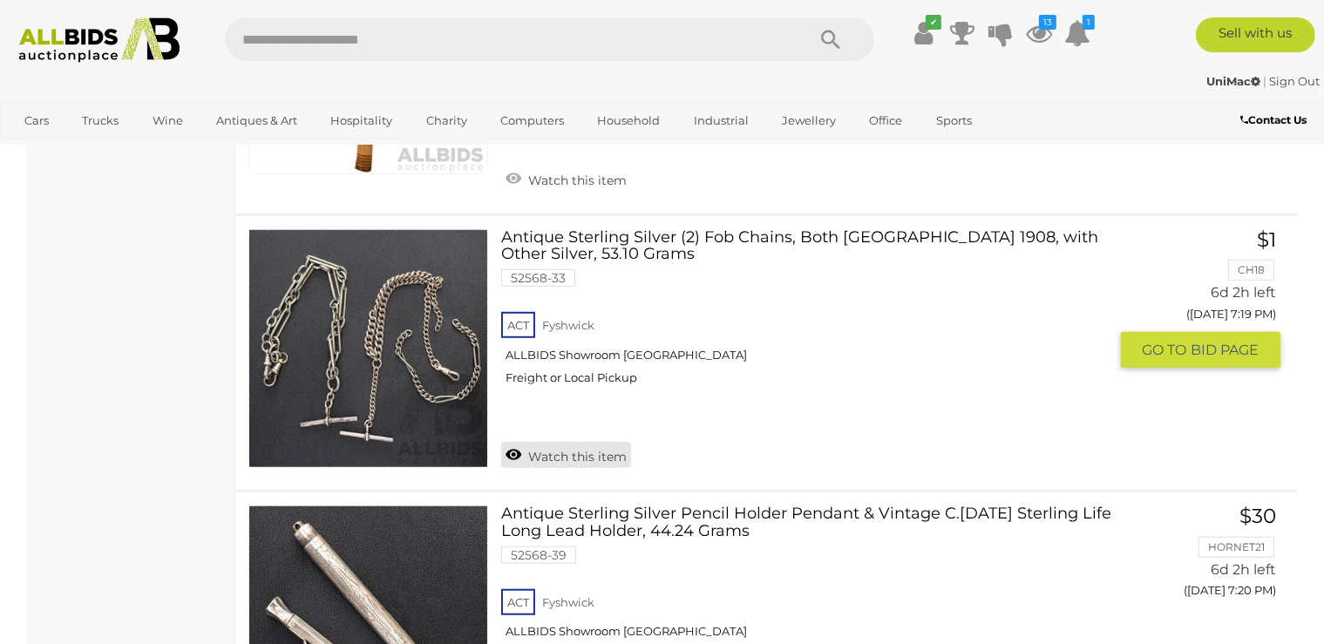
click at [593, 442] on link "Watch this item" at bounding box center [566, 455] width 130 height 26
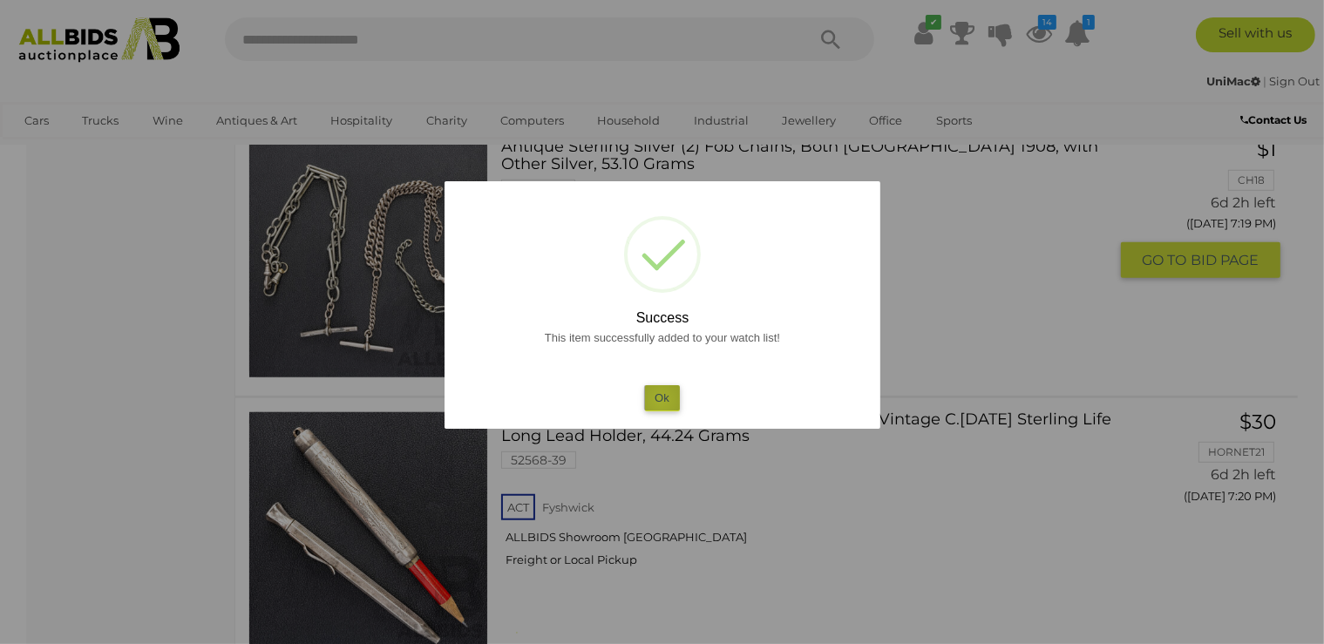
click at [661, 399] on button "Ok" at bounding box center [662, 397] width 36 height 25
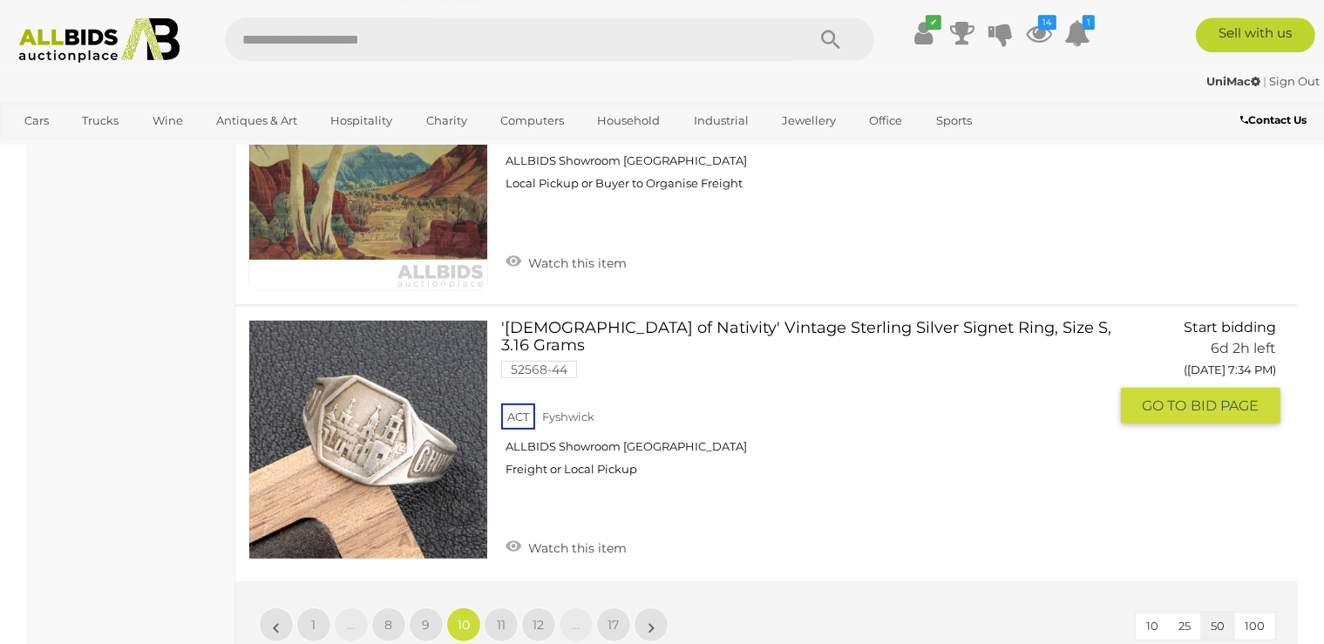
scroll to position [14008, 0]
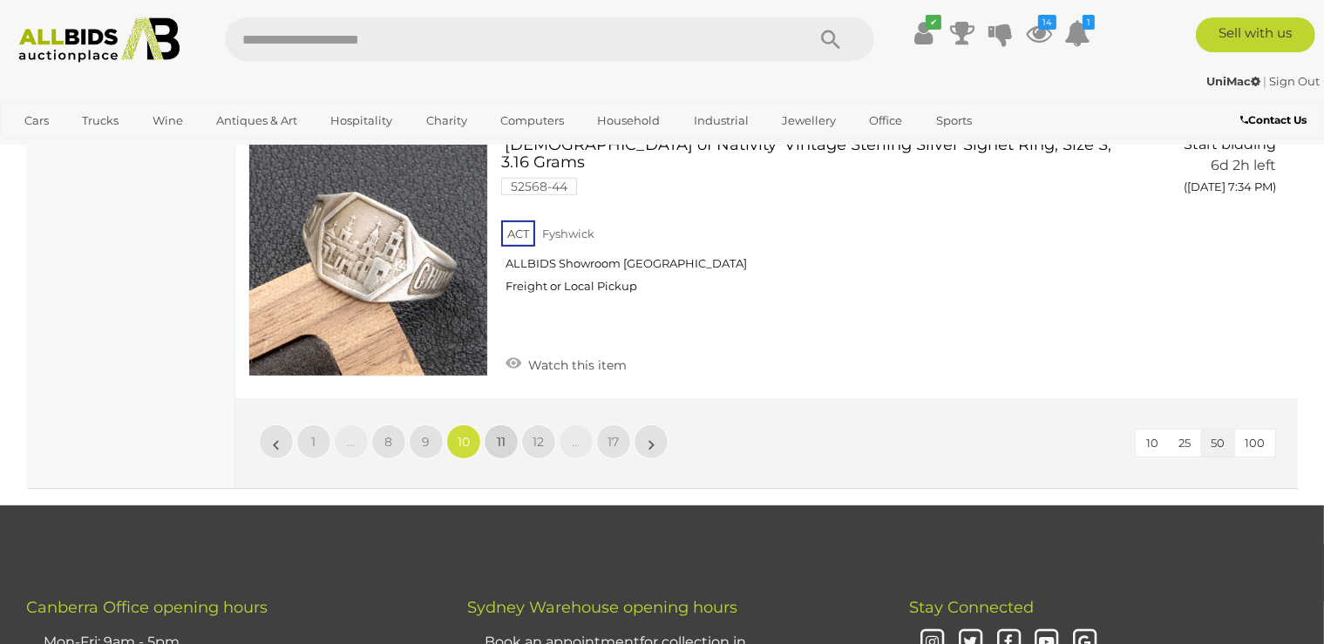
click at [497, 434] on span "11" at bounding box center [501, 442] width 9 height 16
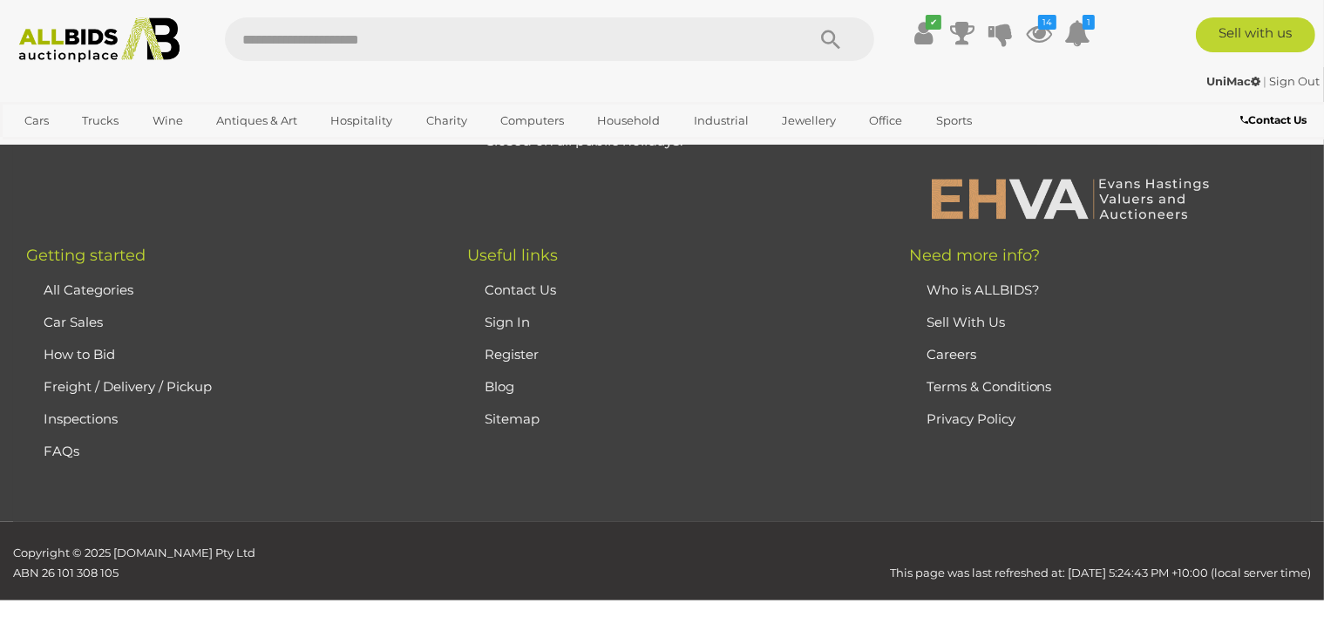
scroll to position [389, 0]
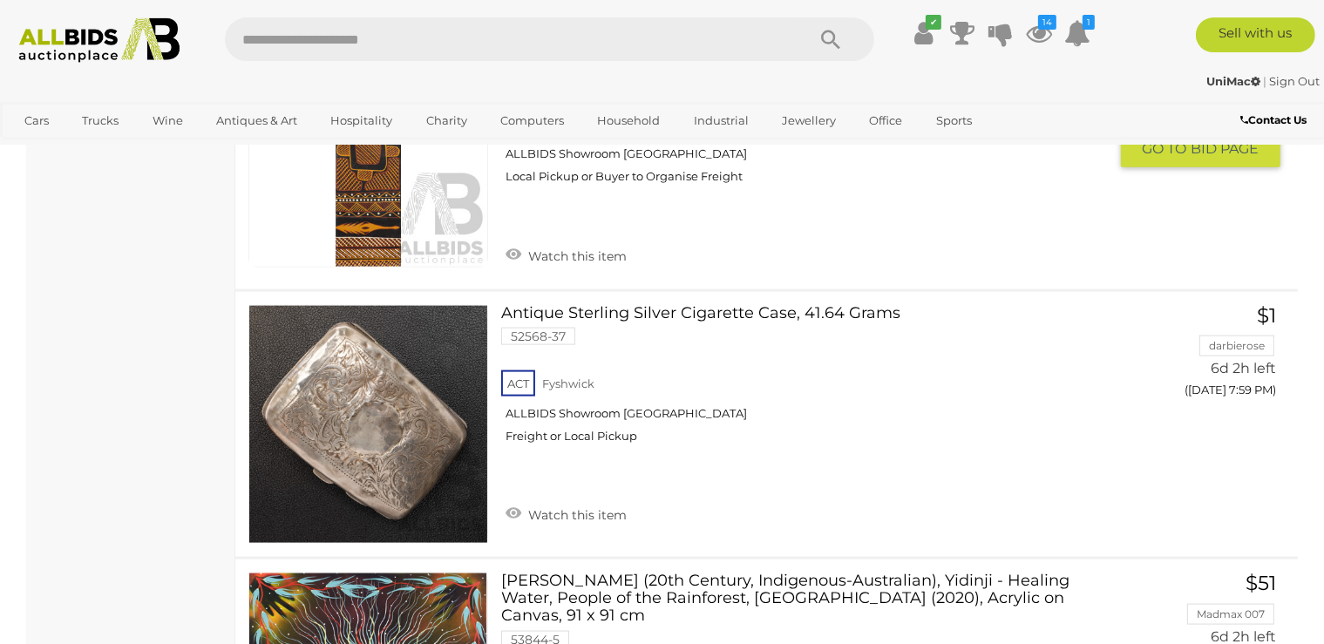
scroll to position [8947, 0]
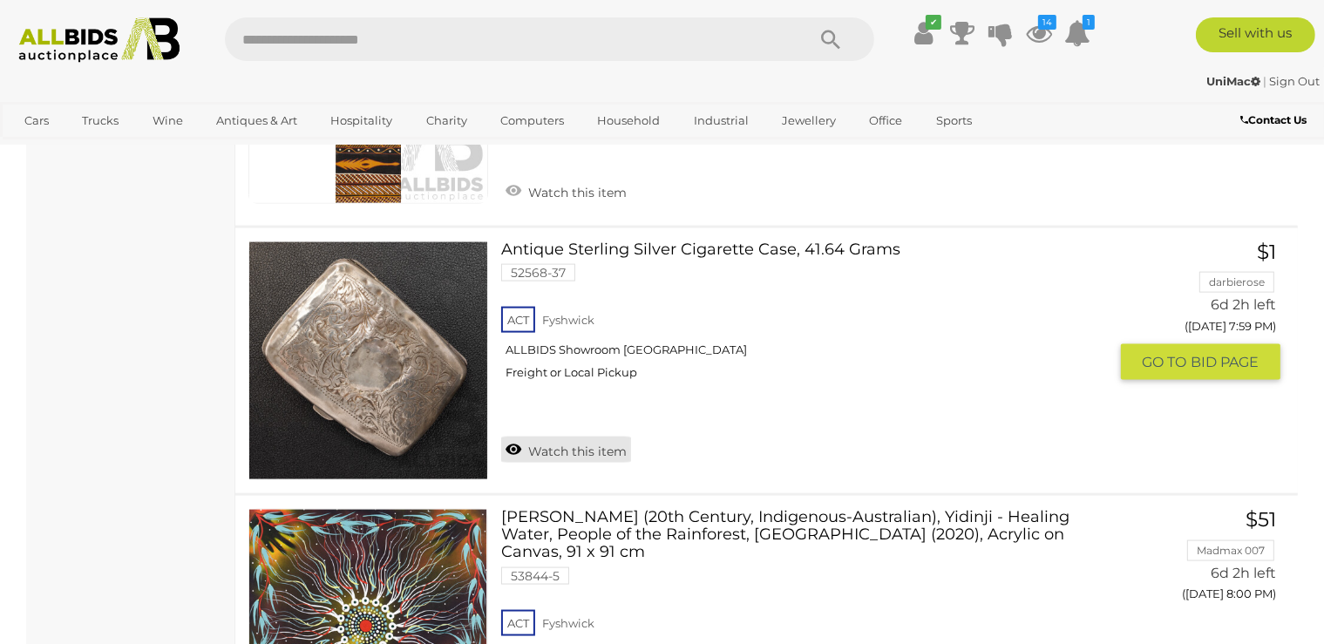
click at [561, 437] on link "Watch this item" at bounding box center [566, 450] width 130 height 26
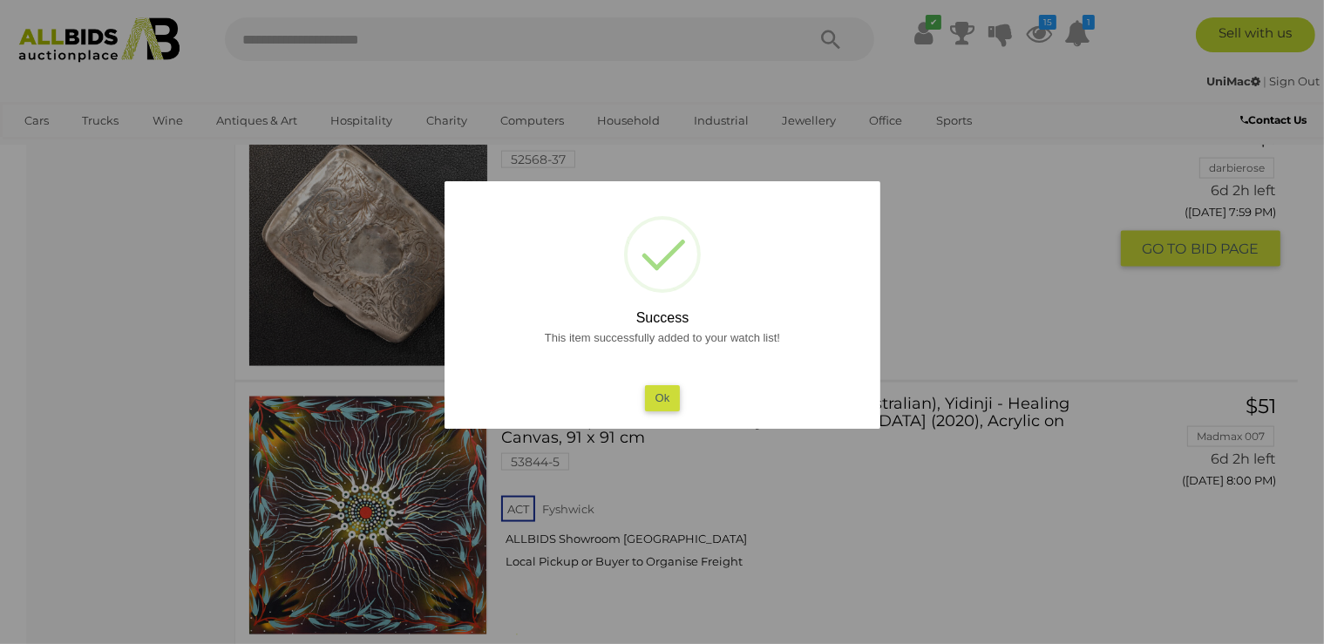
click at [671, 399] on button "Ok" at bounding box center [662, 397] width 36 height 25
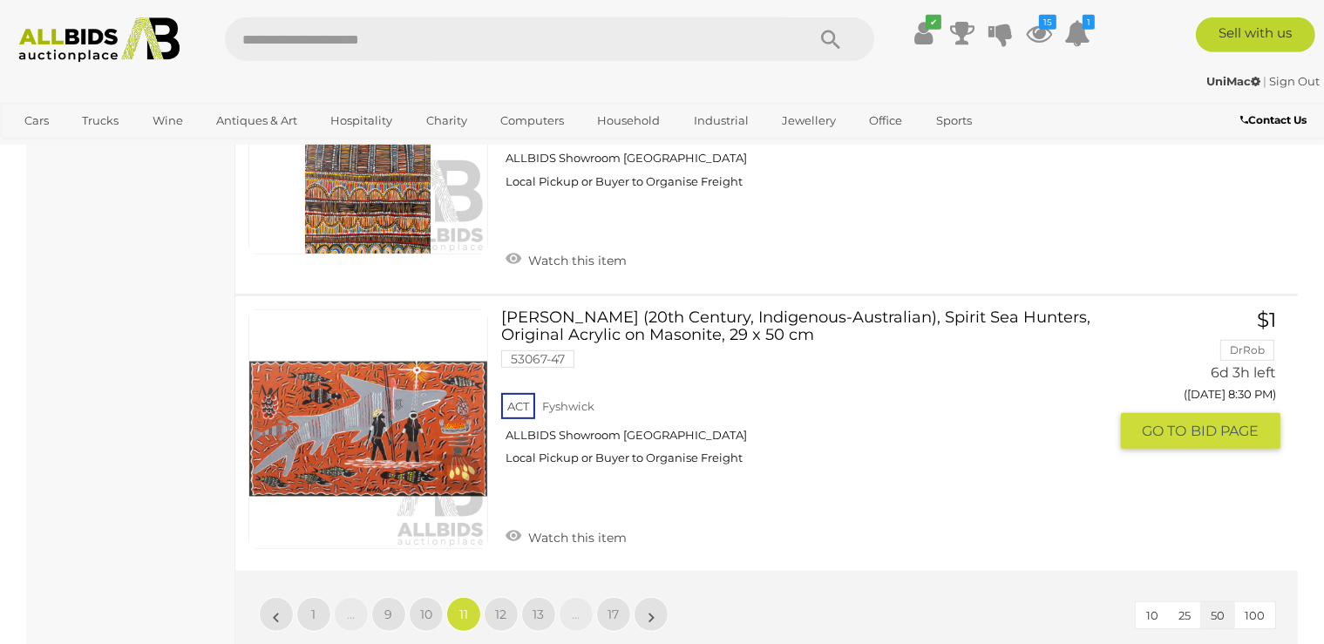
scroll to position [14100, 0]
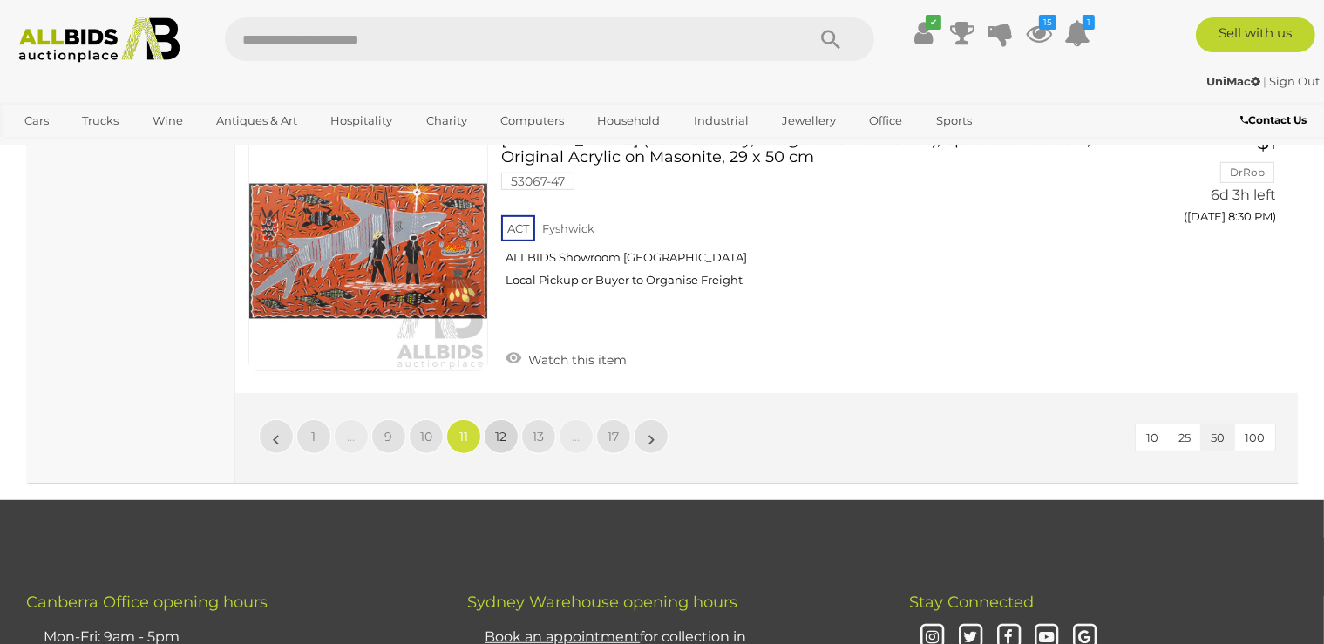
click at [495, 419] on link "12" at bounding box center [501, 436] width 35 height 35
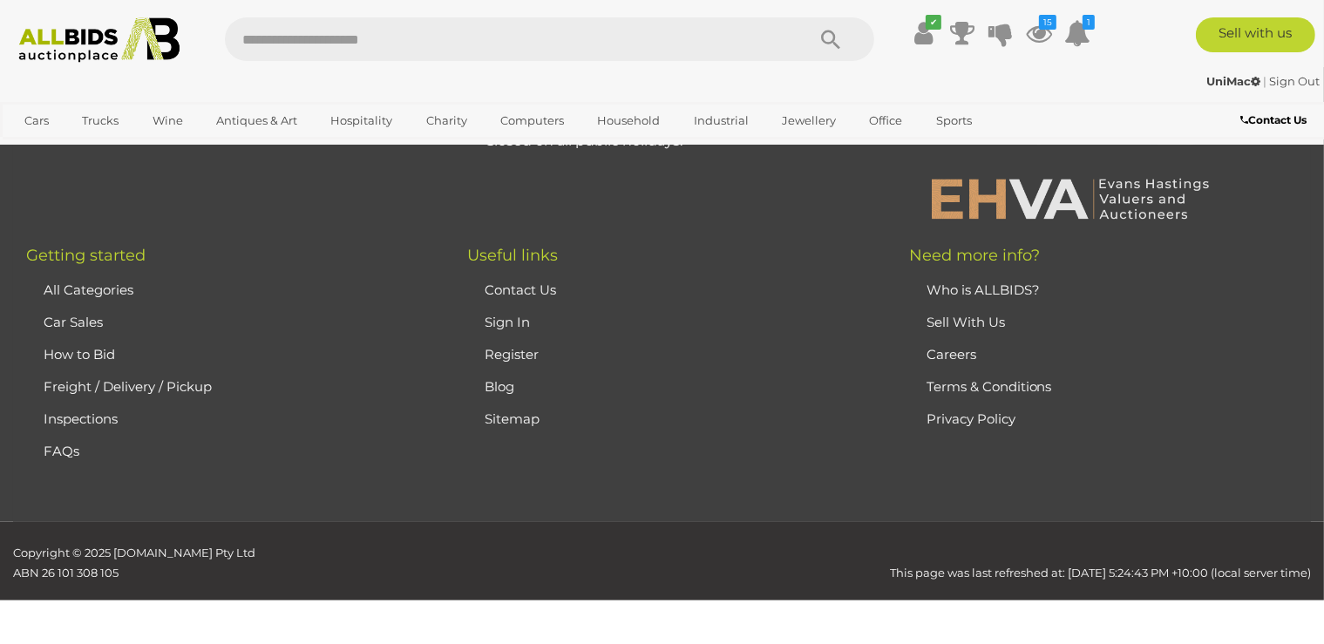
scroll to position [389, 0]
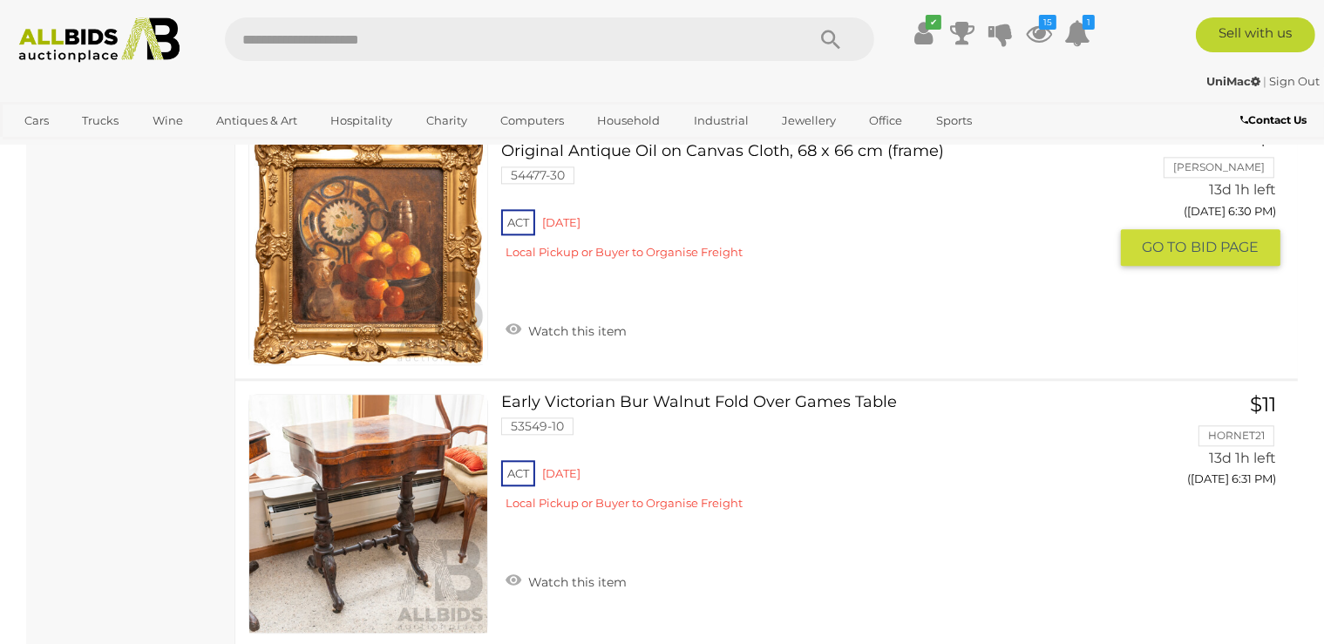
scroll to position [3978, 0]
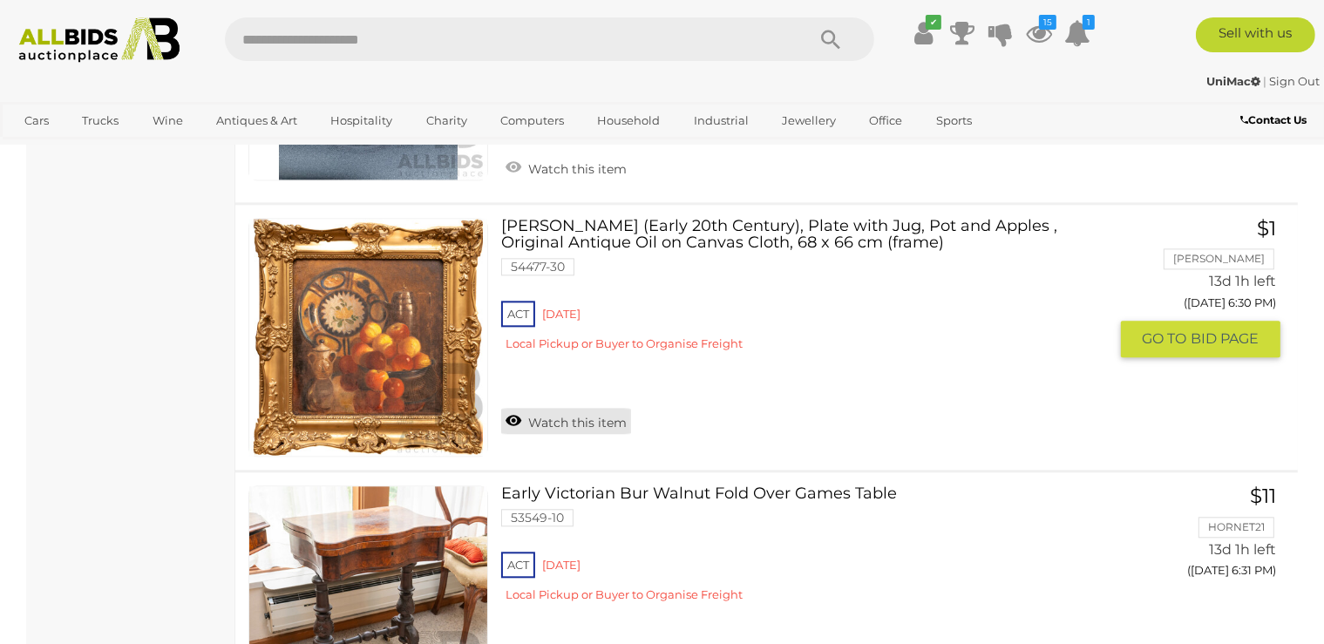
click at [536, 414] on link "Watch this item" at bounding box center [566, 421] width 130 height 26
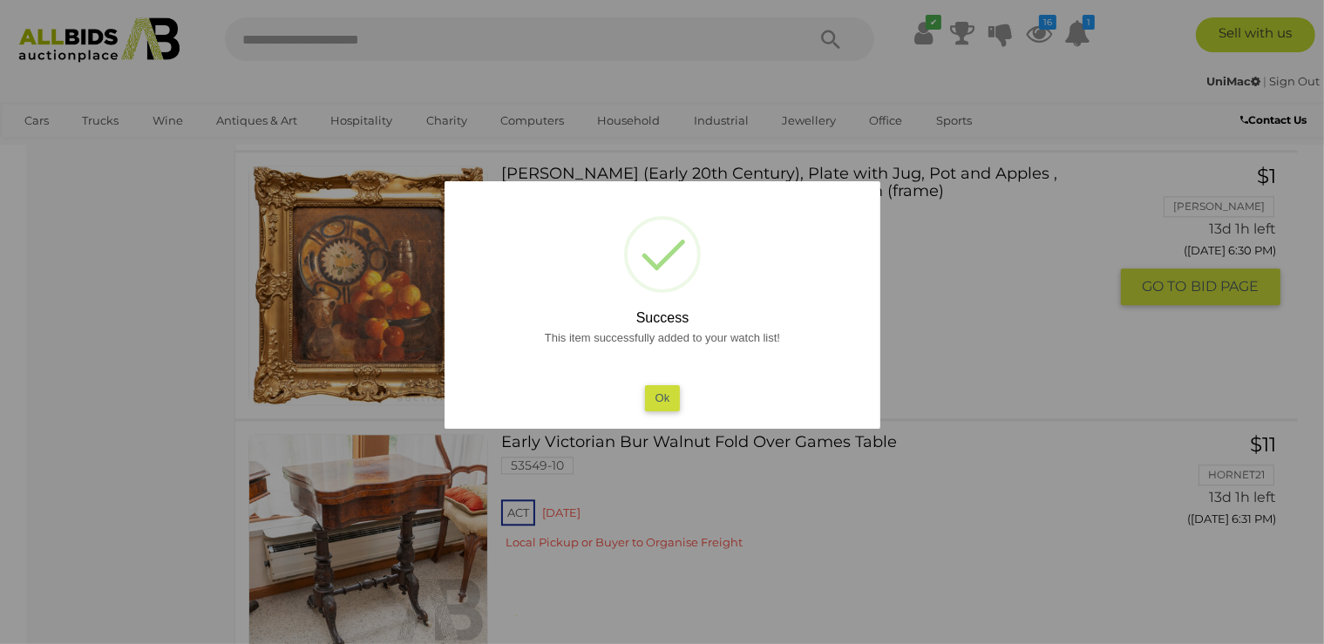
click at [655, 403] on button "Ok" at bounding box center [662, 397] width 36 height 25
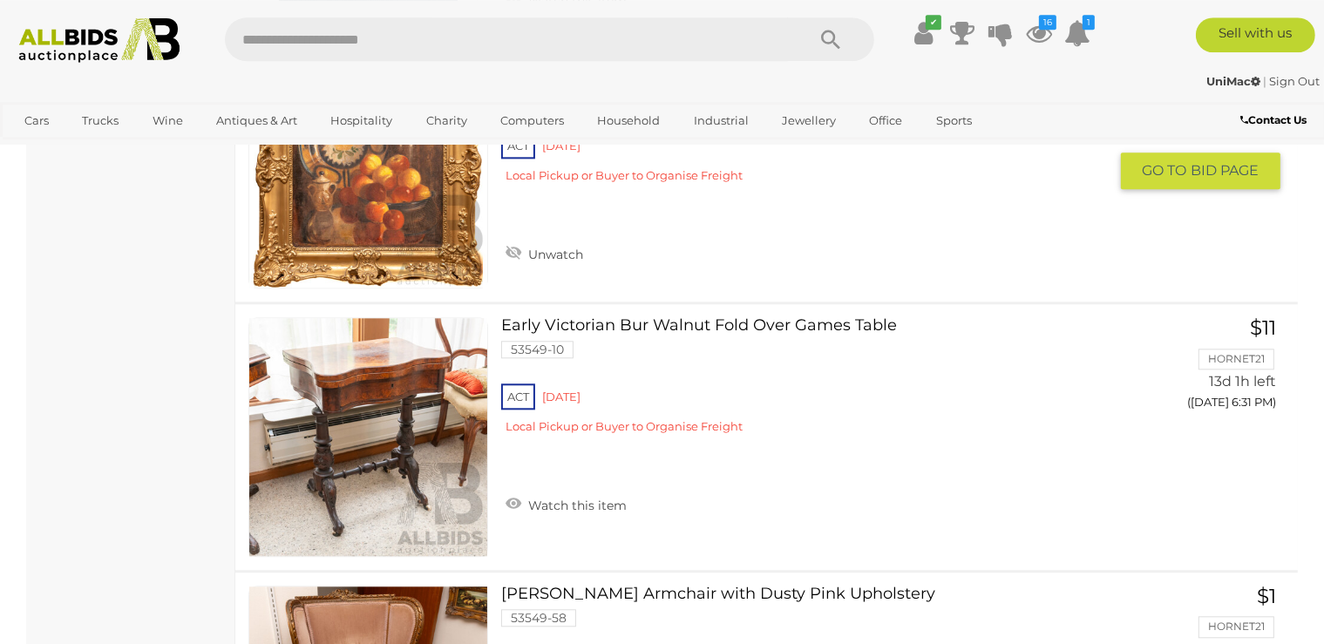
scroll to position [4253, 0]
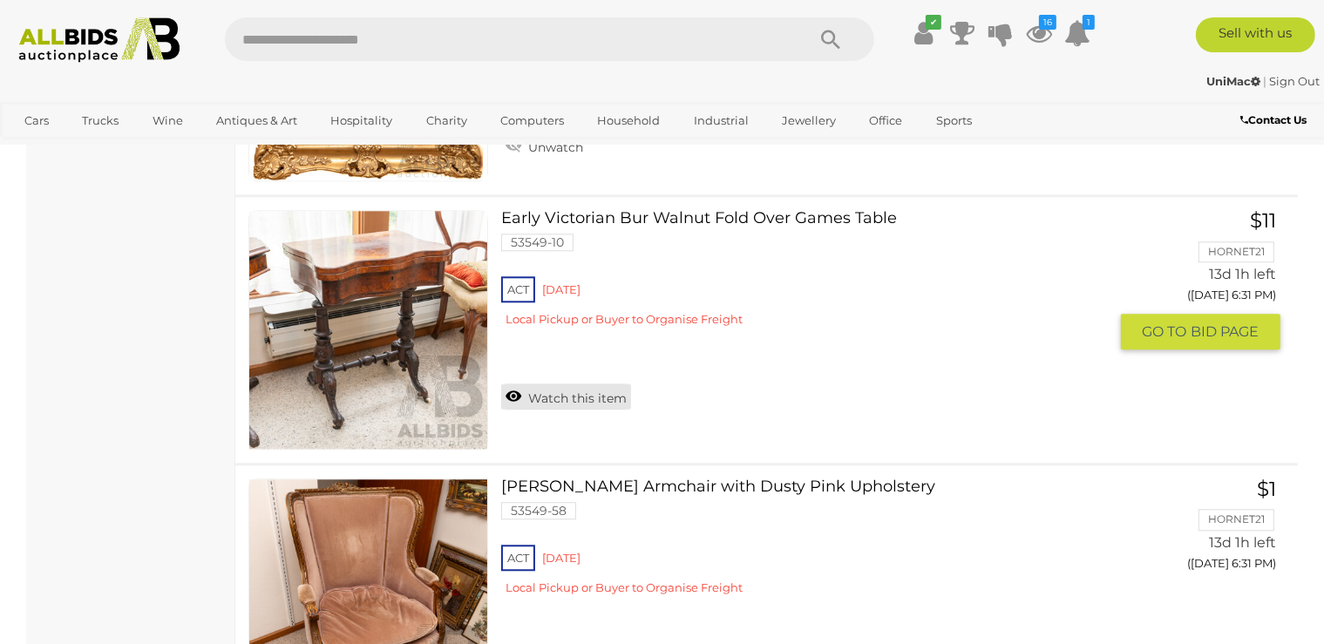
click at [584, 396] on link "Watch this item" at bounding box center [566, 396] width 130 height 26
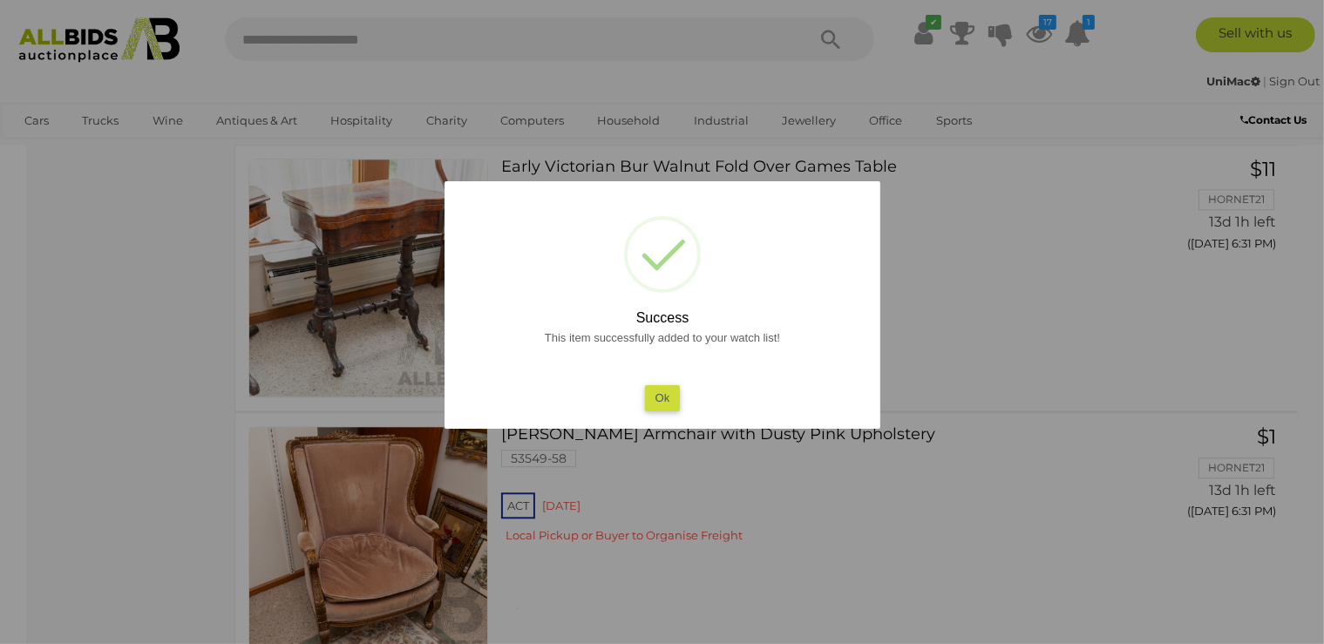
click at [654, 396] on button "Ok" at bounding box center [662, 397] width 36 height 25
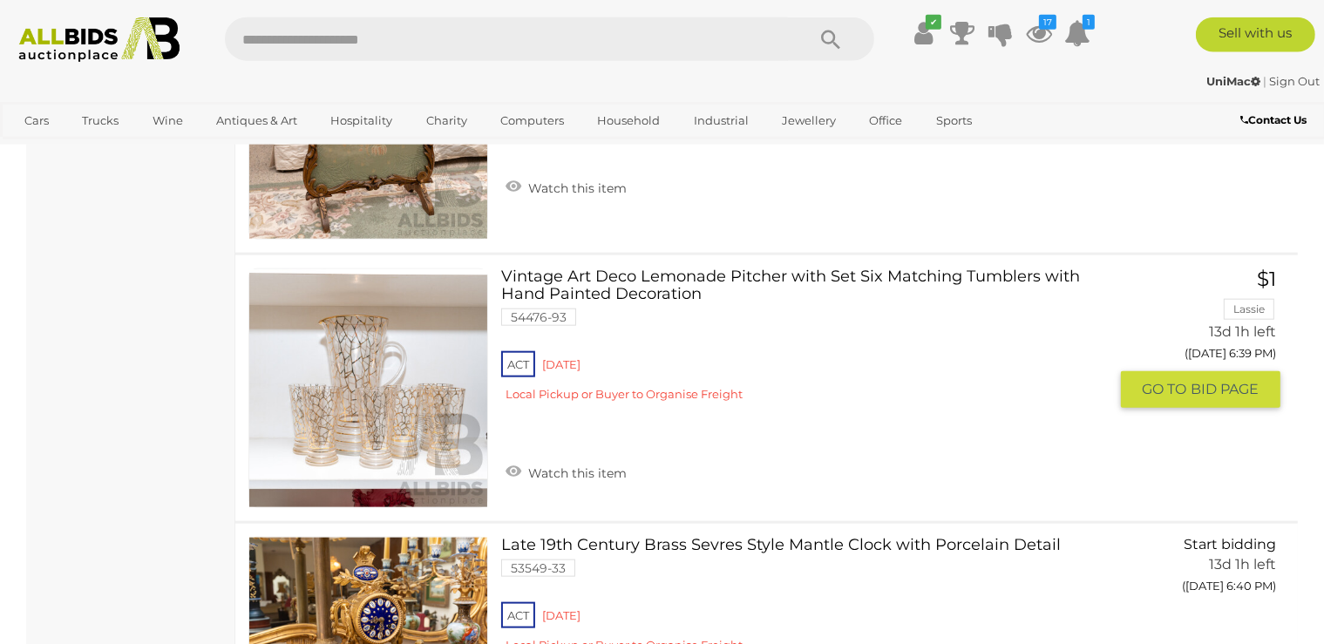
scroll to position [8487, 0]
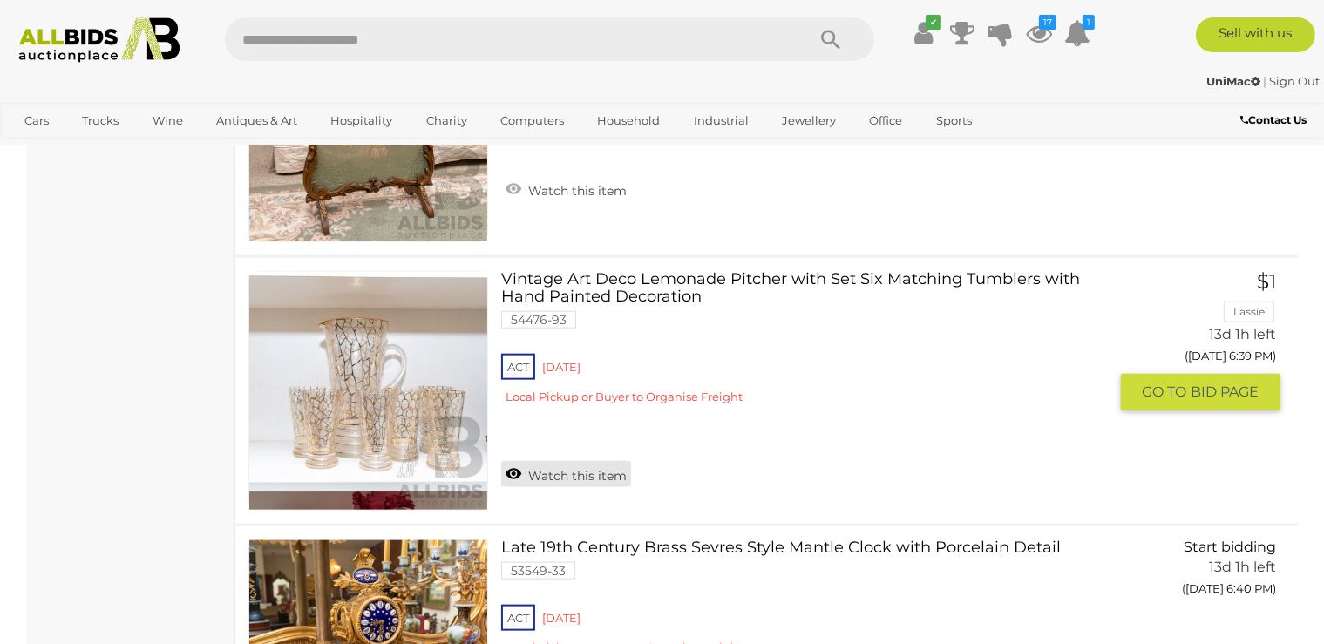
click at [557, 461] on link "Watch this item" at bounding box center [566, 474] width 130 height 26
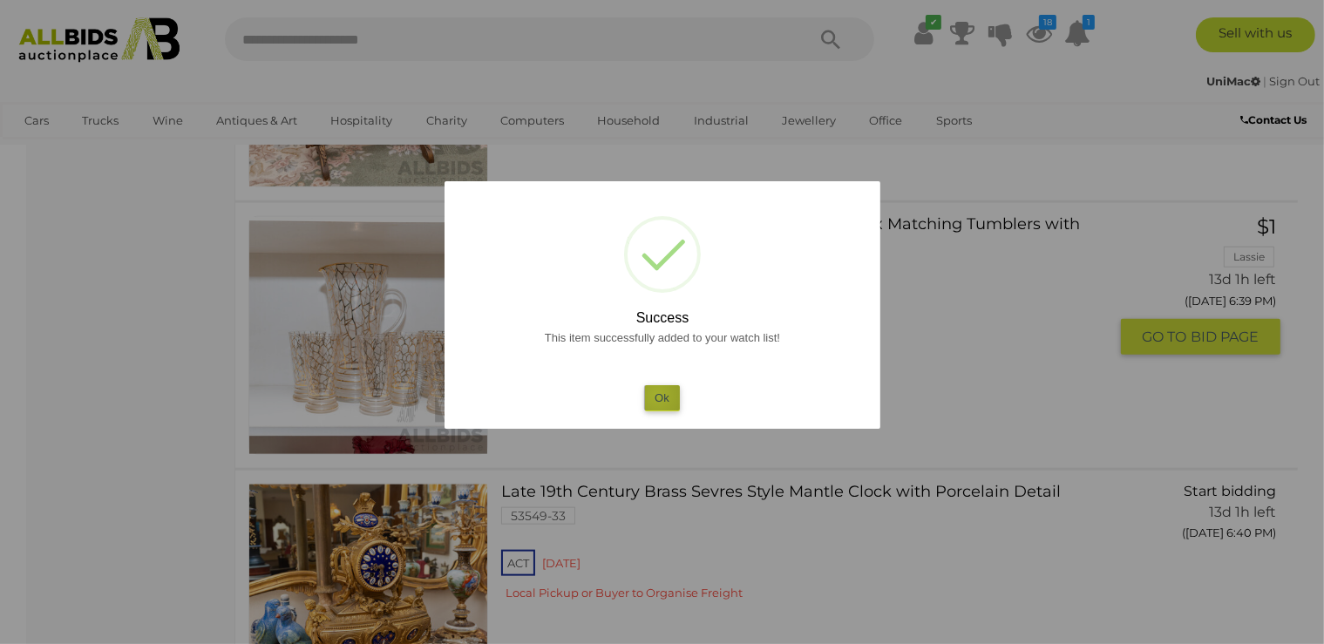
click at [657, 396] on button "Ok" at bounding box center [662, 397] width 36 height 25
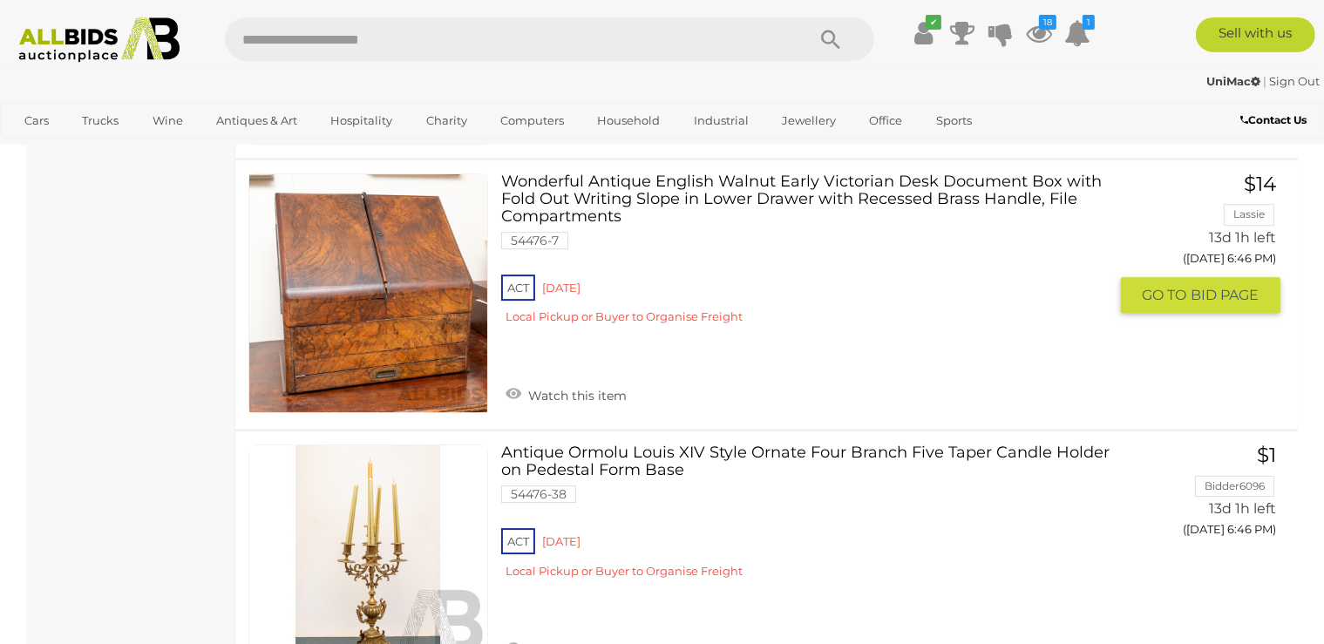
scroll to position [12075, 0]
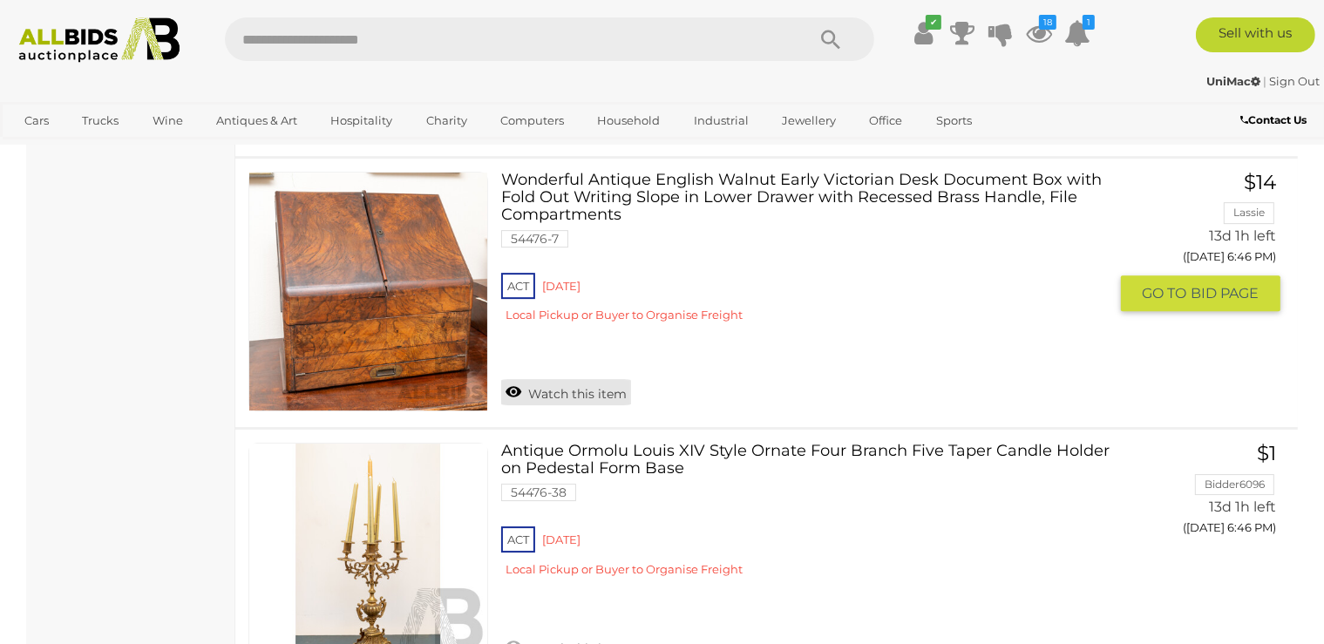
click at [573, 379] on link "Watch this item" at bounding box center [566, 392] width 130 height 26
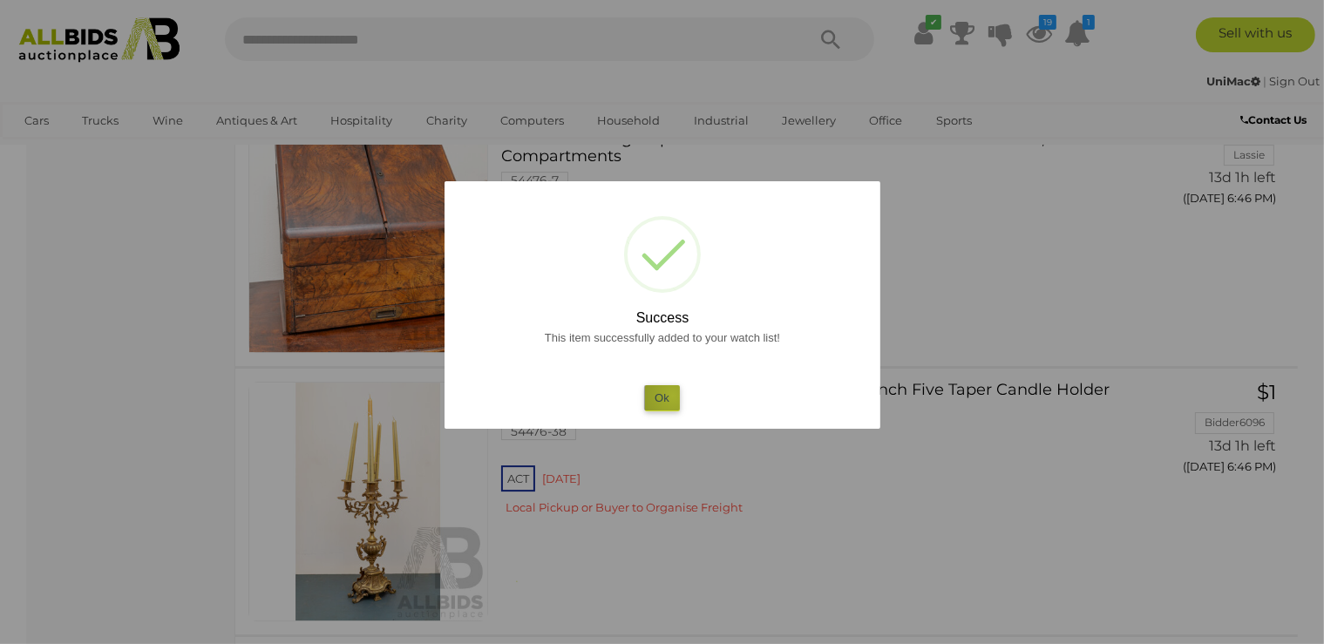
click at [673, 396] on button "Ok" at bounding box center [662, 397] width 36 height 25
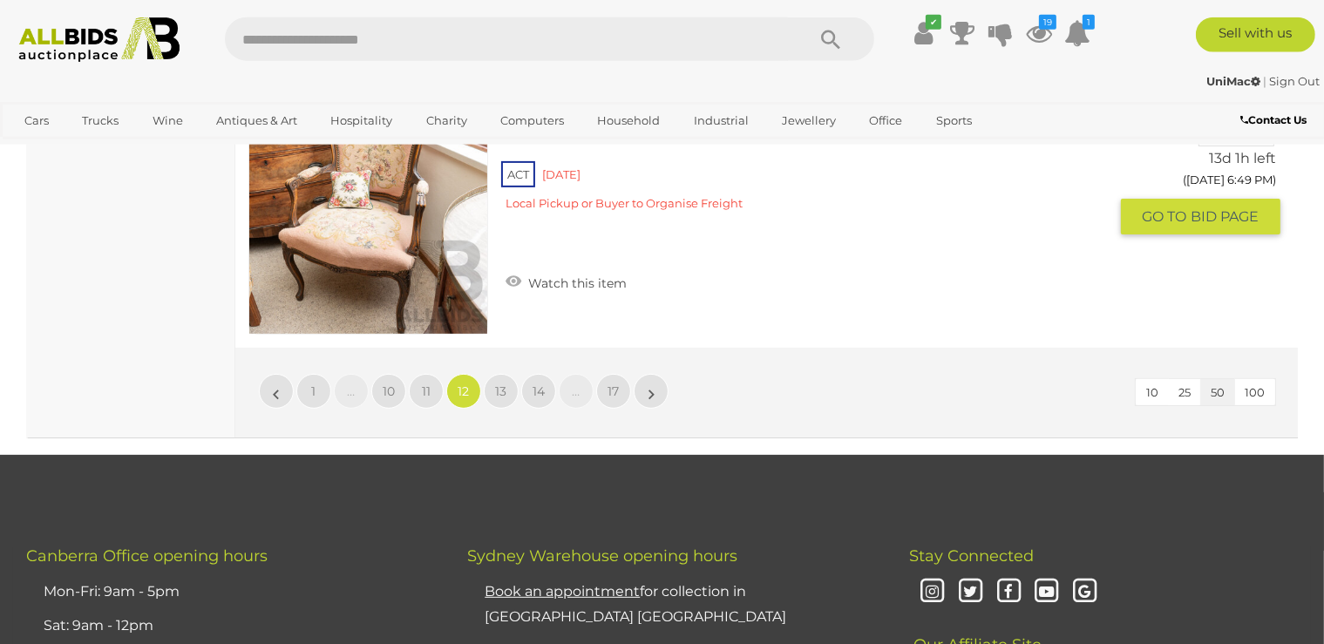
scroll to position [13824, 0]
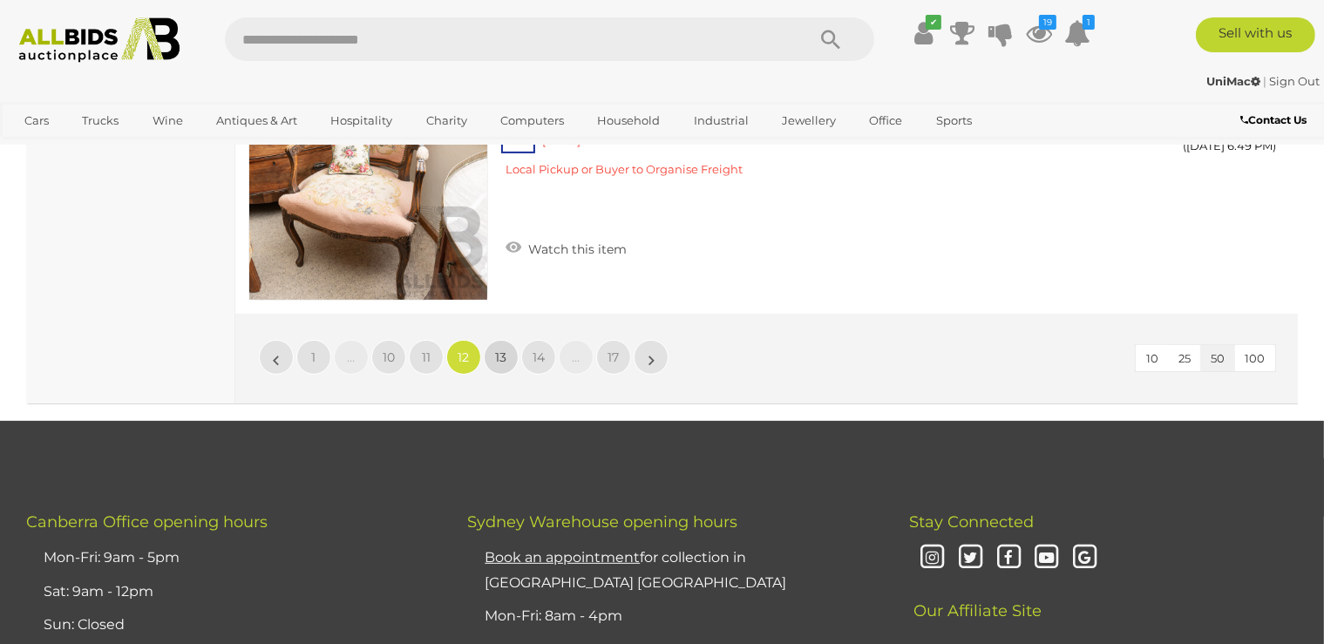
click at [500, 349] on span "13" at bounding box center [501, 357] width 11 height 16
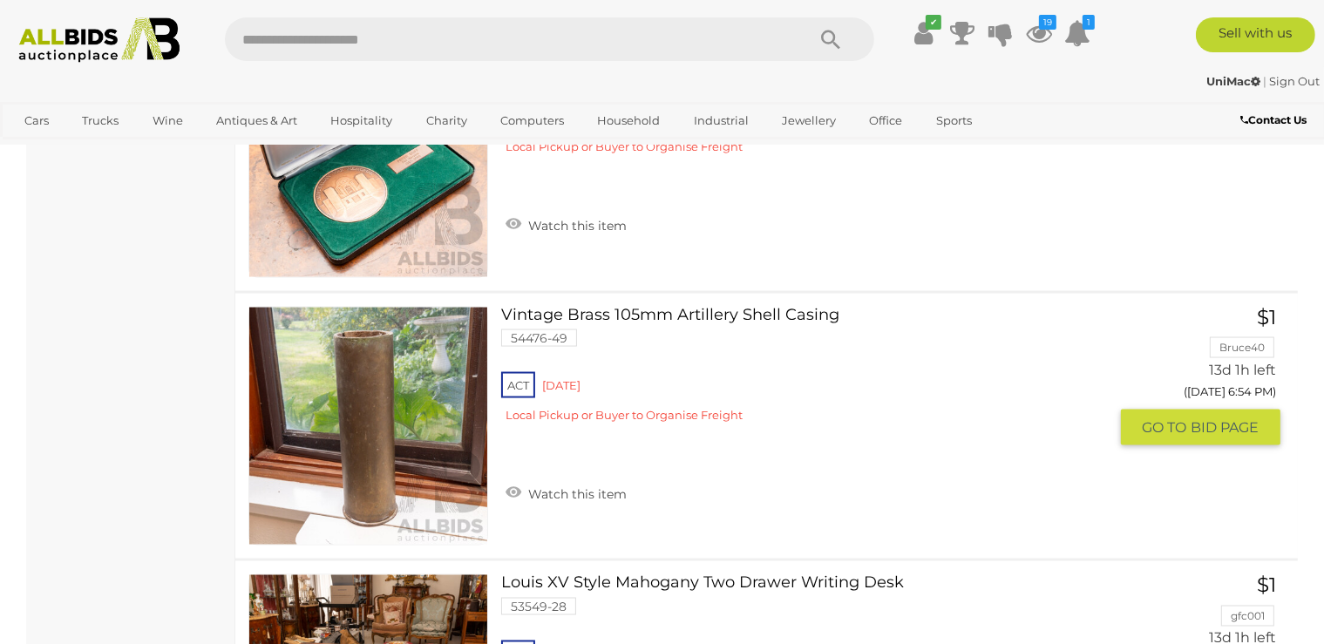
scroll to position [2782, 0]
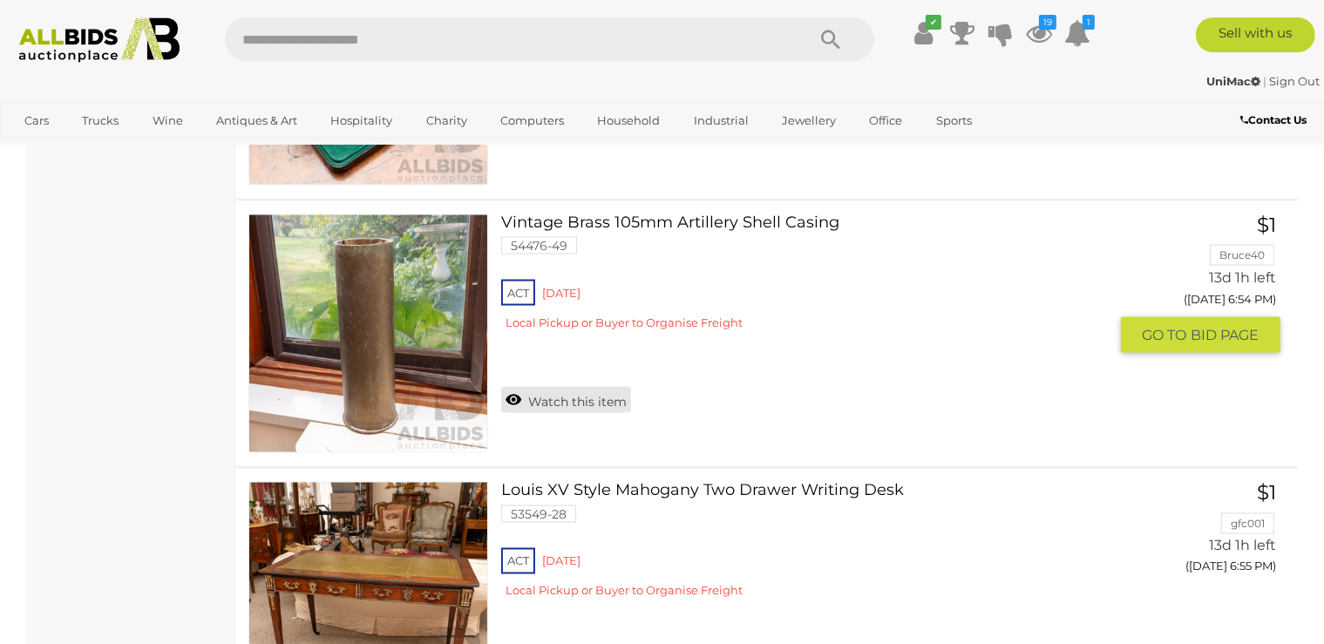
click at [559, 396] on link "Watch this item" at bounding box center [566, 400] width 130 height 26
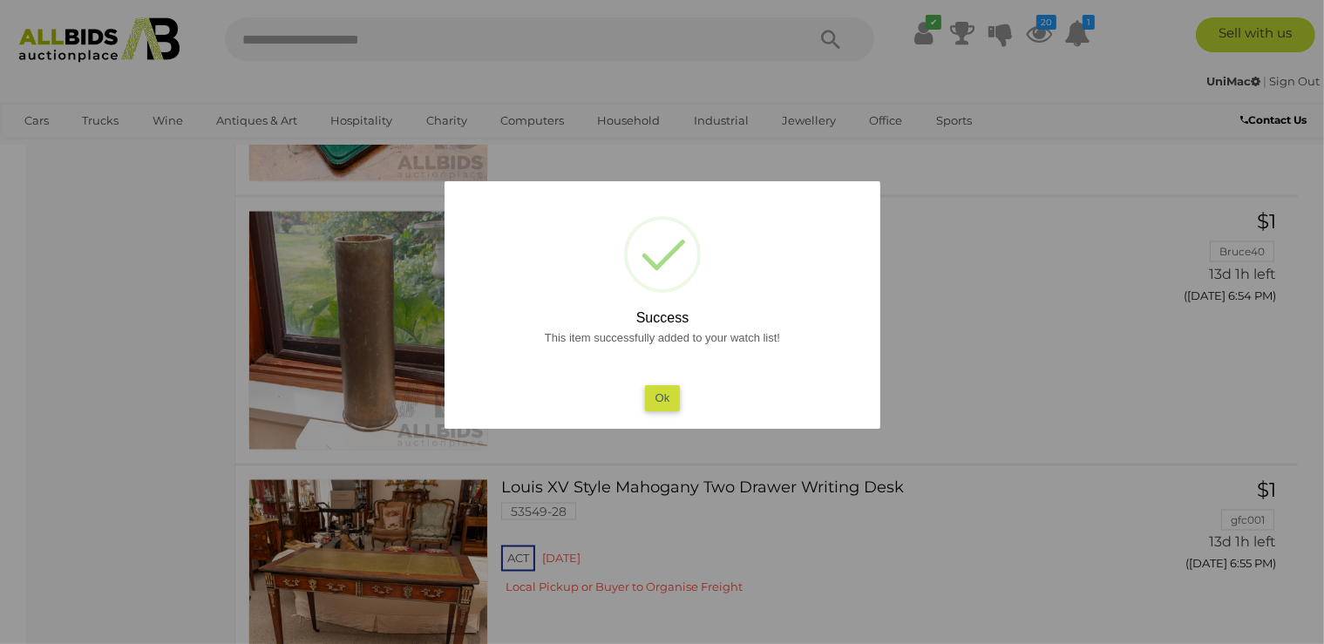
click at [669, 392] on button "Ok" at bounding box center [662, 397] width 36 height 25
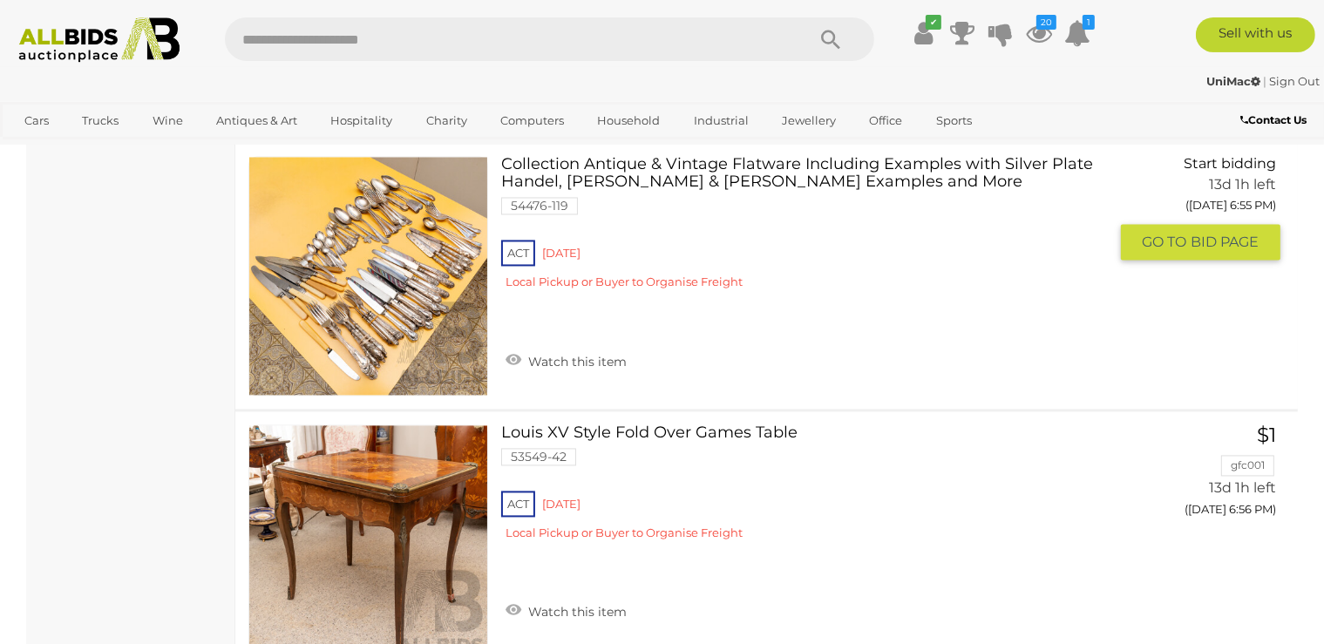
scroll to position [3333, 0]
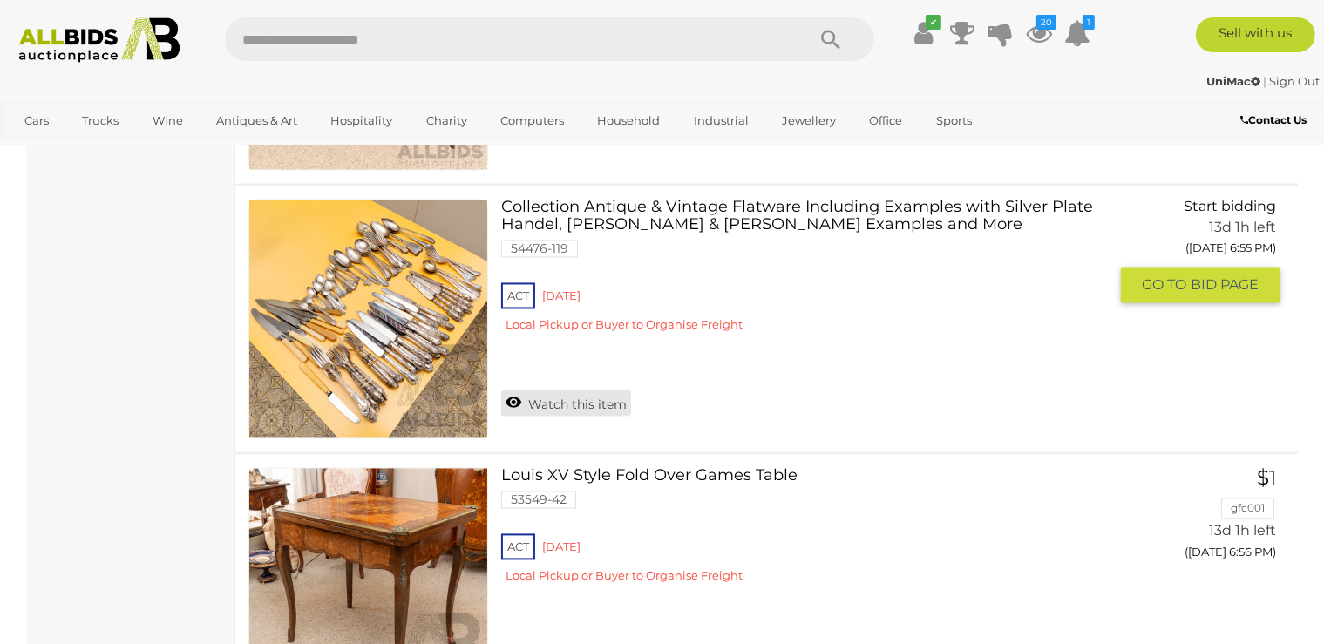
click at [553, 399] on link "Watch this item" at bounding box center [566, 403] width 130 height 26
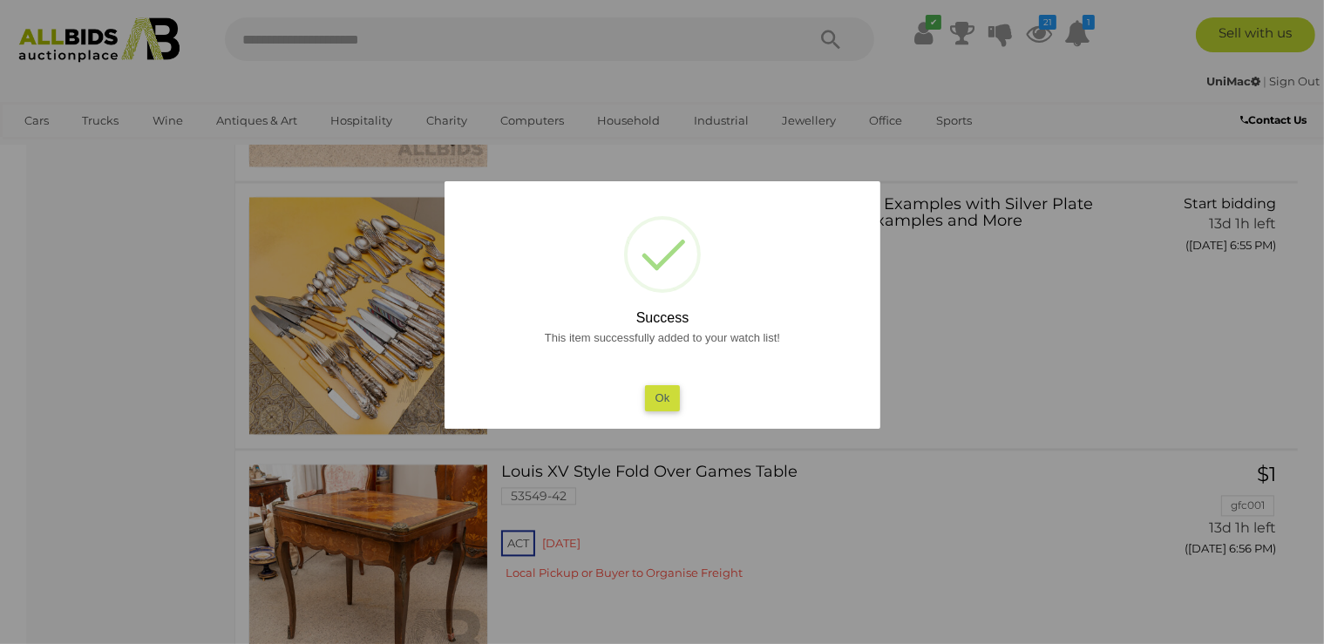
click at [674, 400] on button "Ok" at bounding box center [662, 397] width 36 height 25
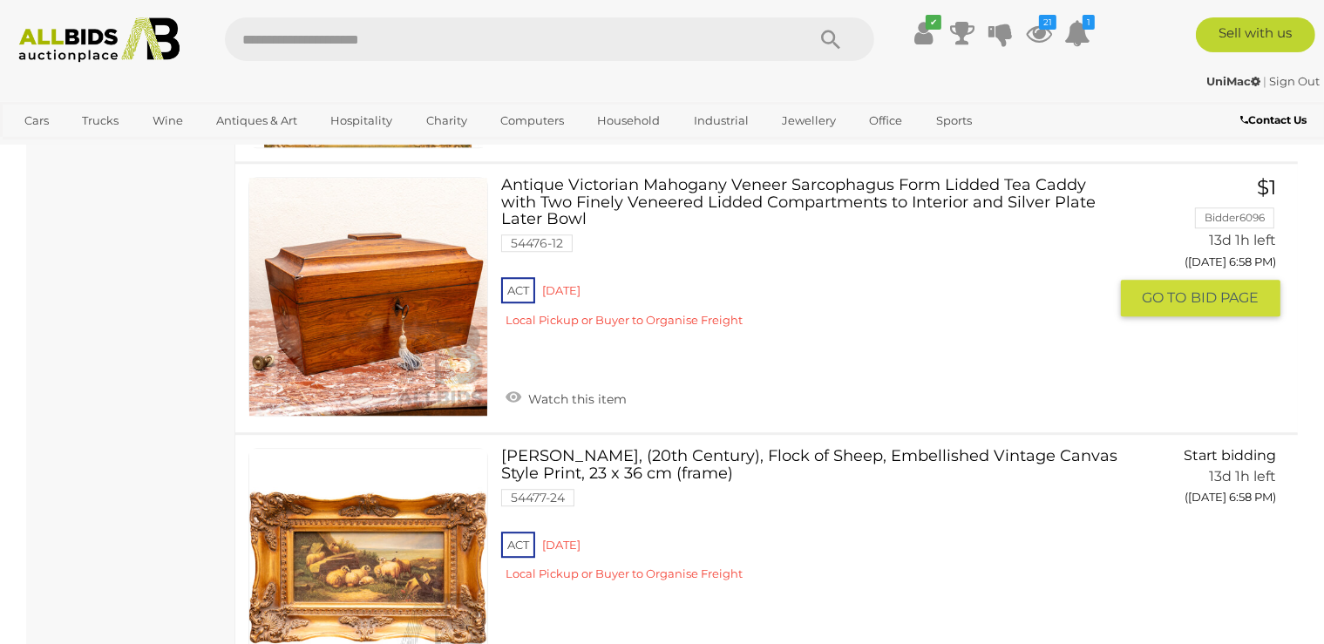
scroll to position [4713, 0]
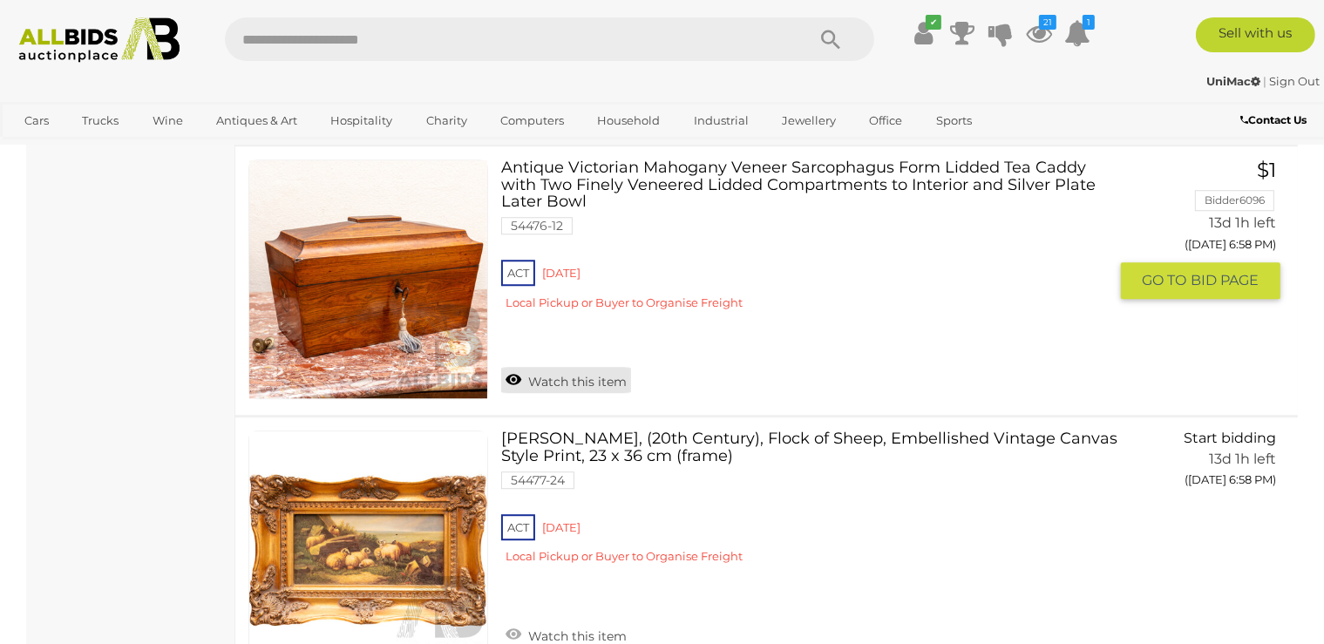
click at [532, 373] on link "Watch this item" at bounding box center [566, 380] width 130 height 26
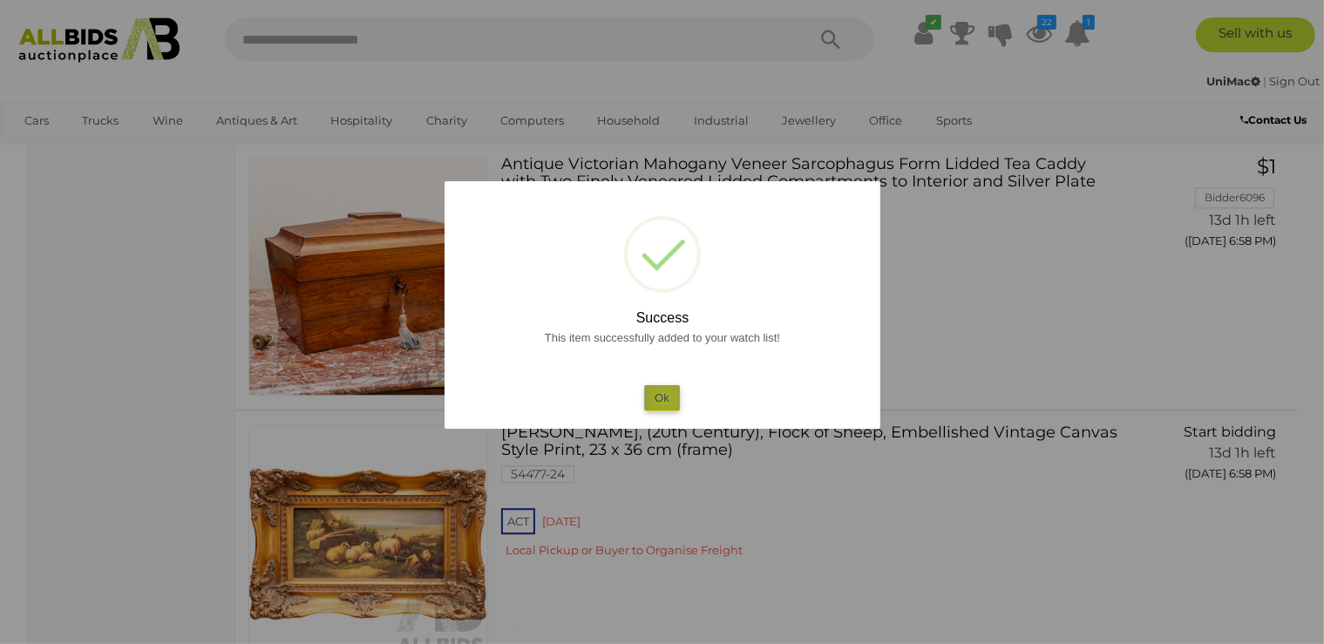
click at [664, 399] on button "Ok" at bounding box center [662, 397] width 36 height 25
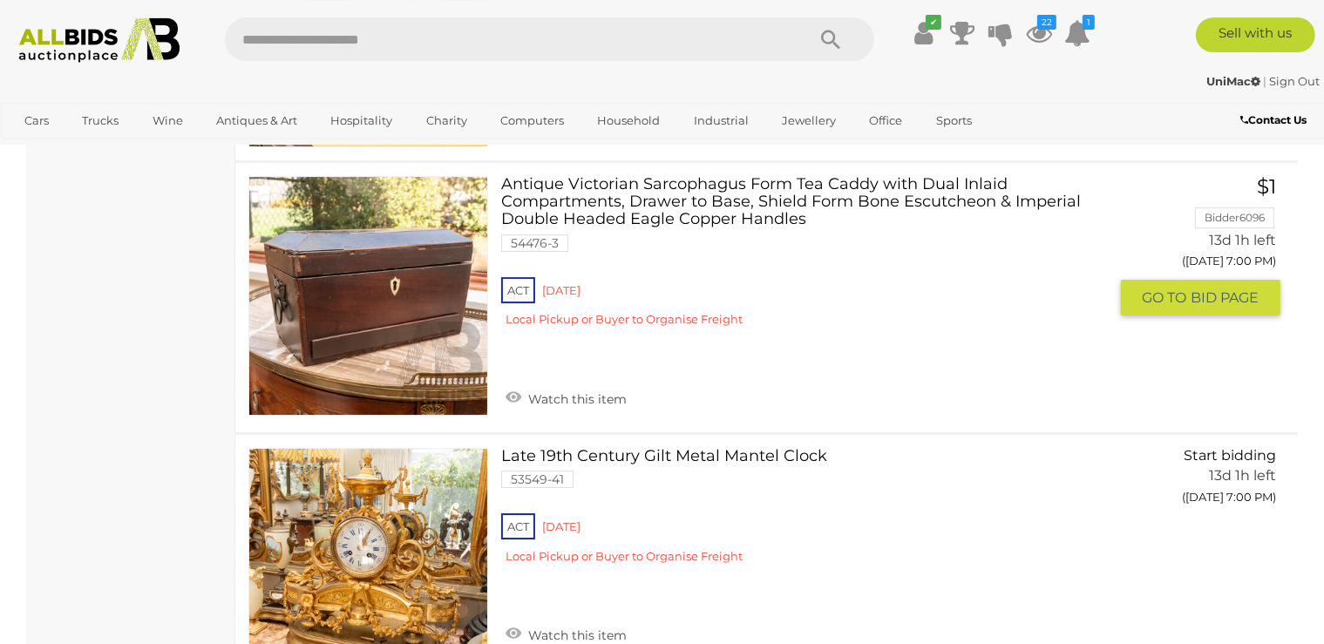
scroll to position [5726, 0]
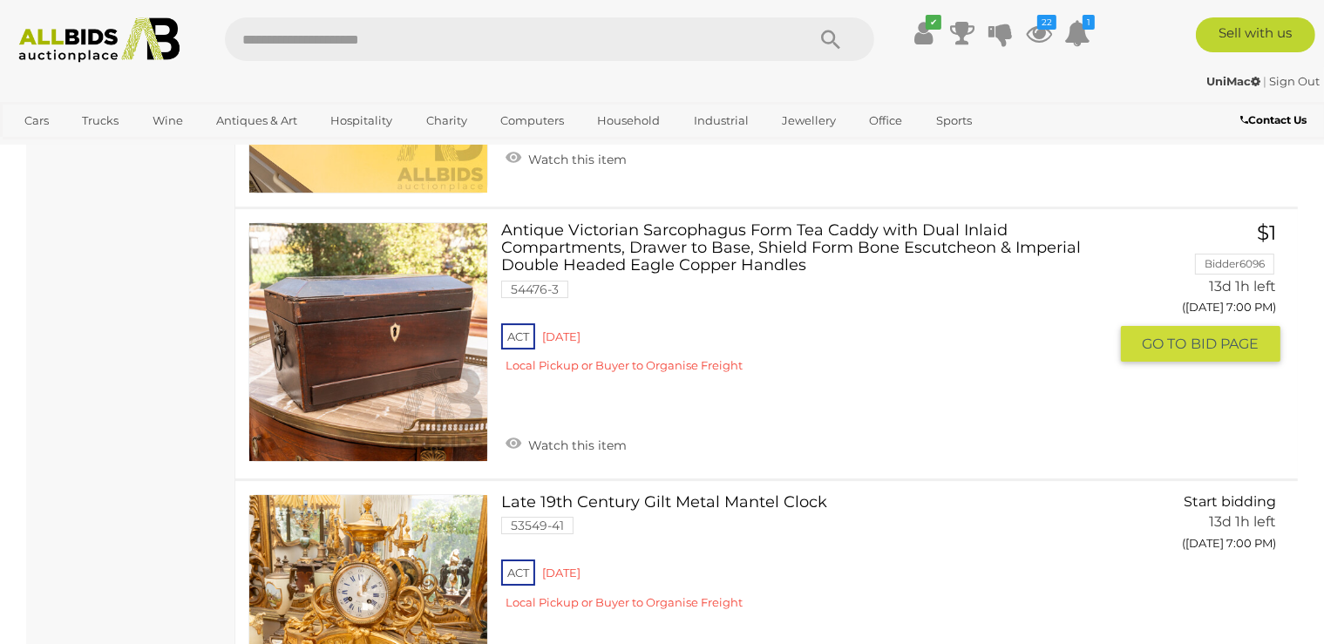
click at [580, 434] on link "Watch this item" at bounding box center [566, 443] width 130 height 26
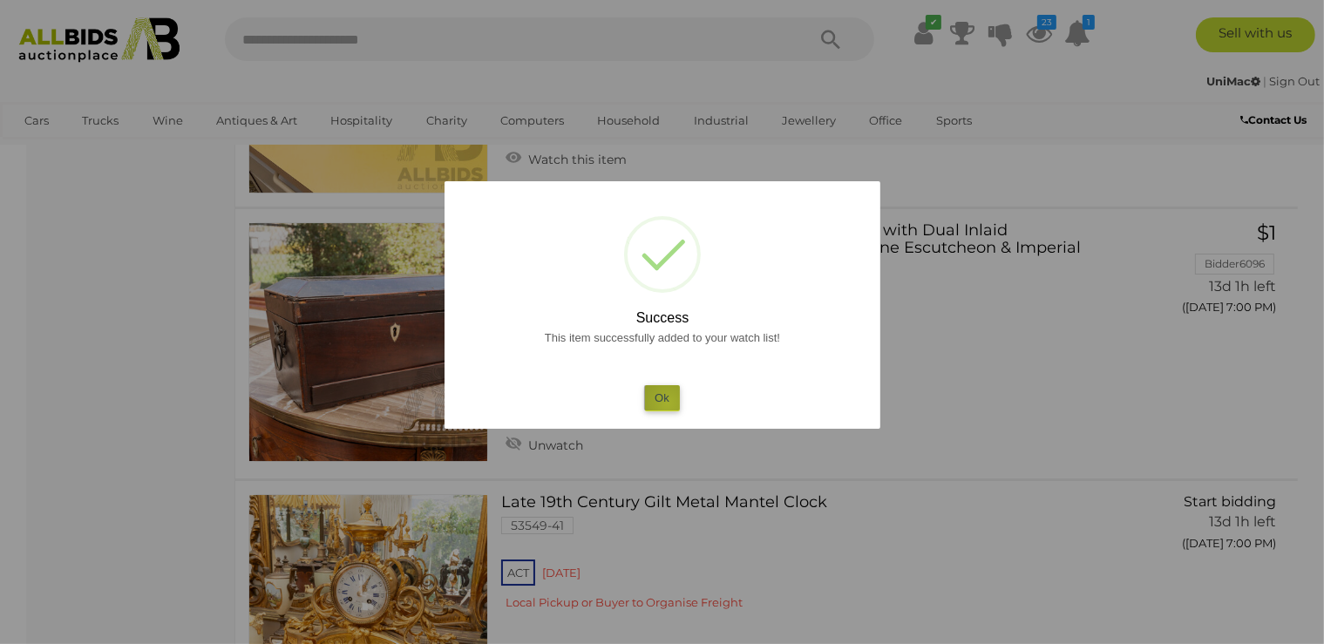
click at [667, 403] on button "Ok" at bounding box center [662, 397] width 36 height 25
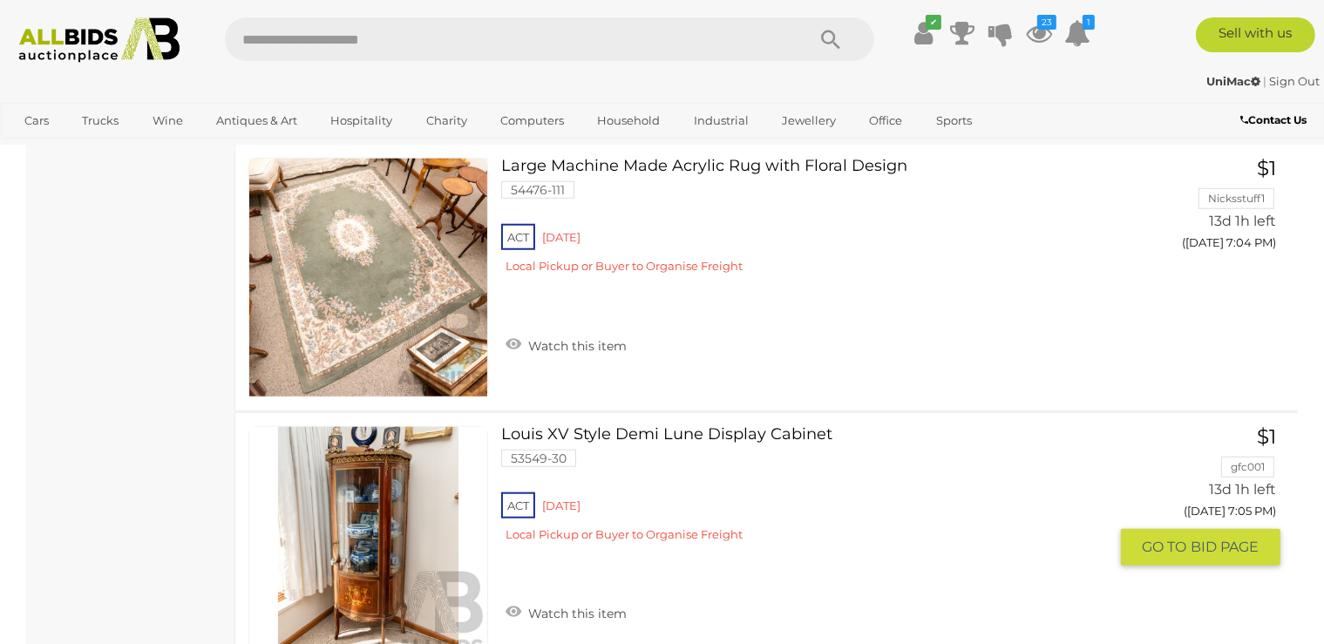
scroll to position [8394, 0]
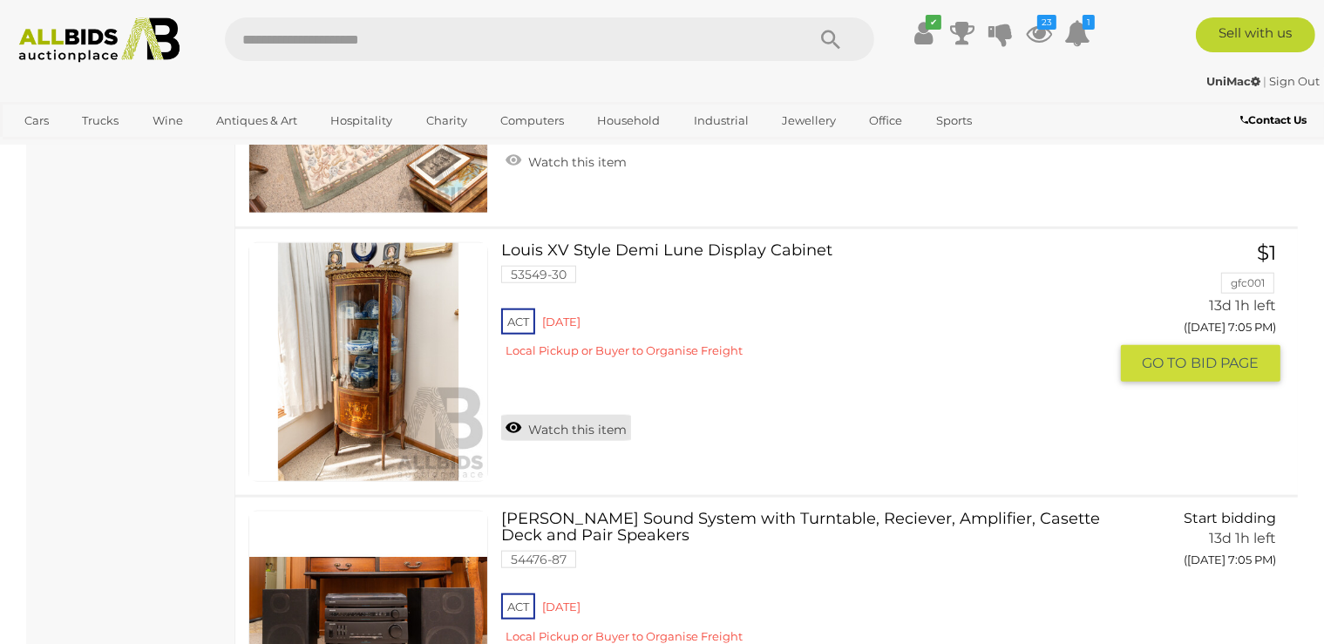
click at [571, 416] on link "Watch this item" at bounding box center [566, 428] width 130 height 26
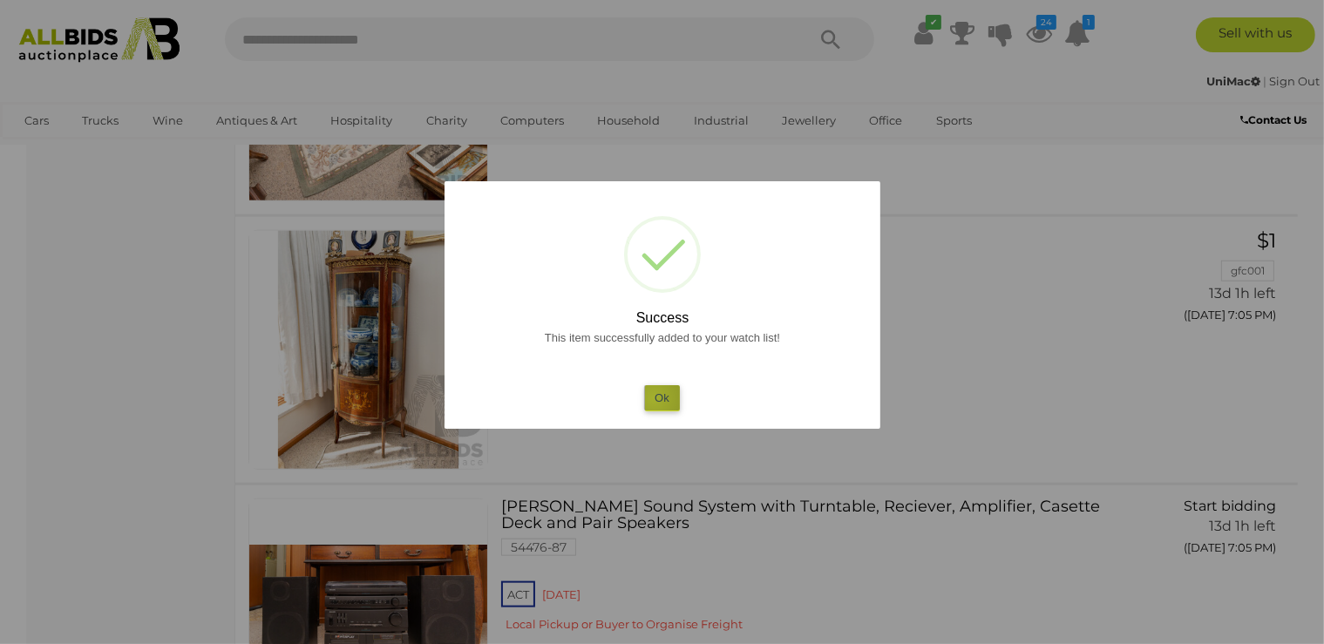
click at [654, 398] on button "Ok" at bounding box center [662, 397] width 36 height 25
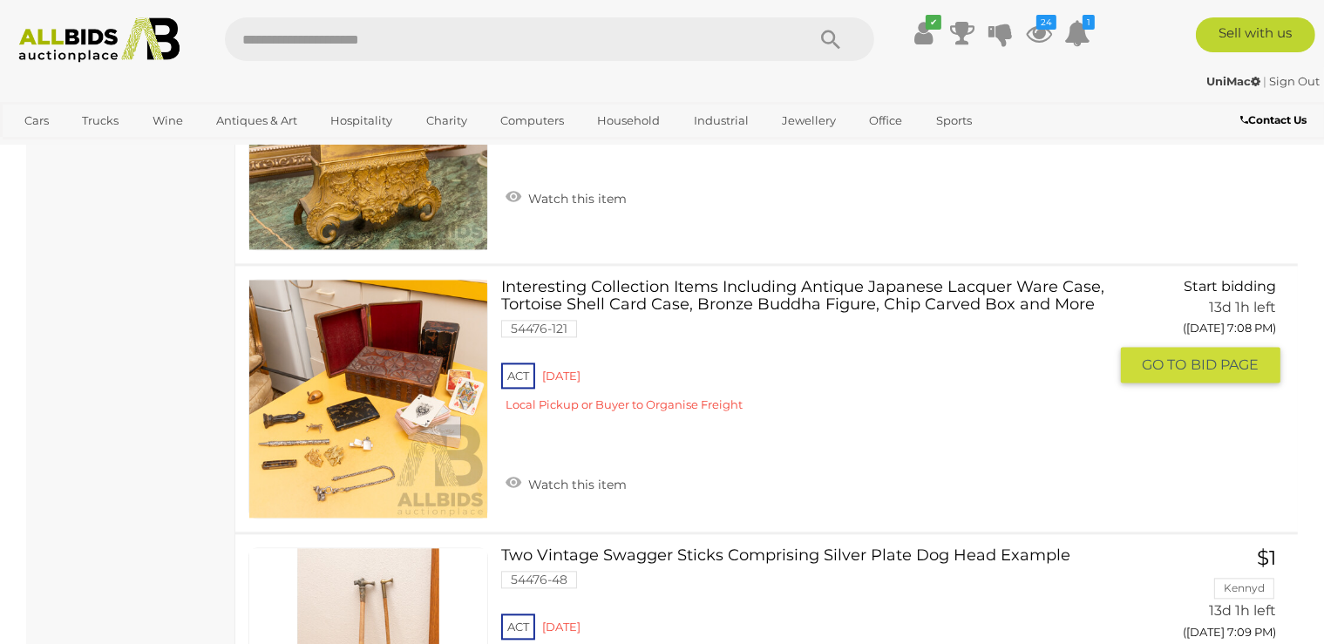
scroll to position [10327, 0]
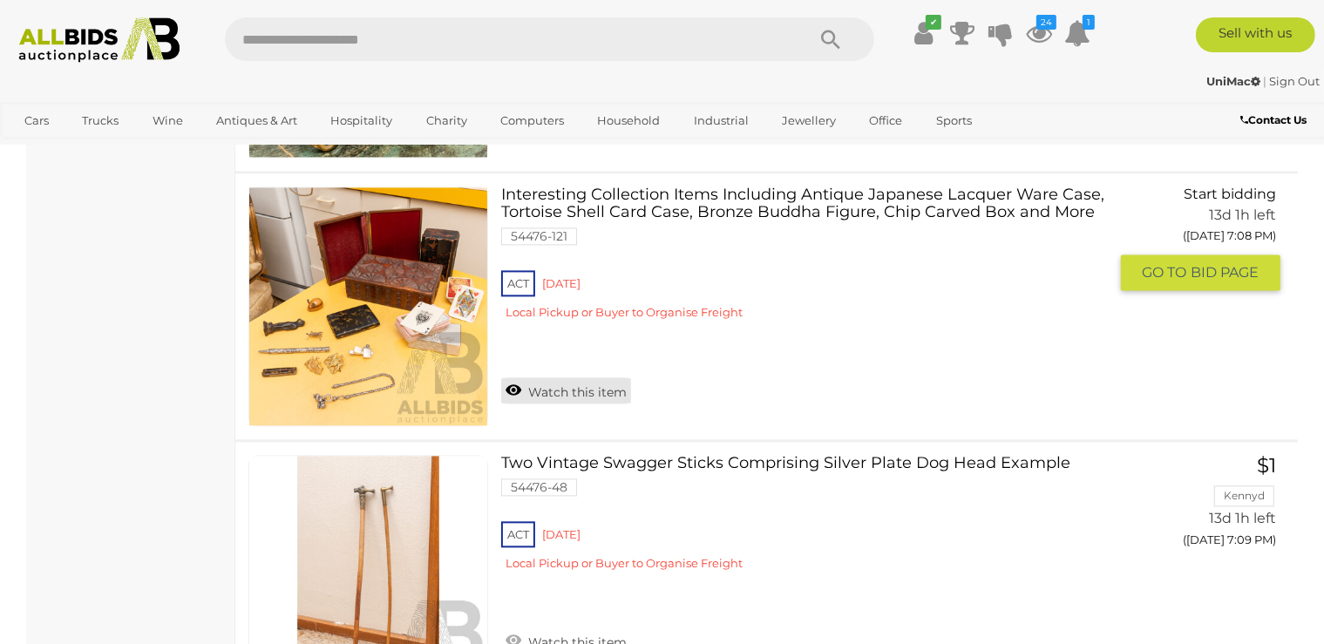
click at [600, 377] on link "Watch this item" at bounding box center [566, 390] width 130 height 26
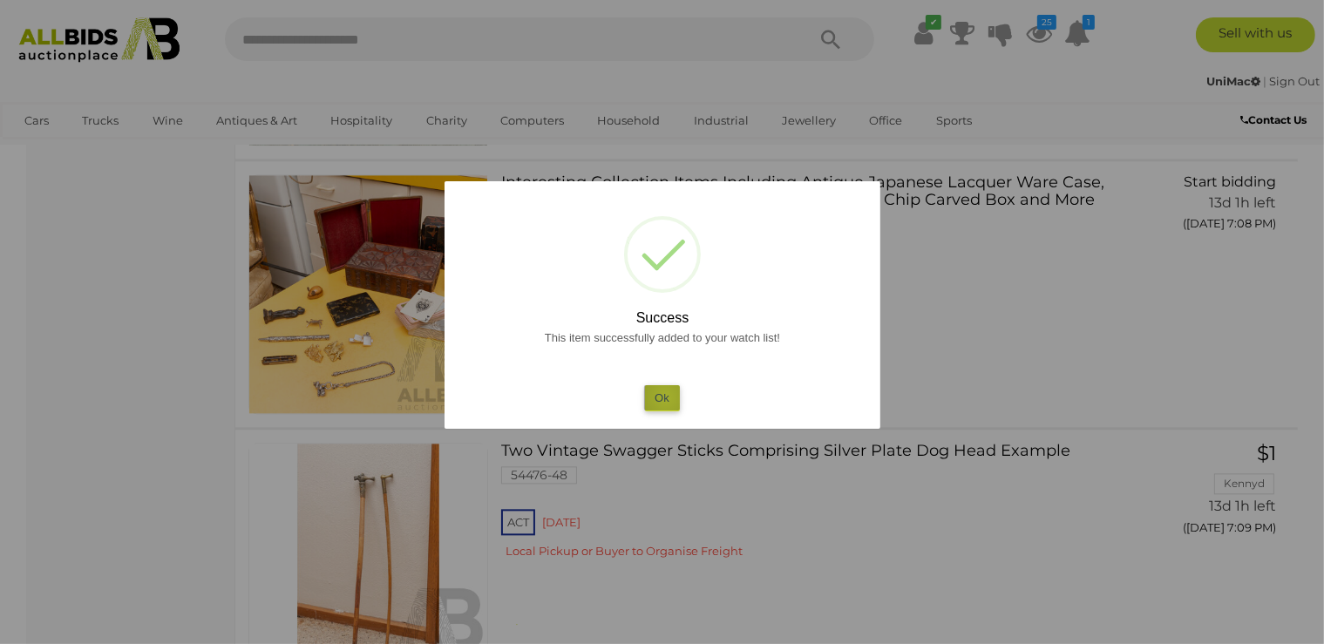
click at [665, 397] on button "Ok" at bounding box center [662, 397] width 36 height 25
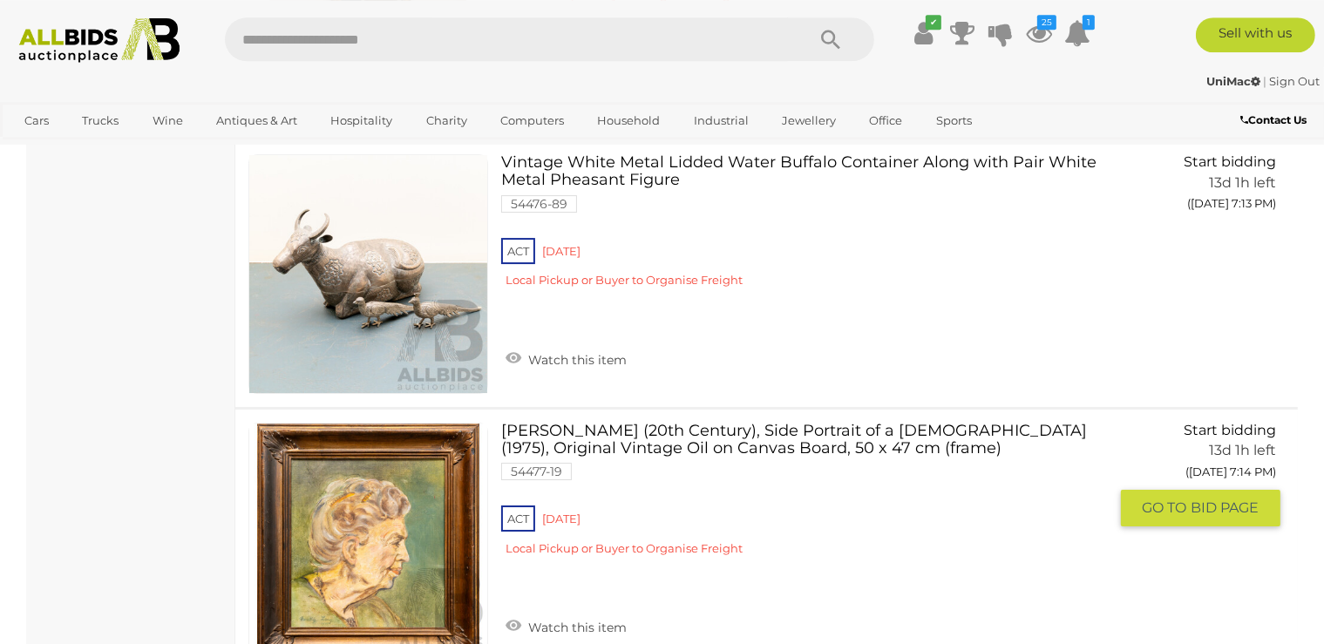
scroll to position [12535, 0]
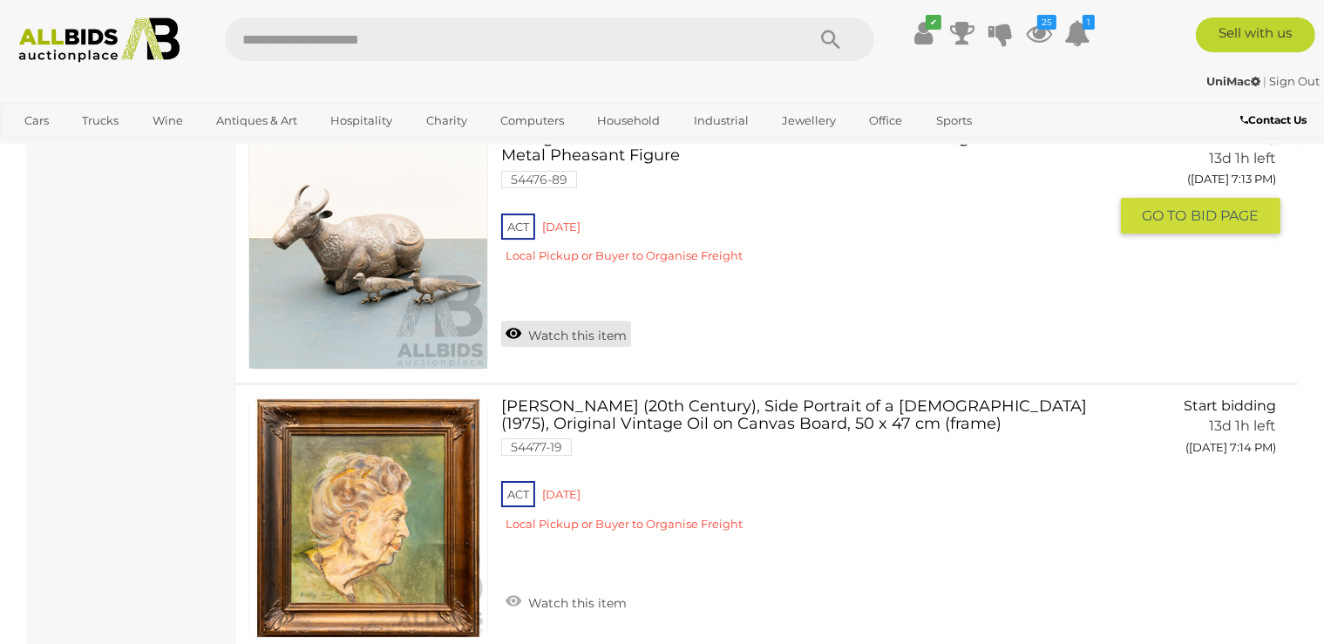
click at [566, 321] on link "Watch this item" at bounding box center [566, 334] width 130 height 26
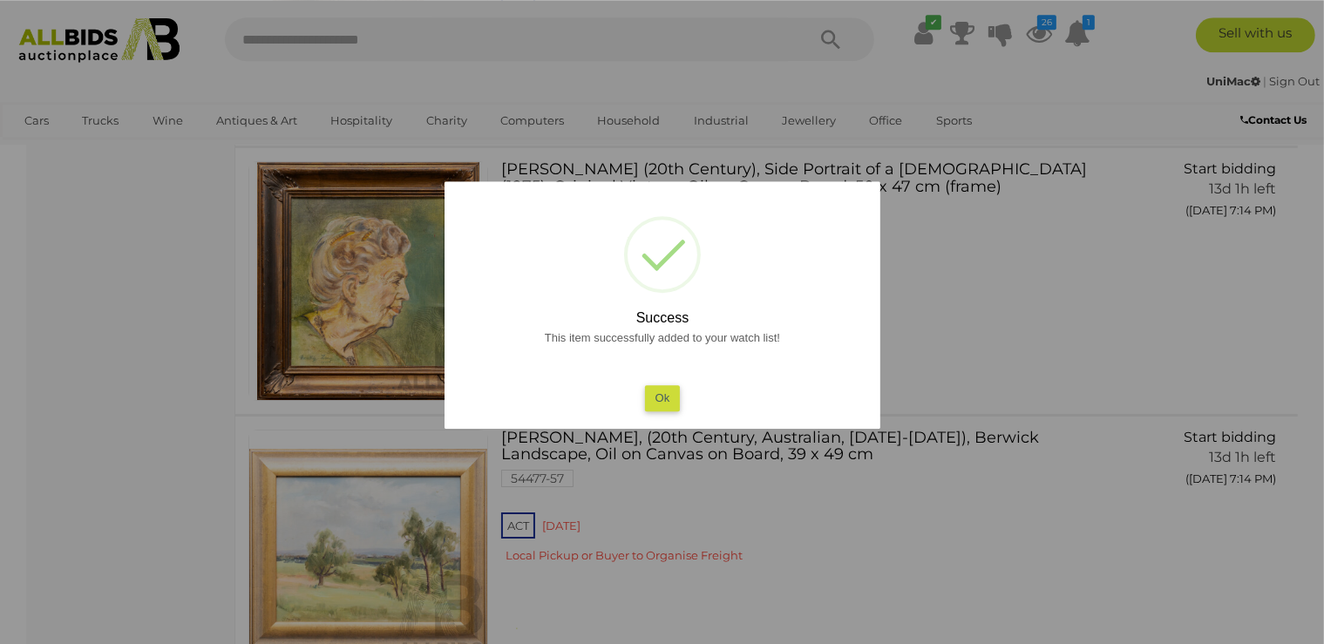
scroll to position [12720, 0]
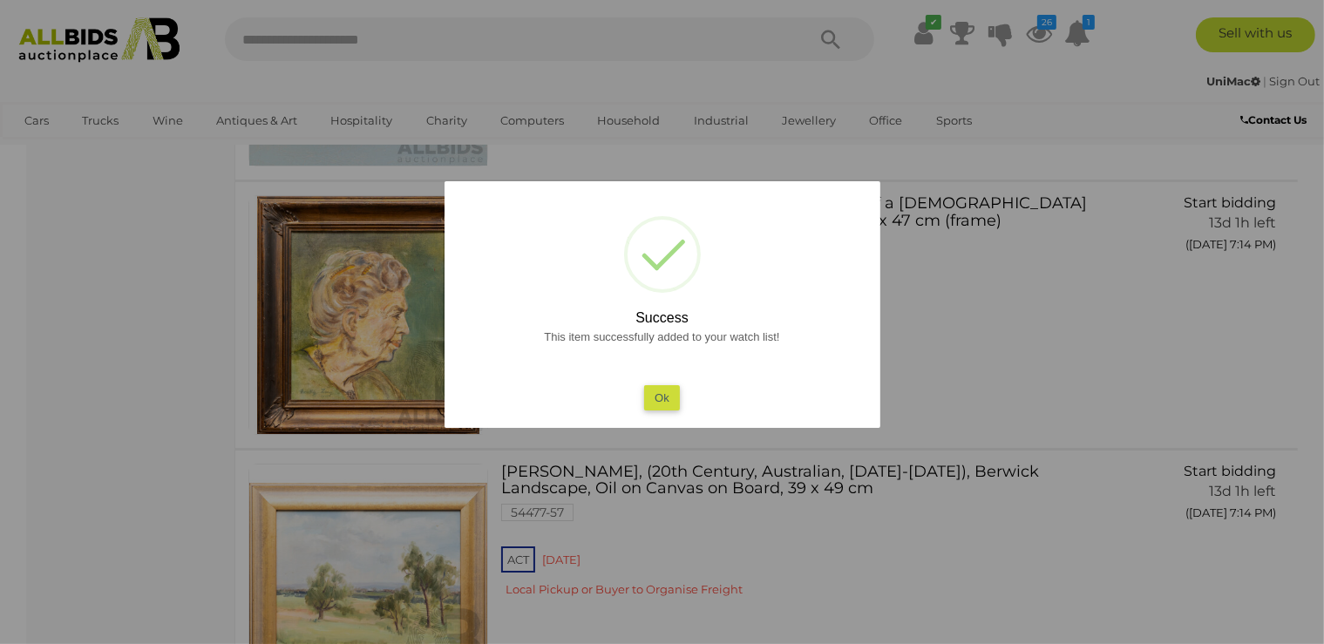
click at [658, 397] on button "Ok" at bounding box center [662, 397] width 36 height 25
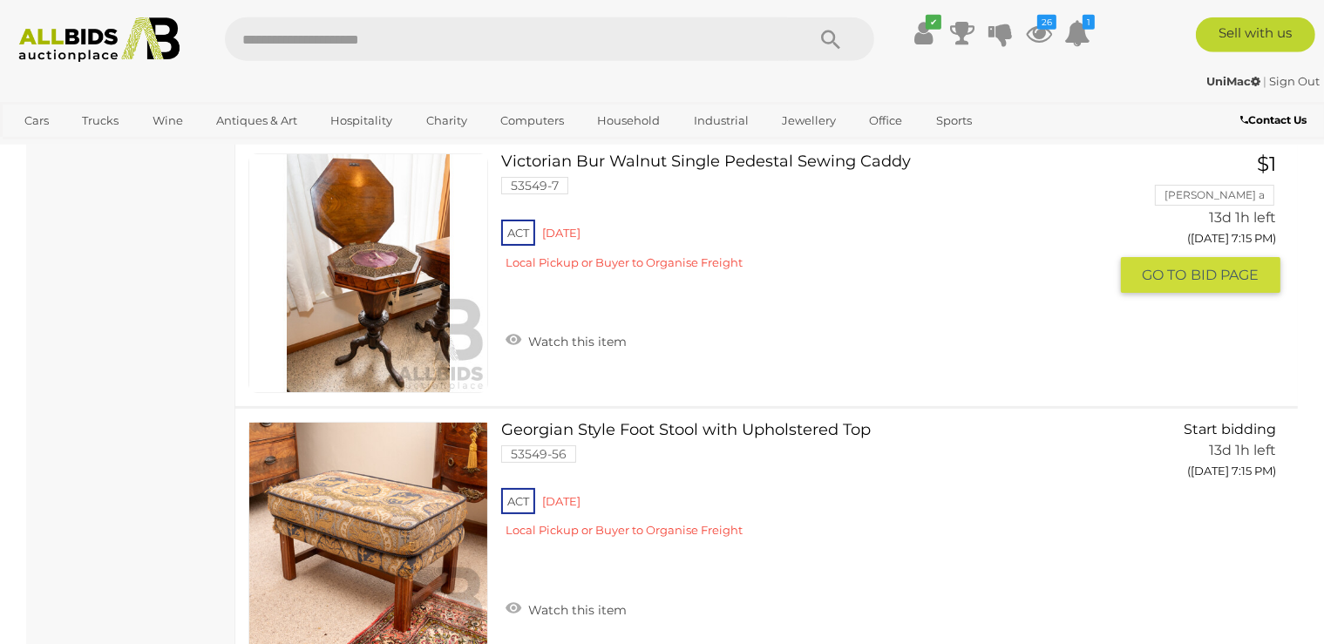
scroll to position [13364, 0]
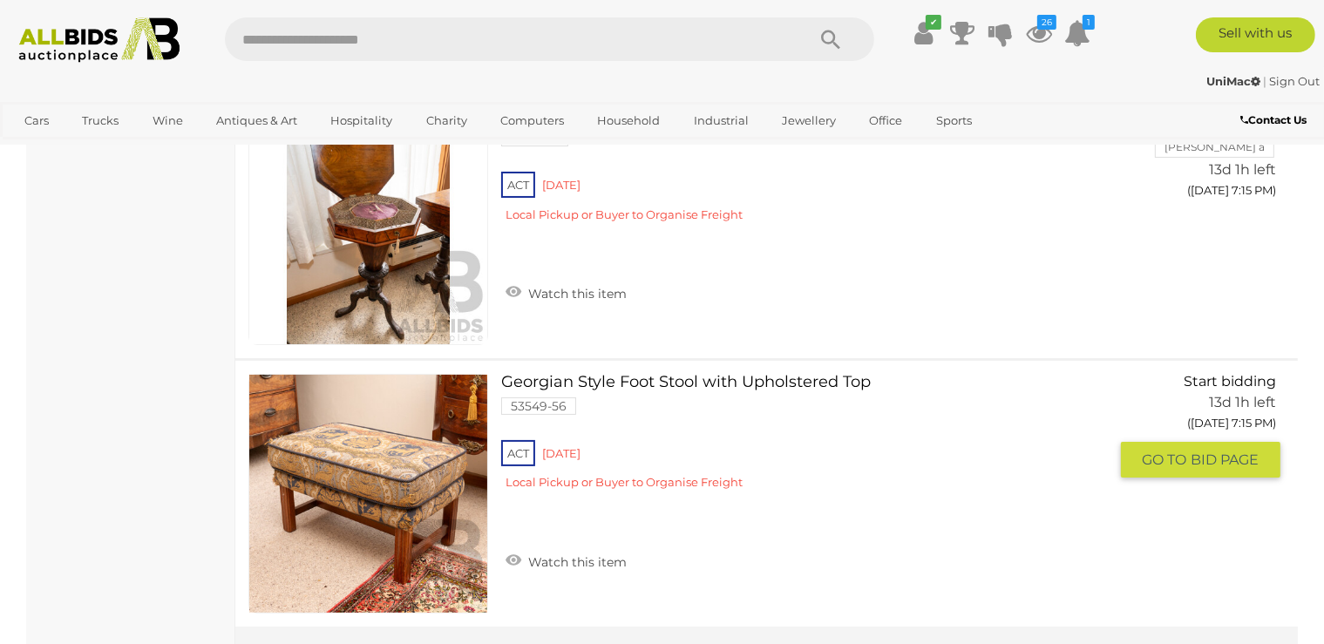
scroll to position [13364, 0]
